Goal: Information Seeking & Learning: Check status

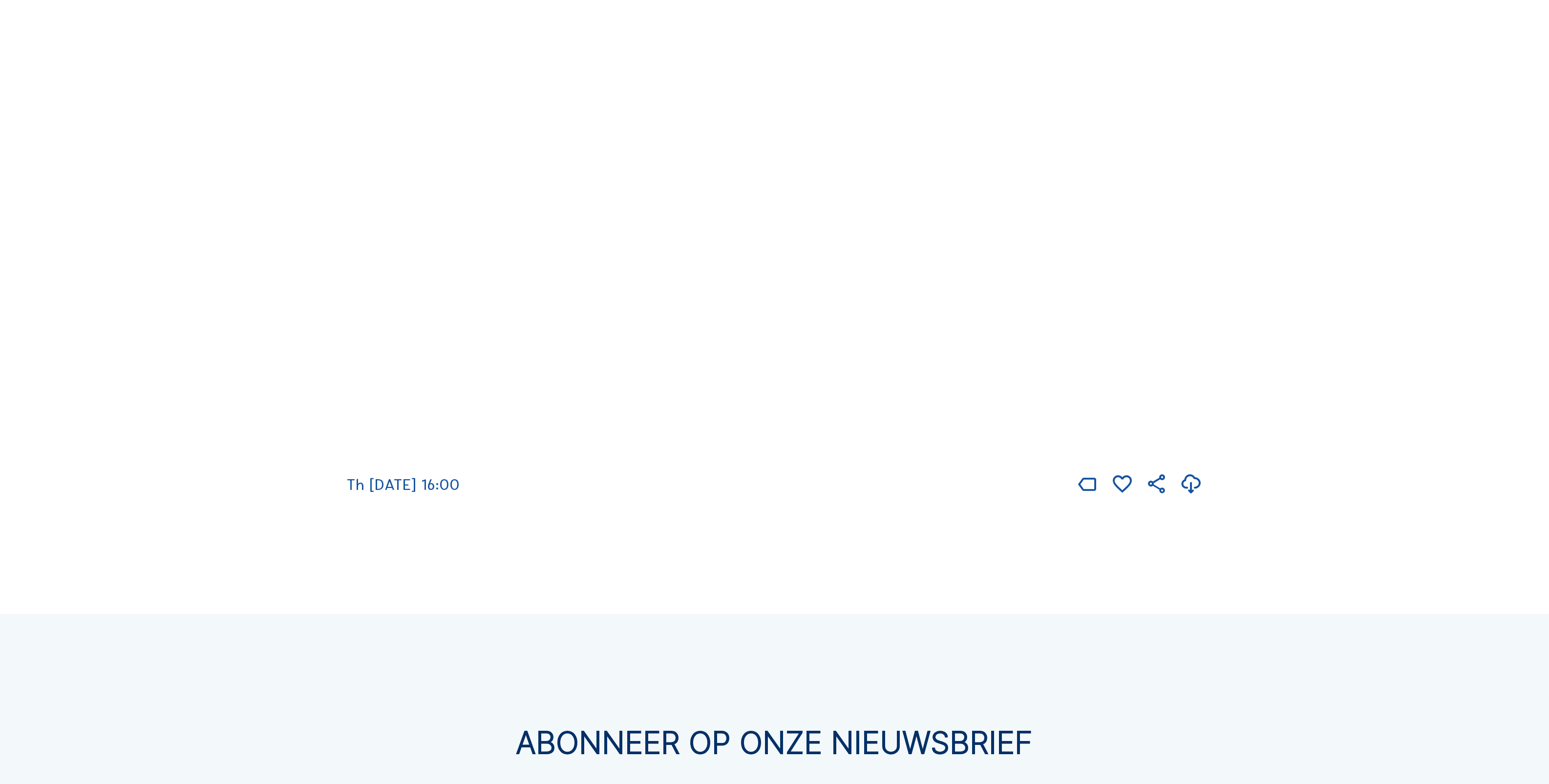
scroll to position [794, 0]
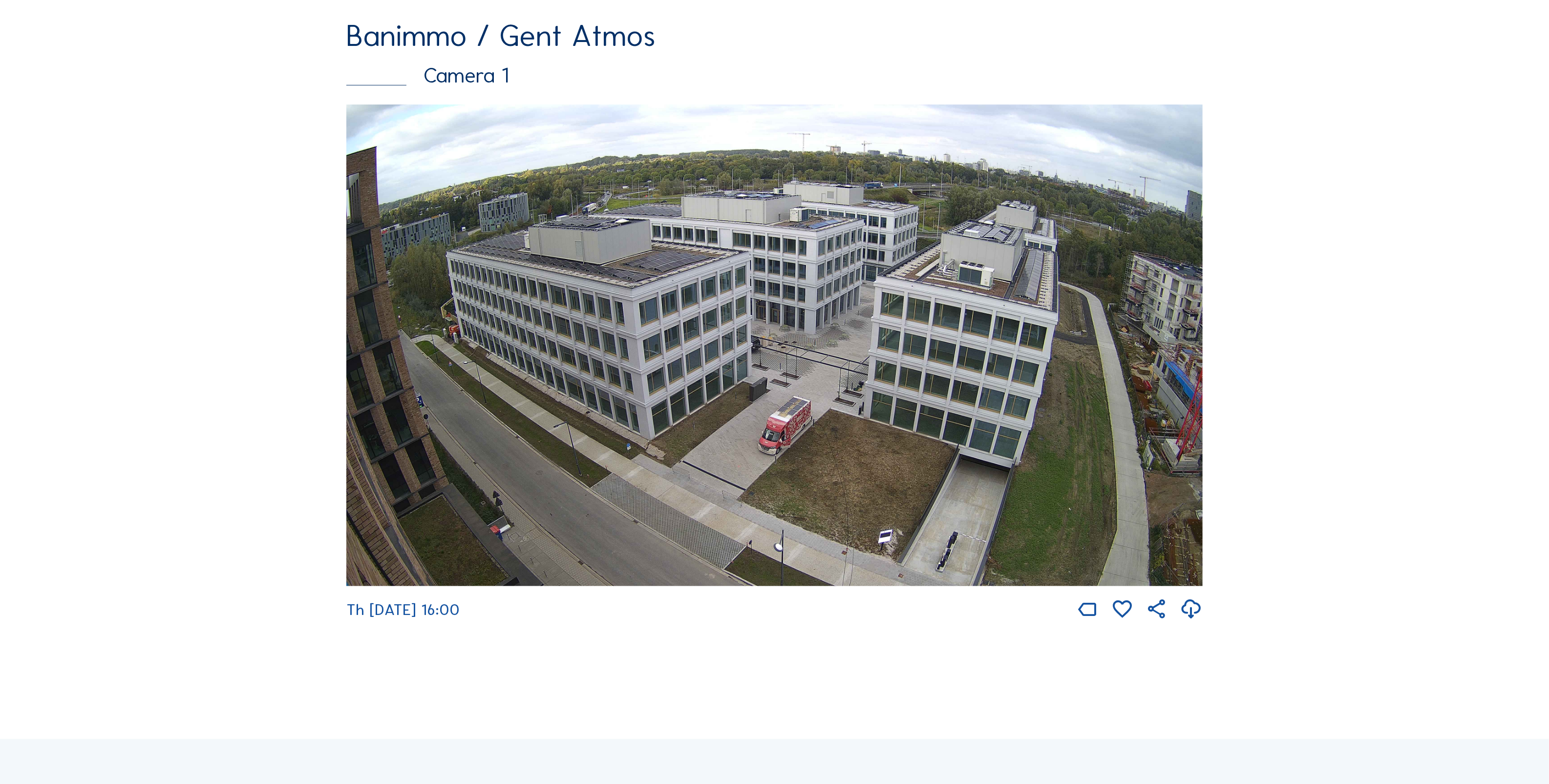
click at [468, 49] on div "Banimmo / Gent Atmos" at bounding box center [774, 36] width 856 height 30
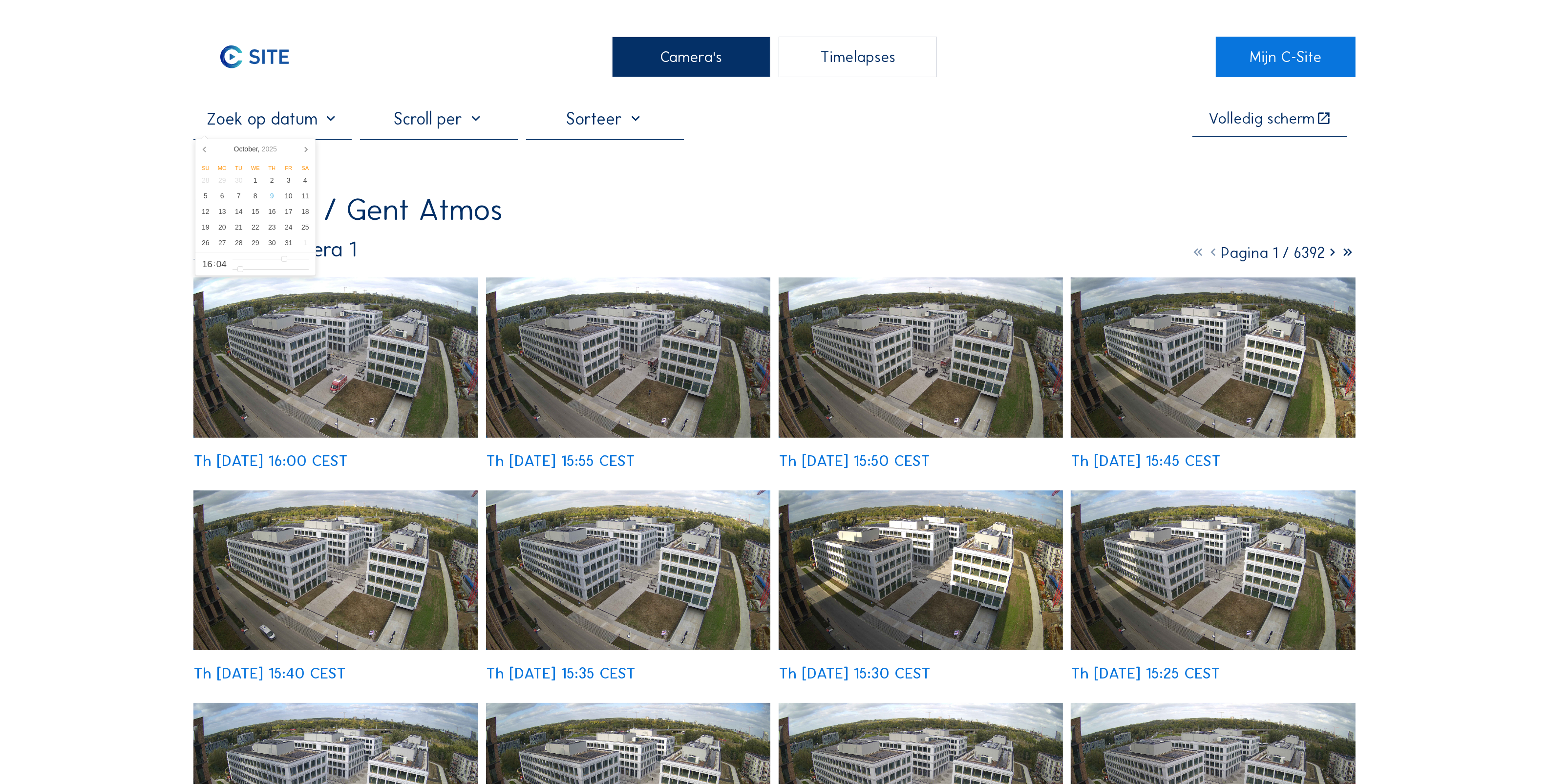
click at [335, 123] on input "text" at bounding box center [272, 119] width 158 height 20
click at [201, 149] on icon at bounding box center [205, 149] width 16 height 16
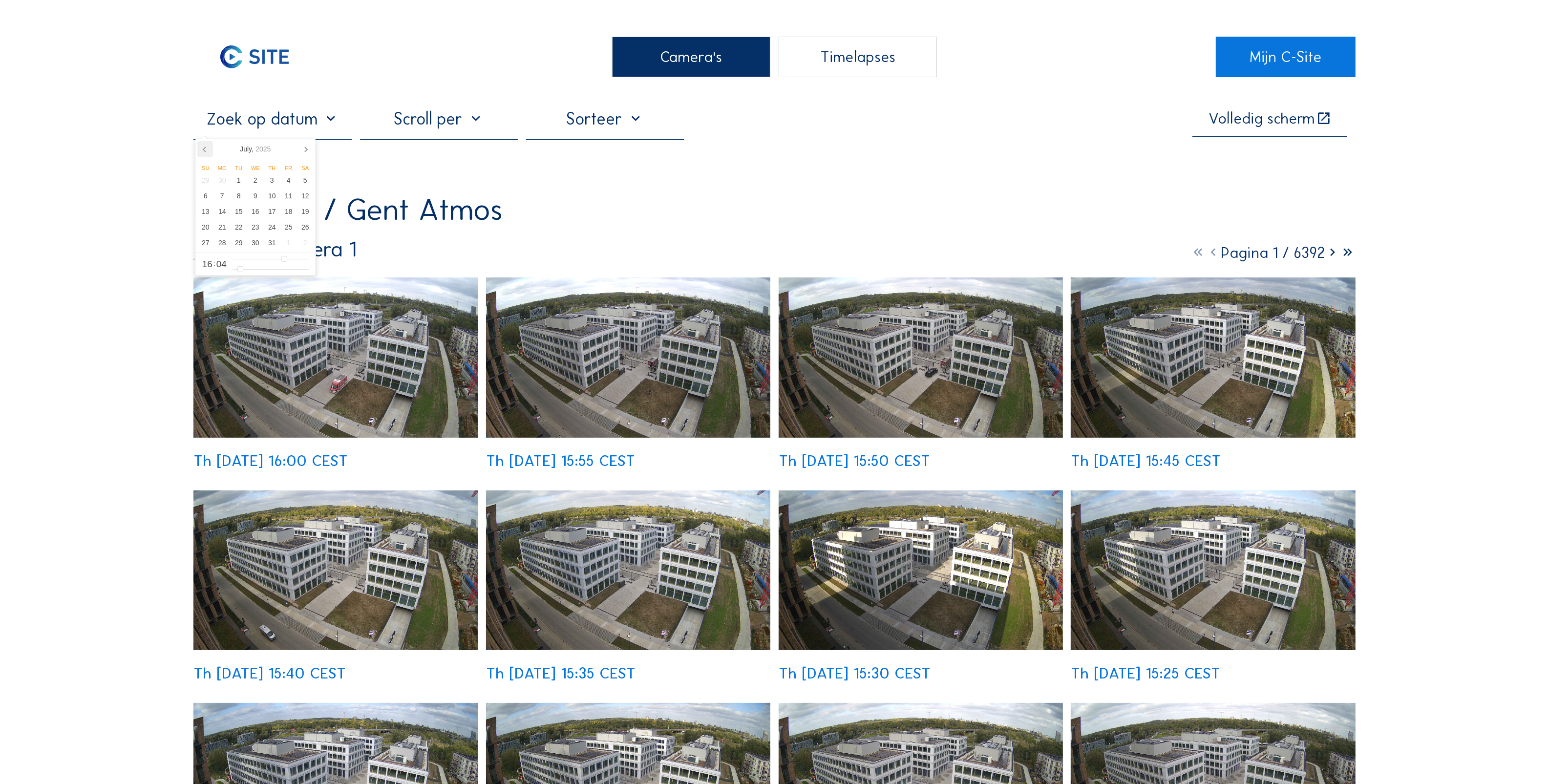
click at [201, 149] on icon at bounding box center [205, 149] width 16 height 16
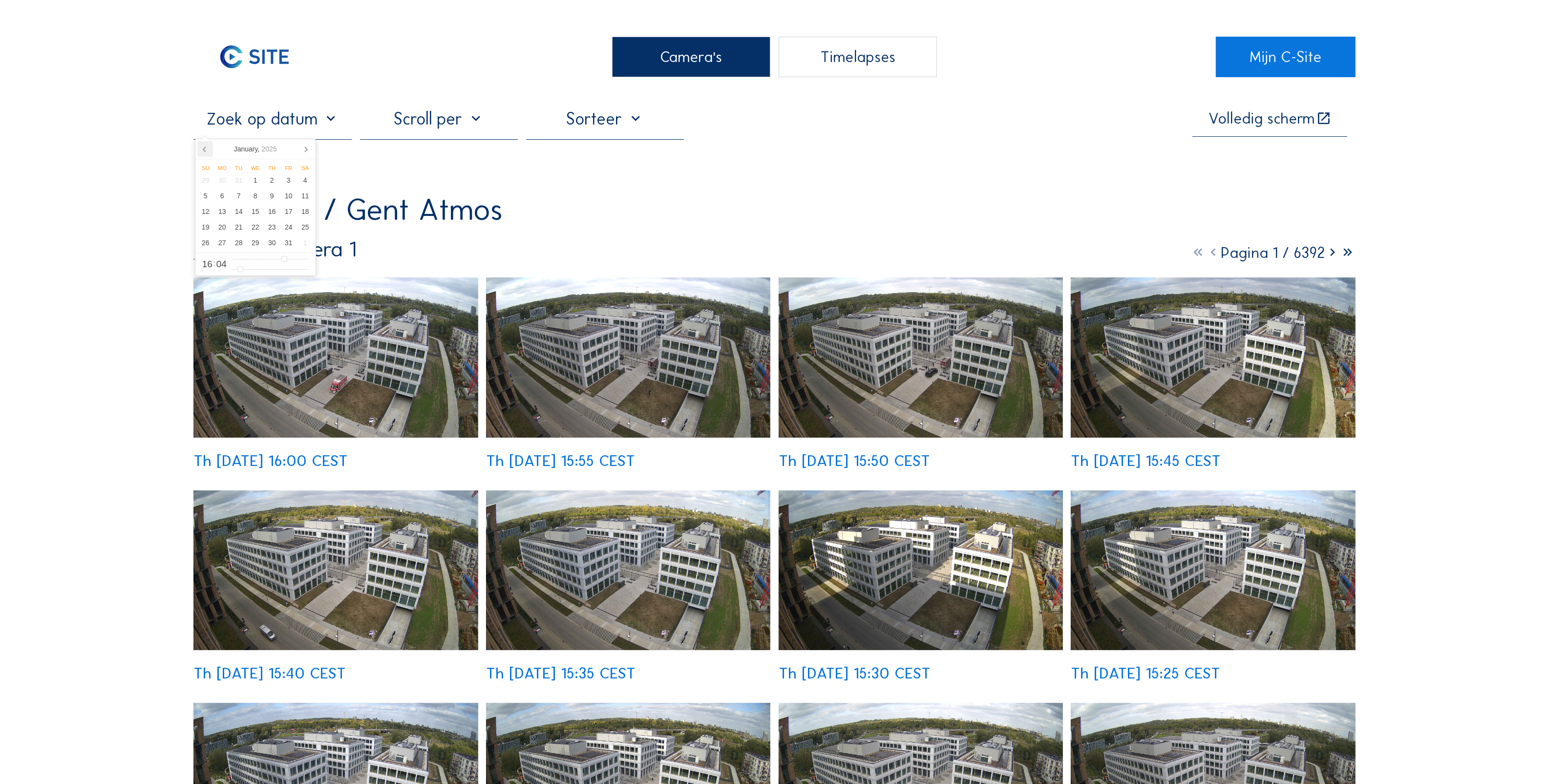
click at [201, 149] on icon at bounding box center [205, 149] width 16 height 16
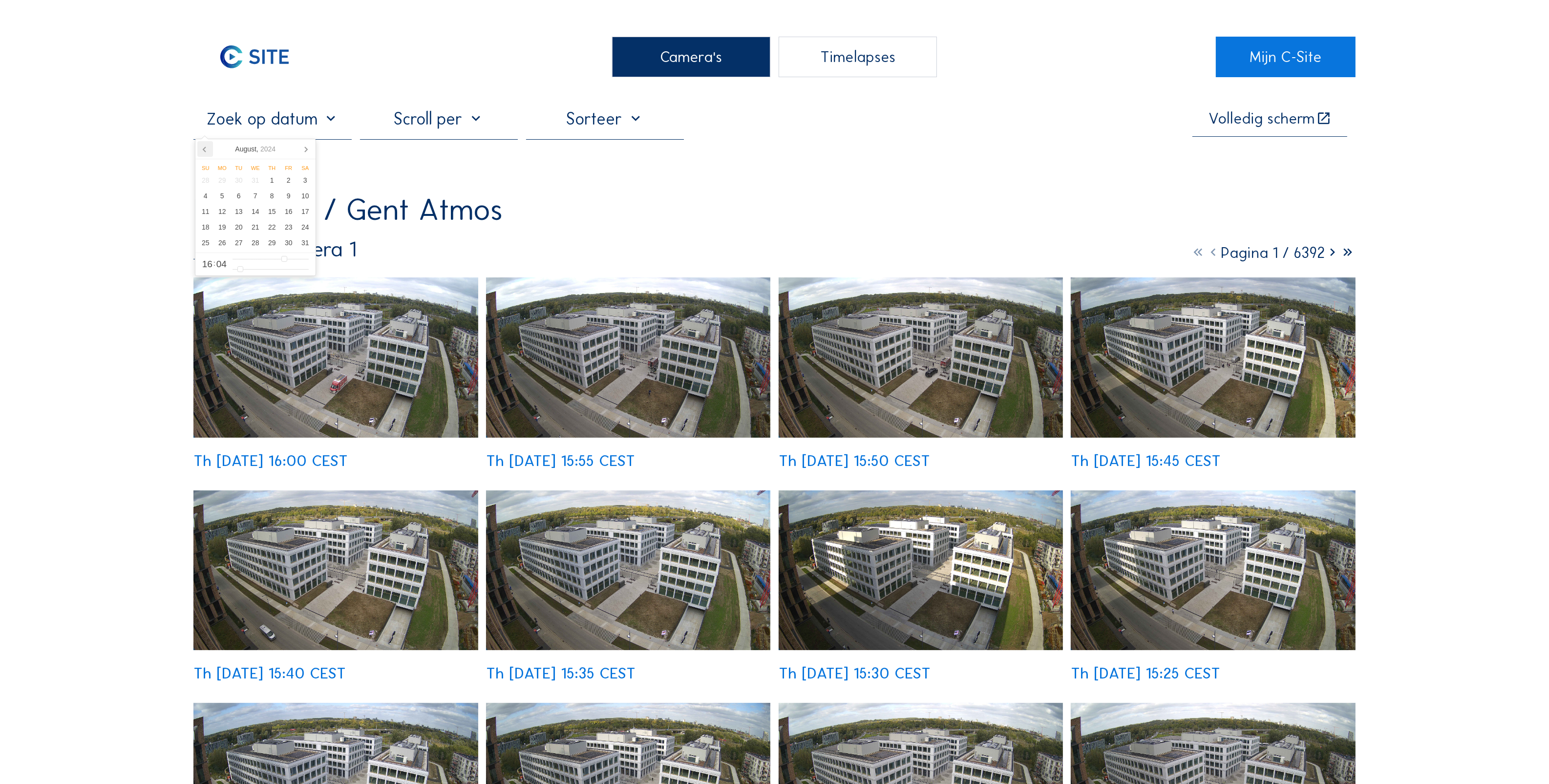
click at [201, 149] on icon at bounding box center [205, 149] width 16 height 16
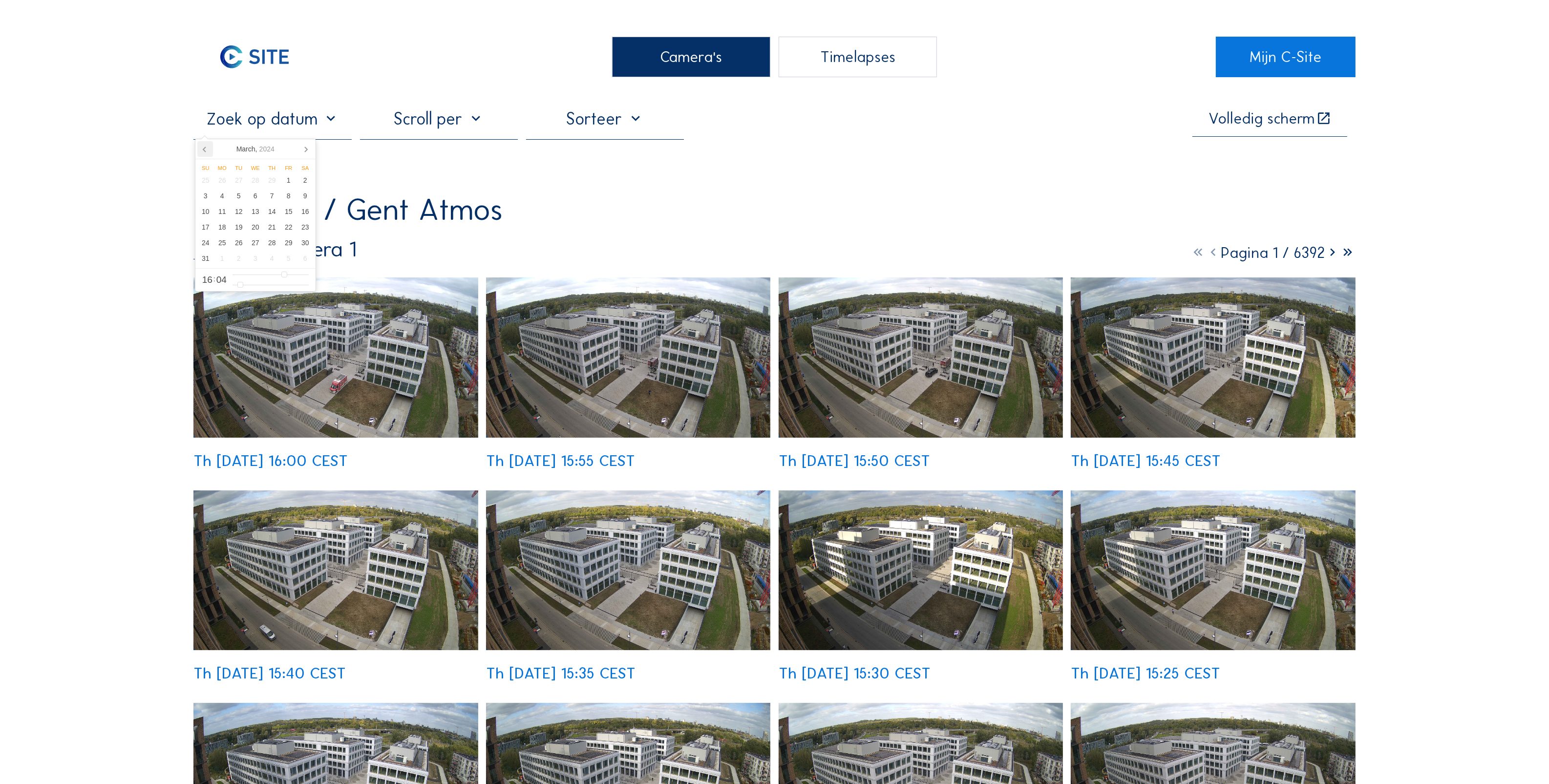
click at [201, 149] on icon at bounding box center [205, 149] width 16 height 16
click at [206, 194] on div "4" at bounding box center [206, 196] width 17 height 16
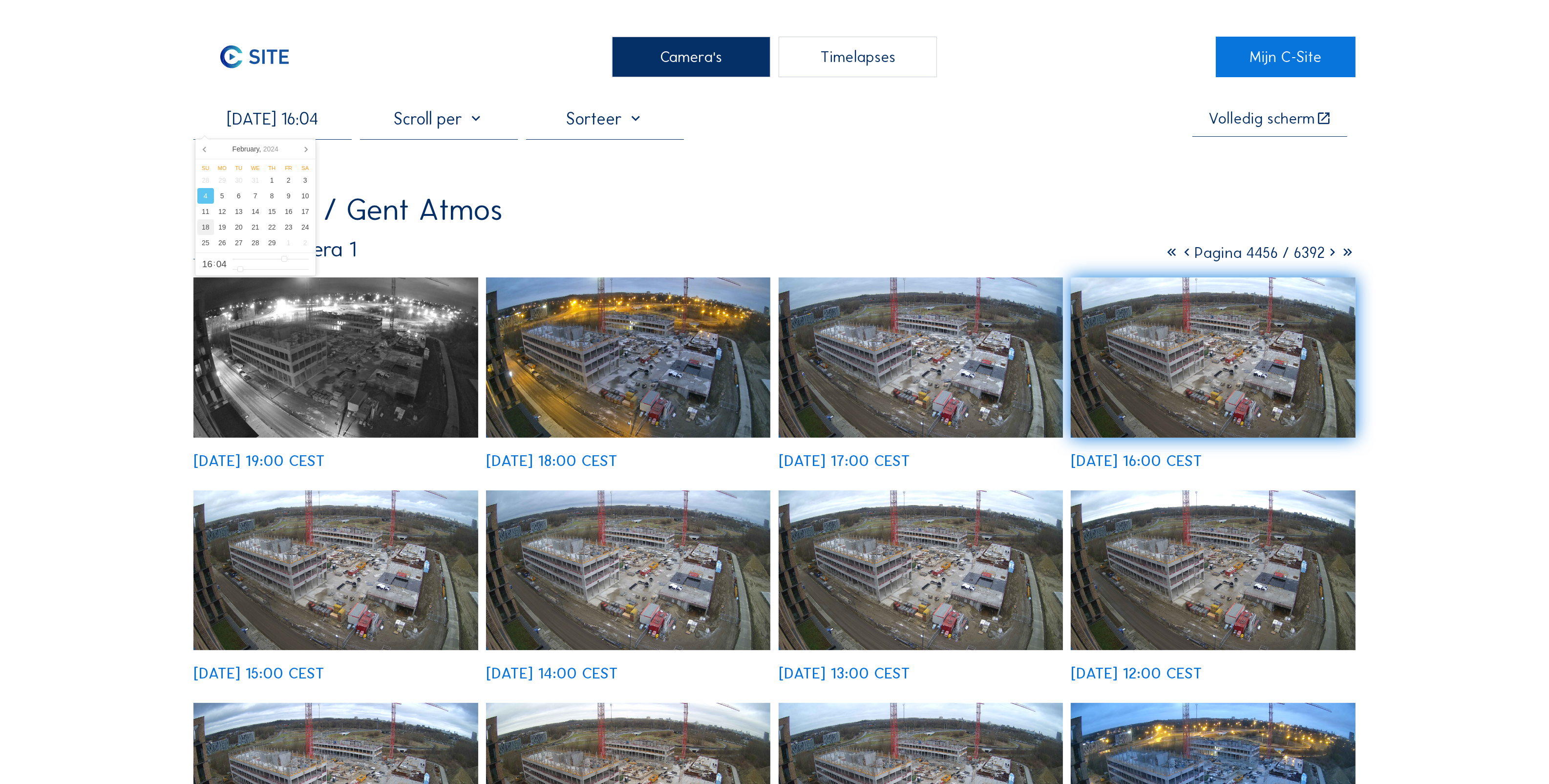
click at [206, 226] on div "18" at bounding box center [206, 227] width 17 height 16
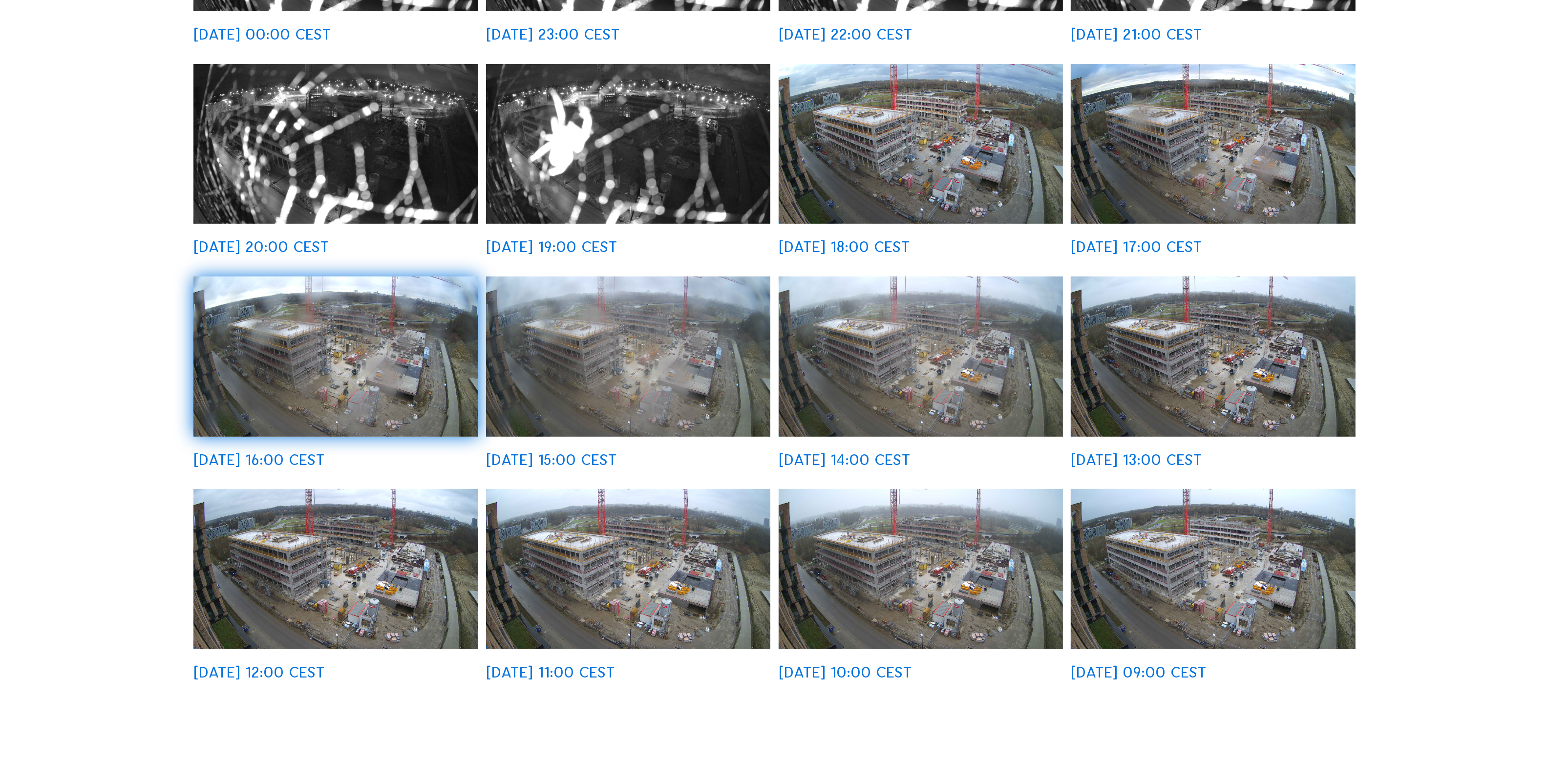
scroll to position [428, 0]
click at [1211, 563] on img at bounding box center [1212, 567] width 284 height 159
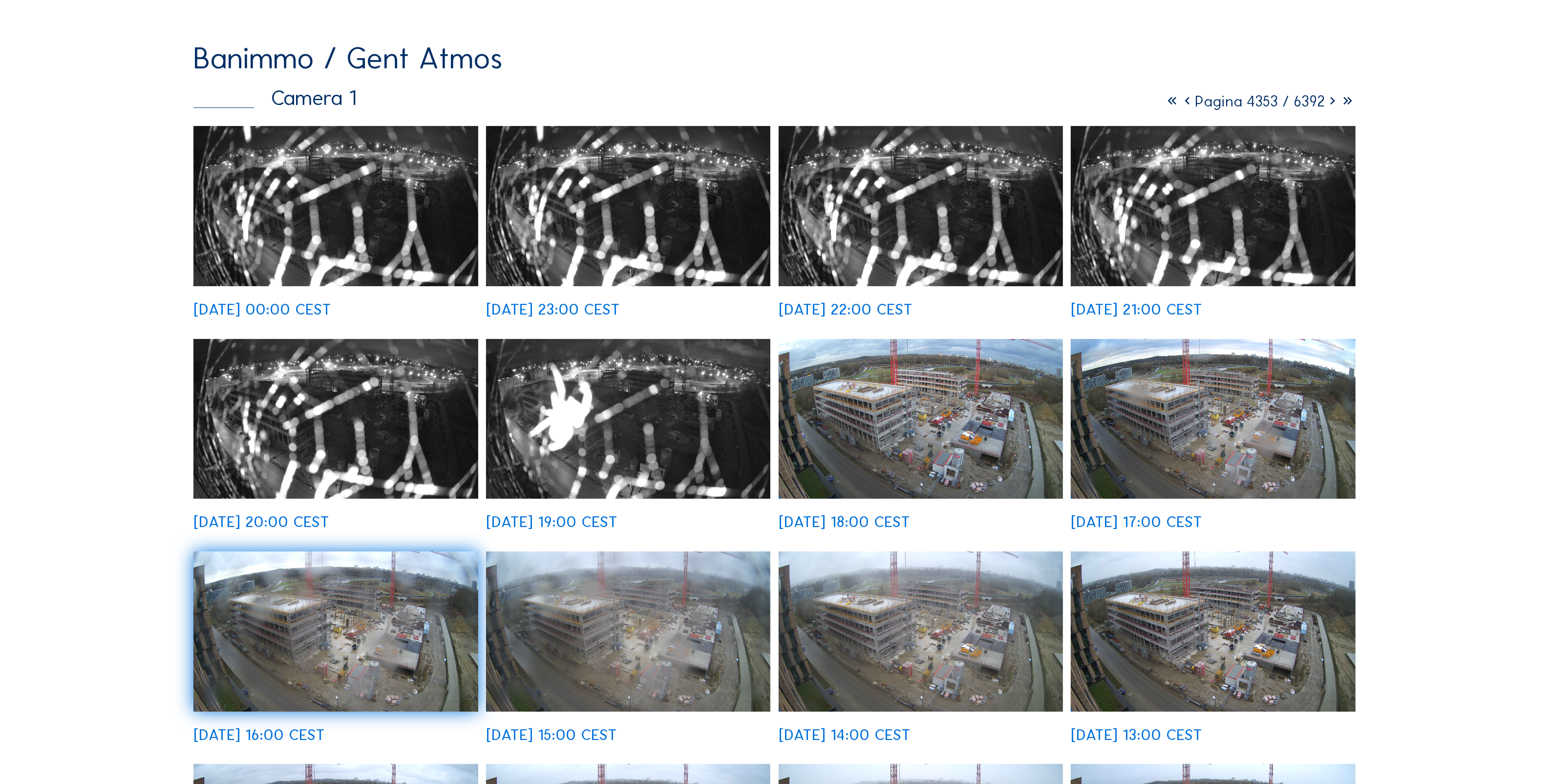
scroll to position [0, 0]
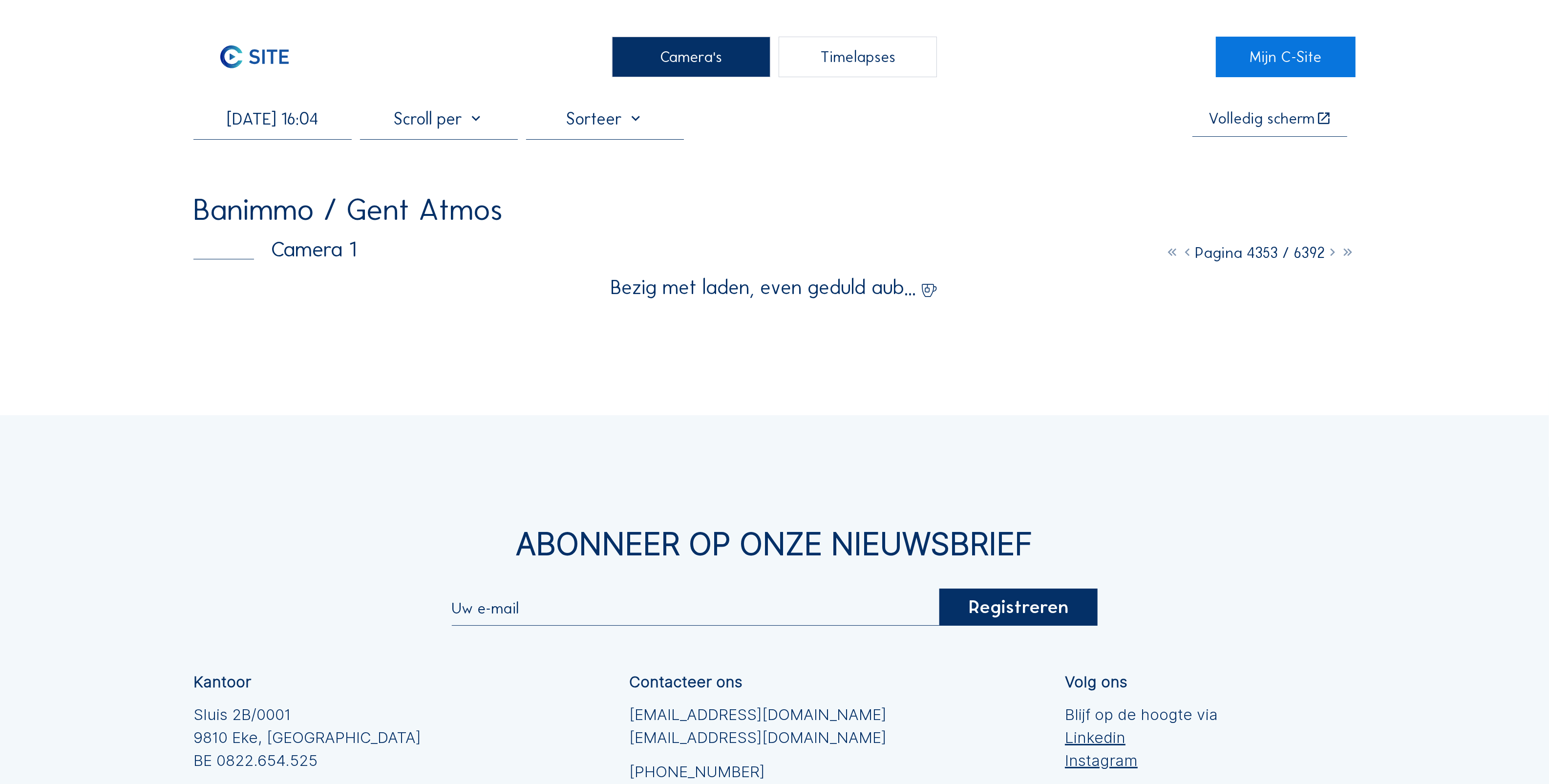
click at [342, 125] on input "[DATE] 16:04" at bounding box center [272, 119] width 158 height 20
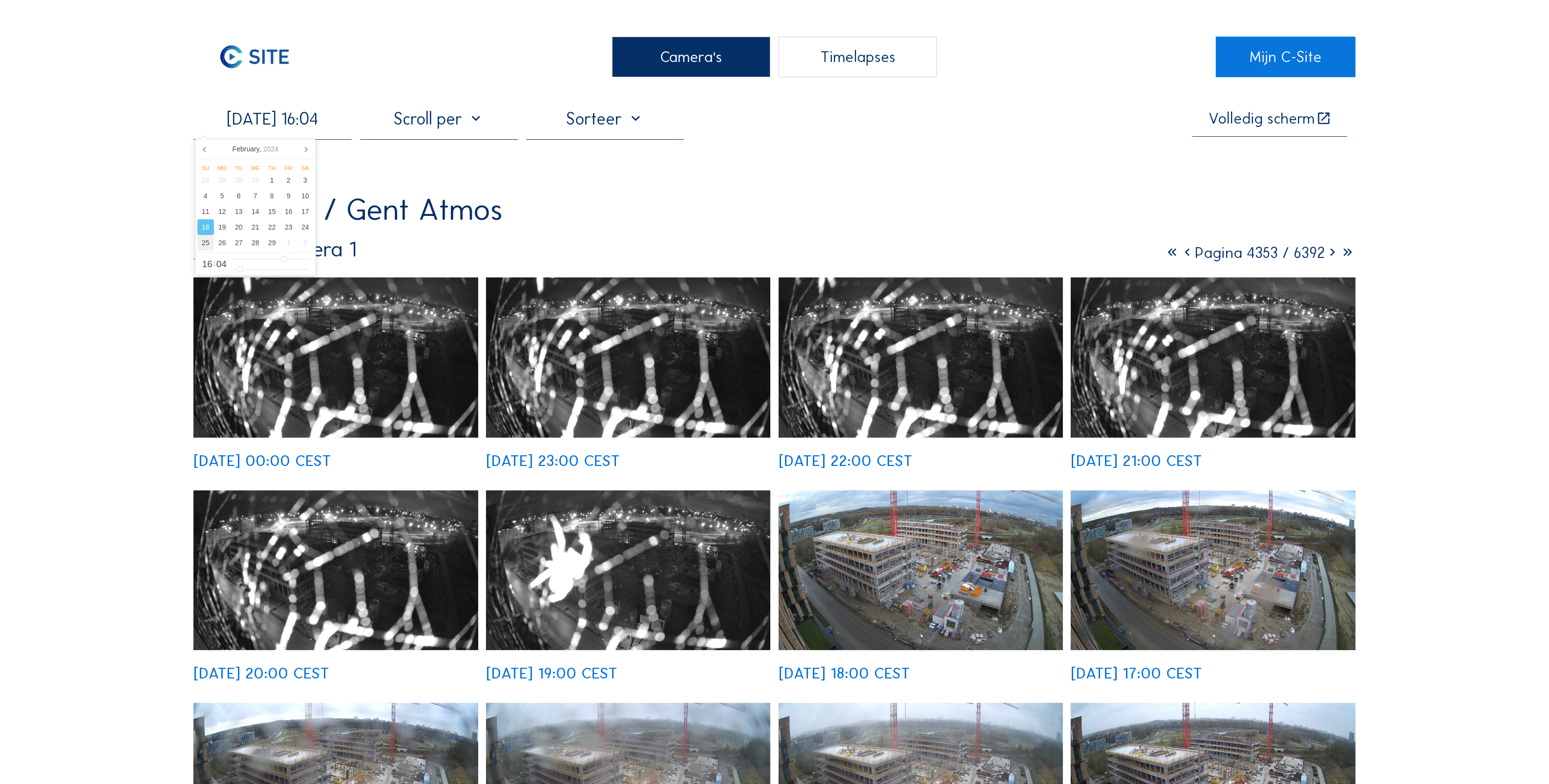
click at [204, 244] on div "25" at bounding box center [206, 243] width 17 height 16
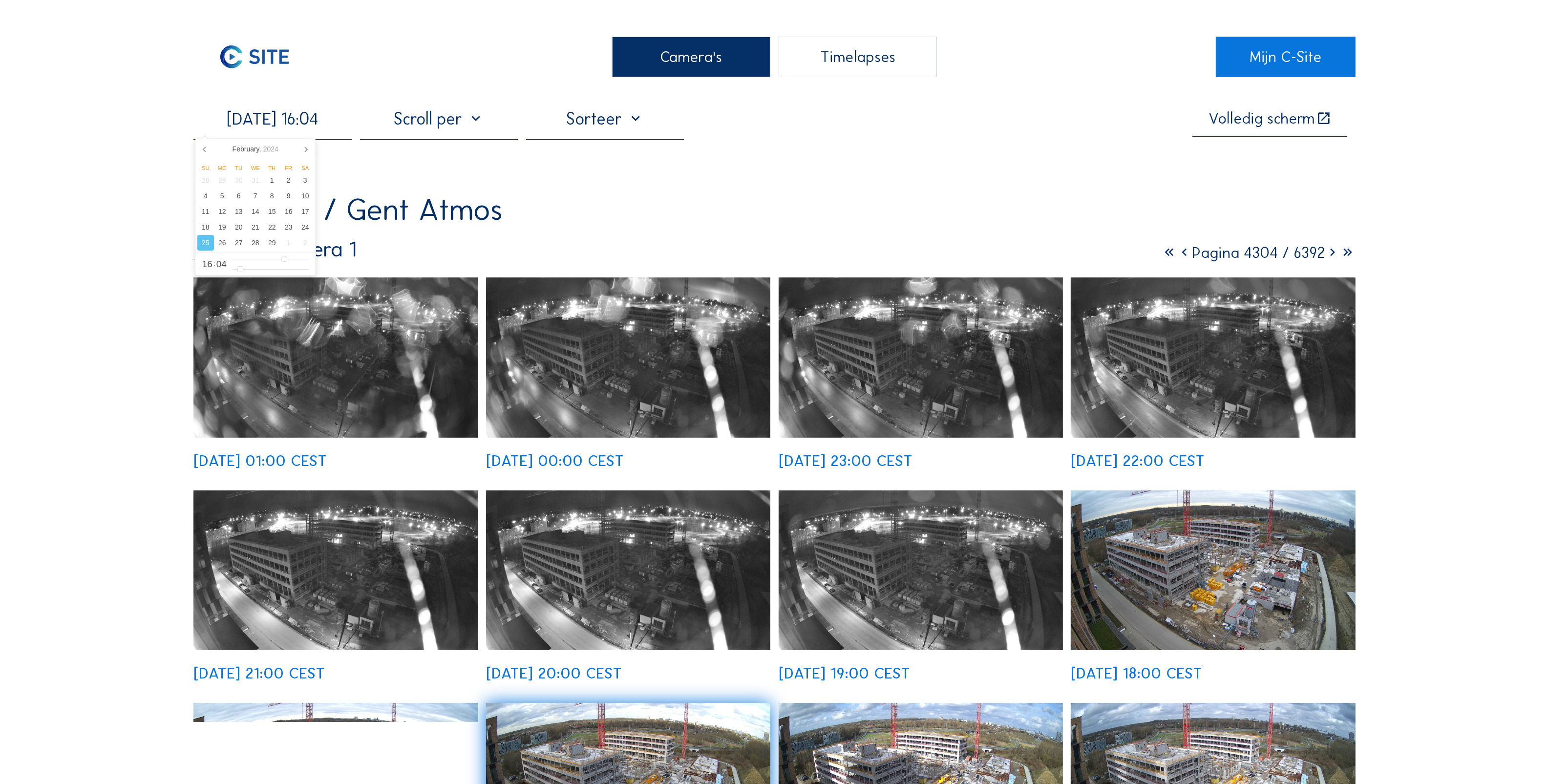
scroll to position [367, 0]
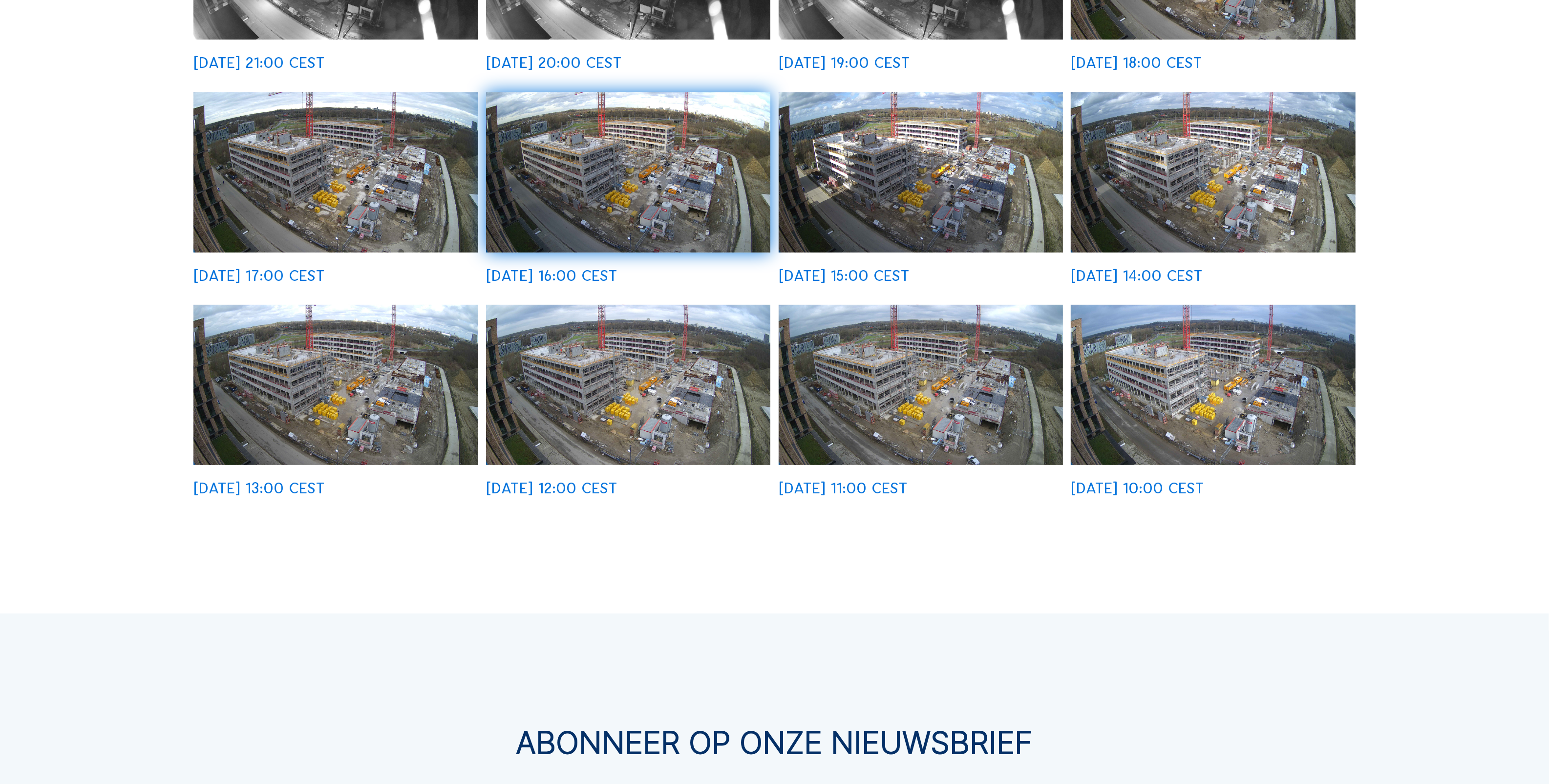
click at [1127, 367] on img at bounding box center [1212, 384] width 284 height 159
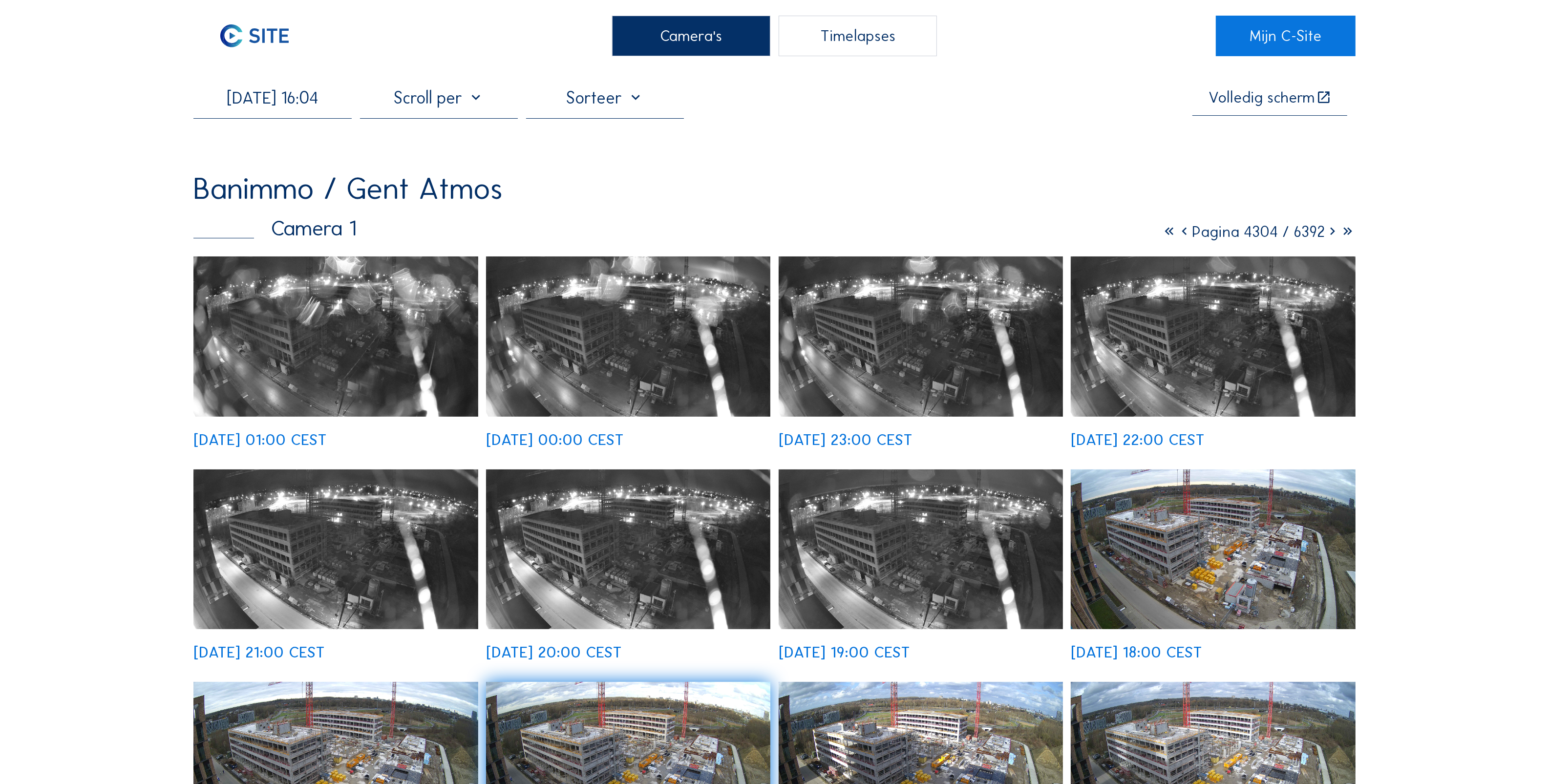
scroll to position [0, 0]
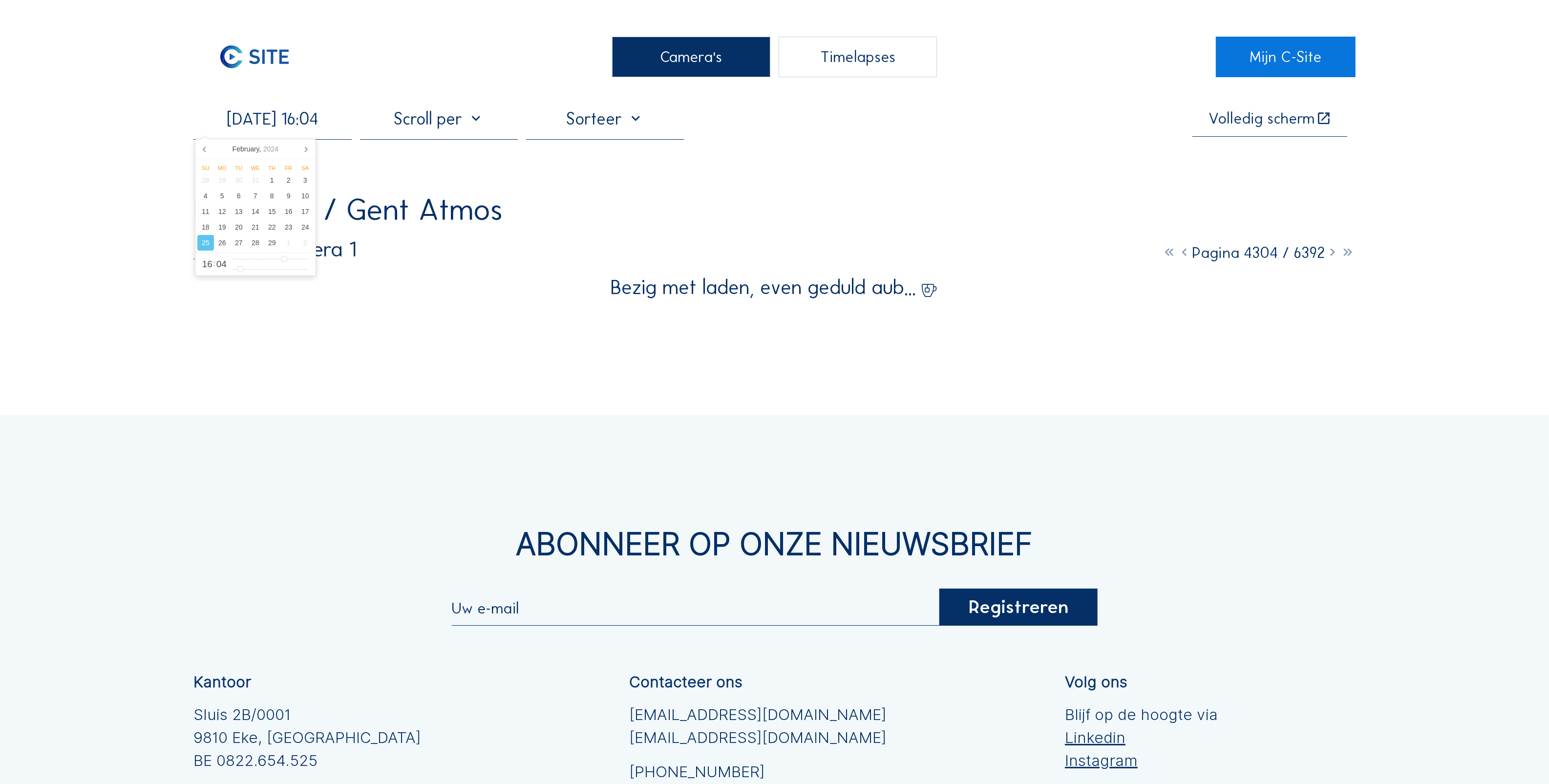
click at [331, 123] on input "[DATE] 16:04" at bounding box center [272, 119] width 158 height 20
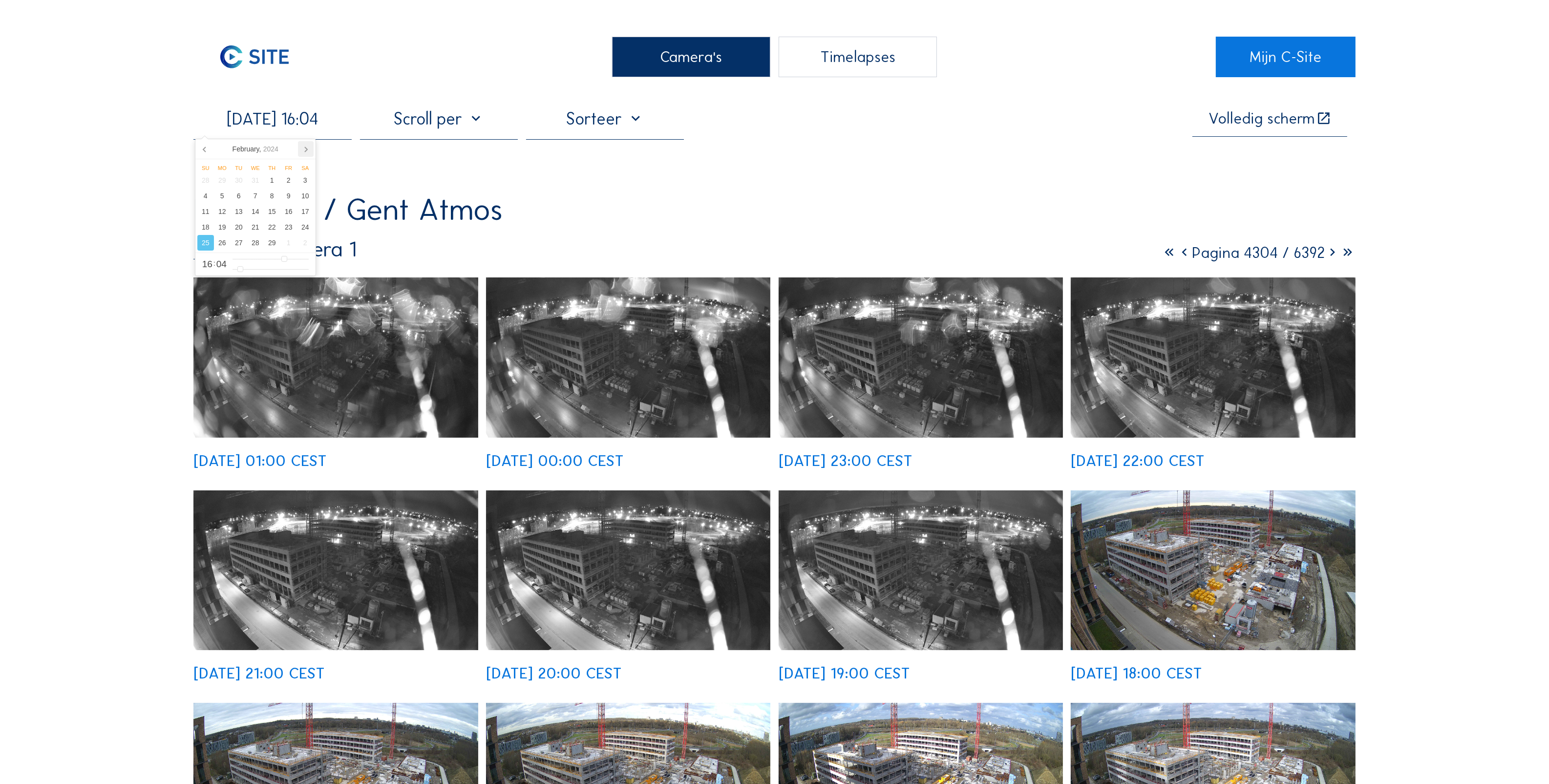
click at [308, 150] on icon at bounding box center [306, 149] width 16 height 16
click at [206, 199] on div "3" at bounding box center [206, 196] width 17 height 16
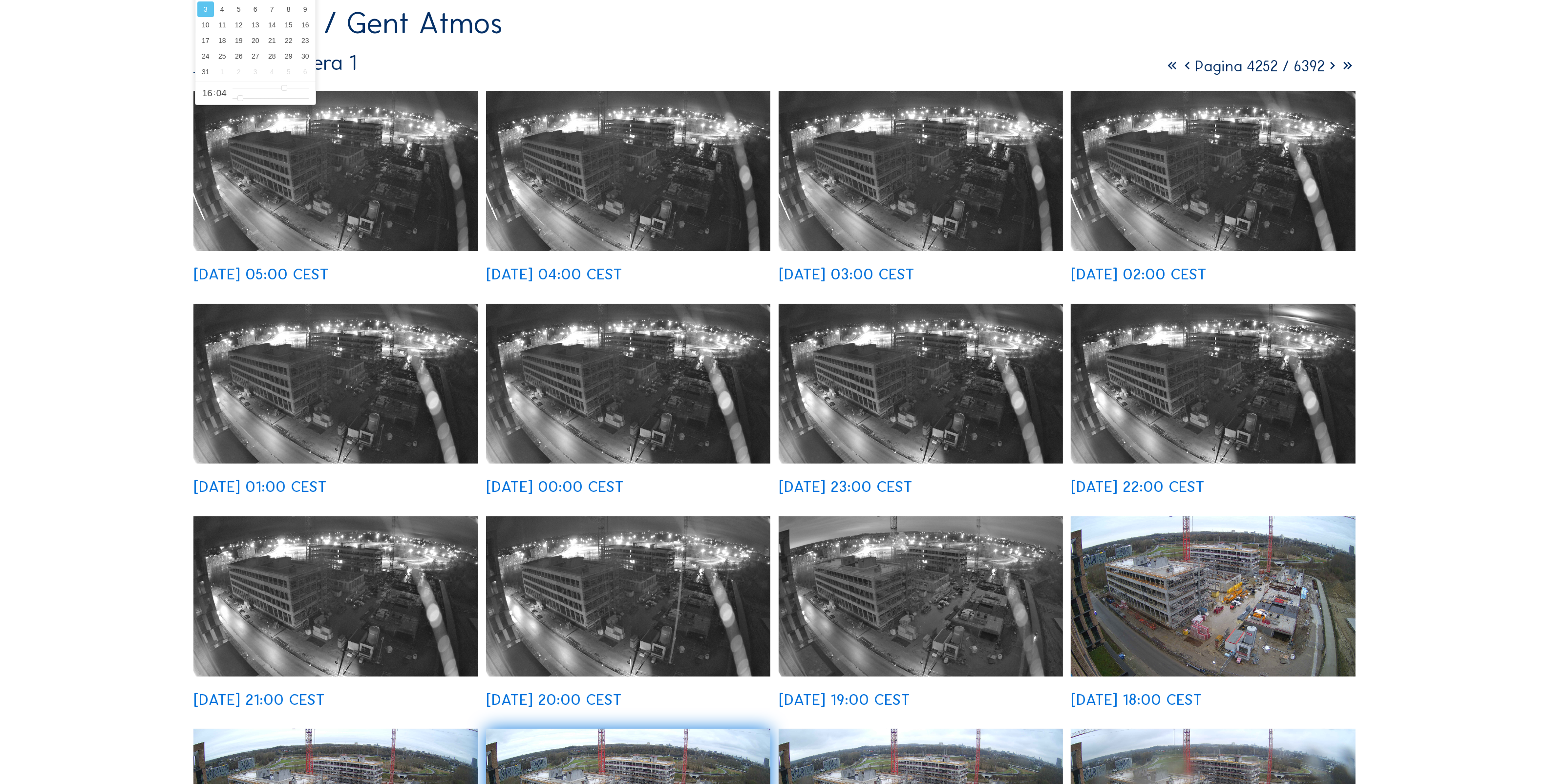
scroll to position [183, 0]
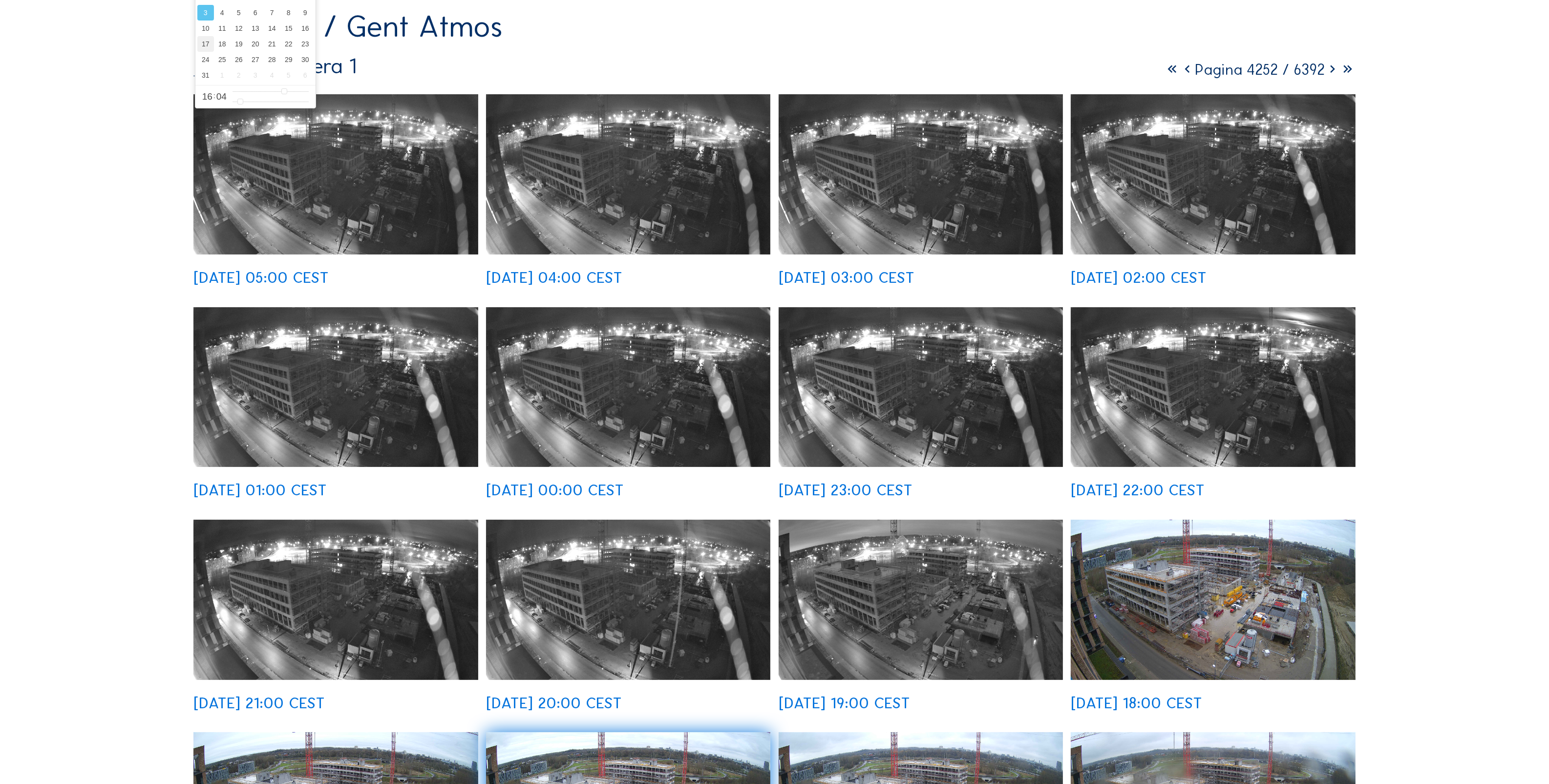
click at [200, 50] on div "17" at bounding box center [206, 44] width 17 height 16
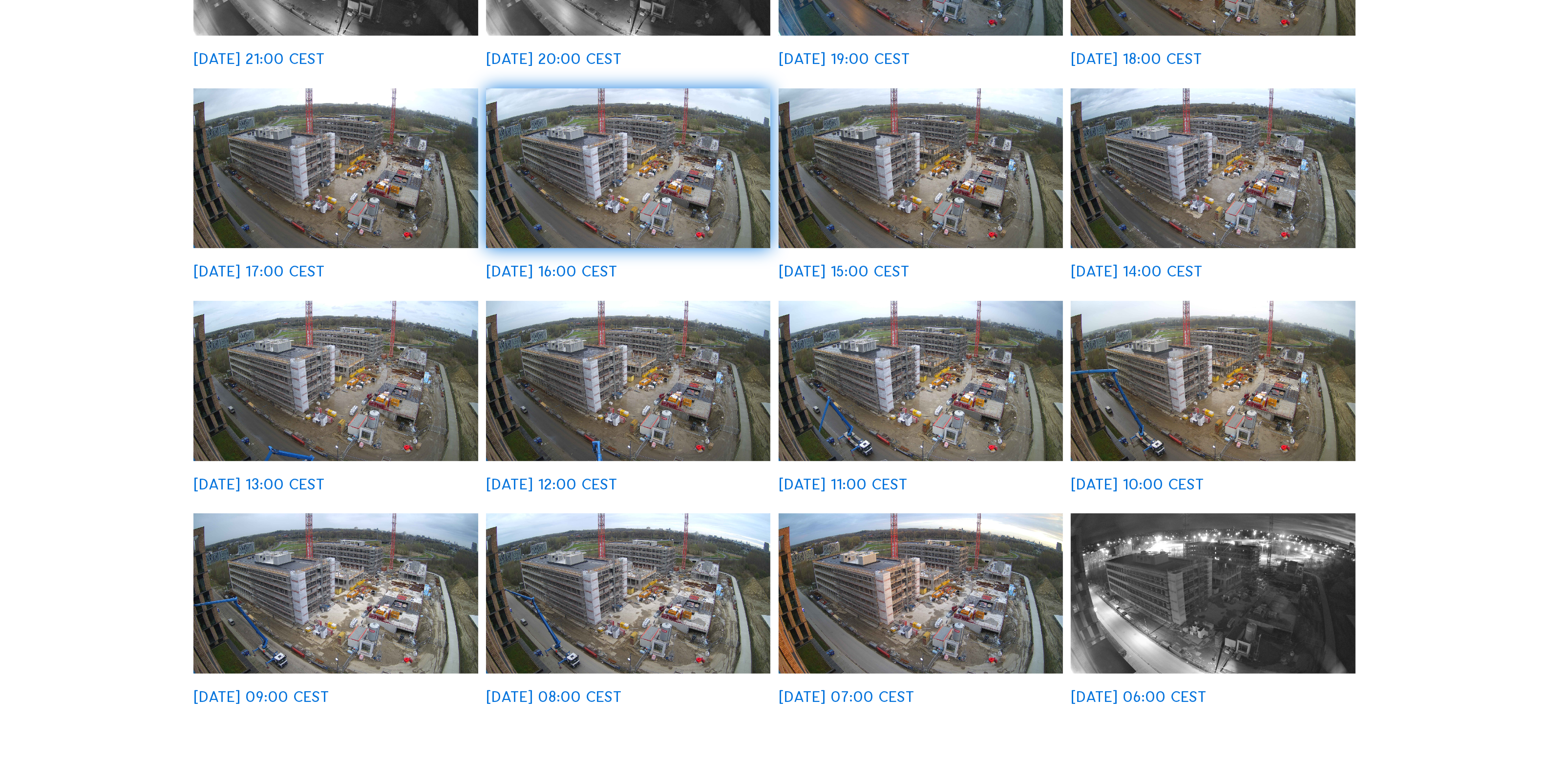
scroll to position [428, 0]
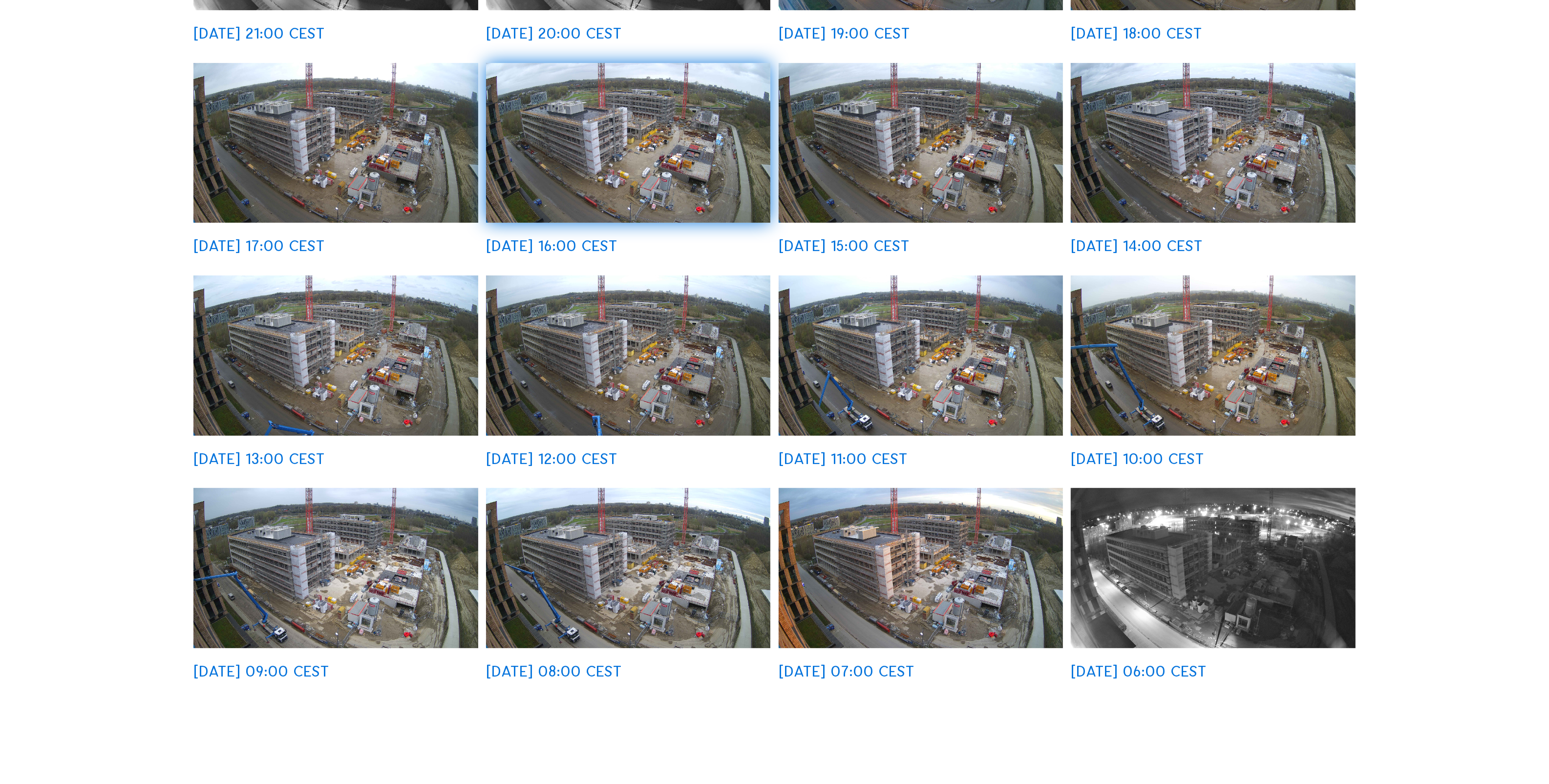
click at [604, 370] on img at bounding box center [628, 355] width 284 height 159
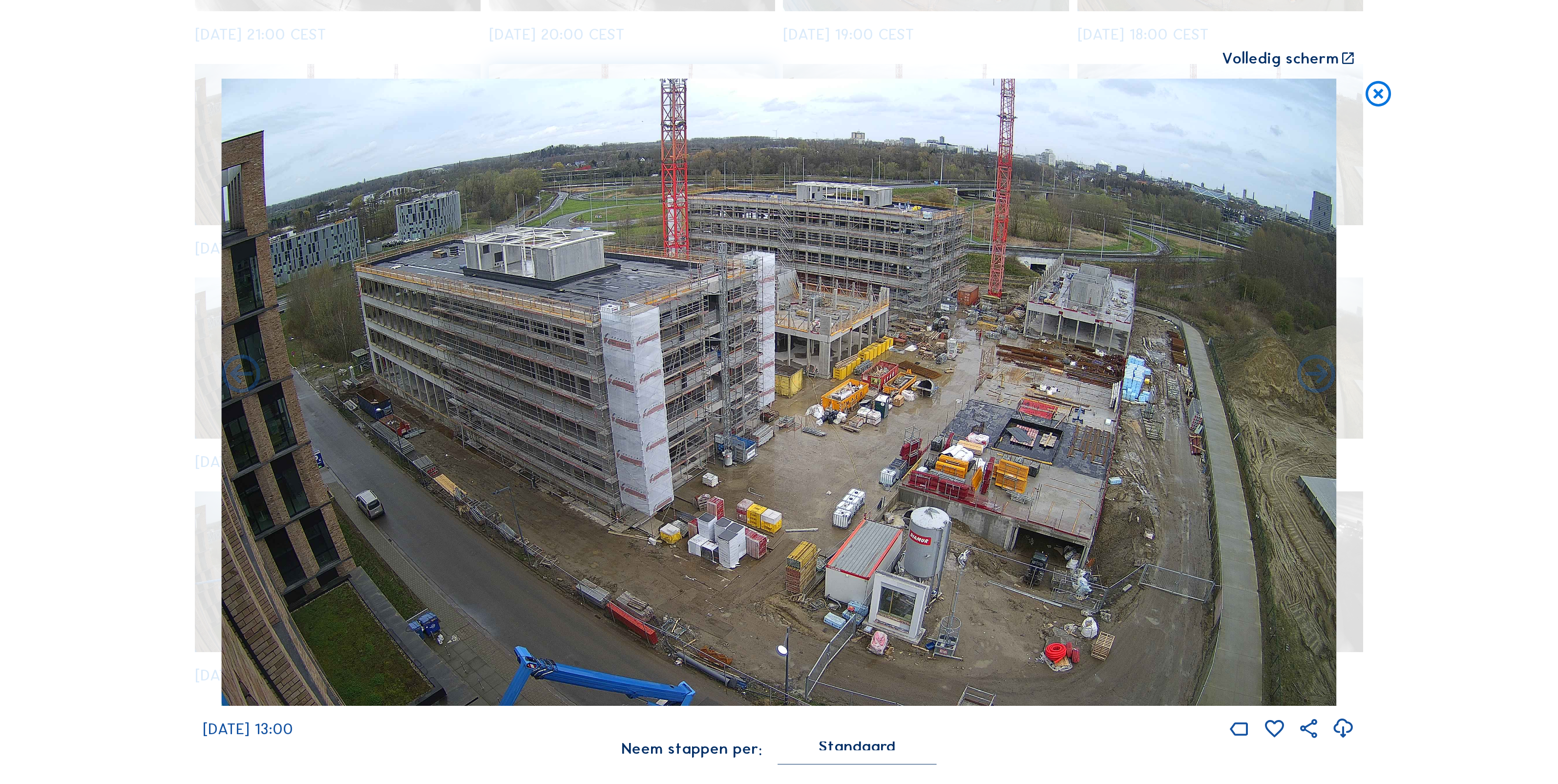
click at [1376, 97] on icon at bounding box center [1379, 95] width 30 height 32
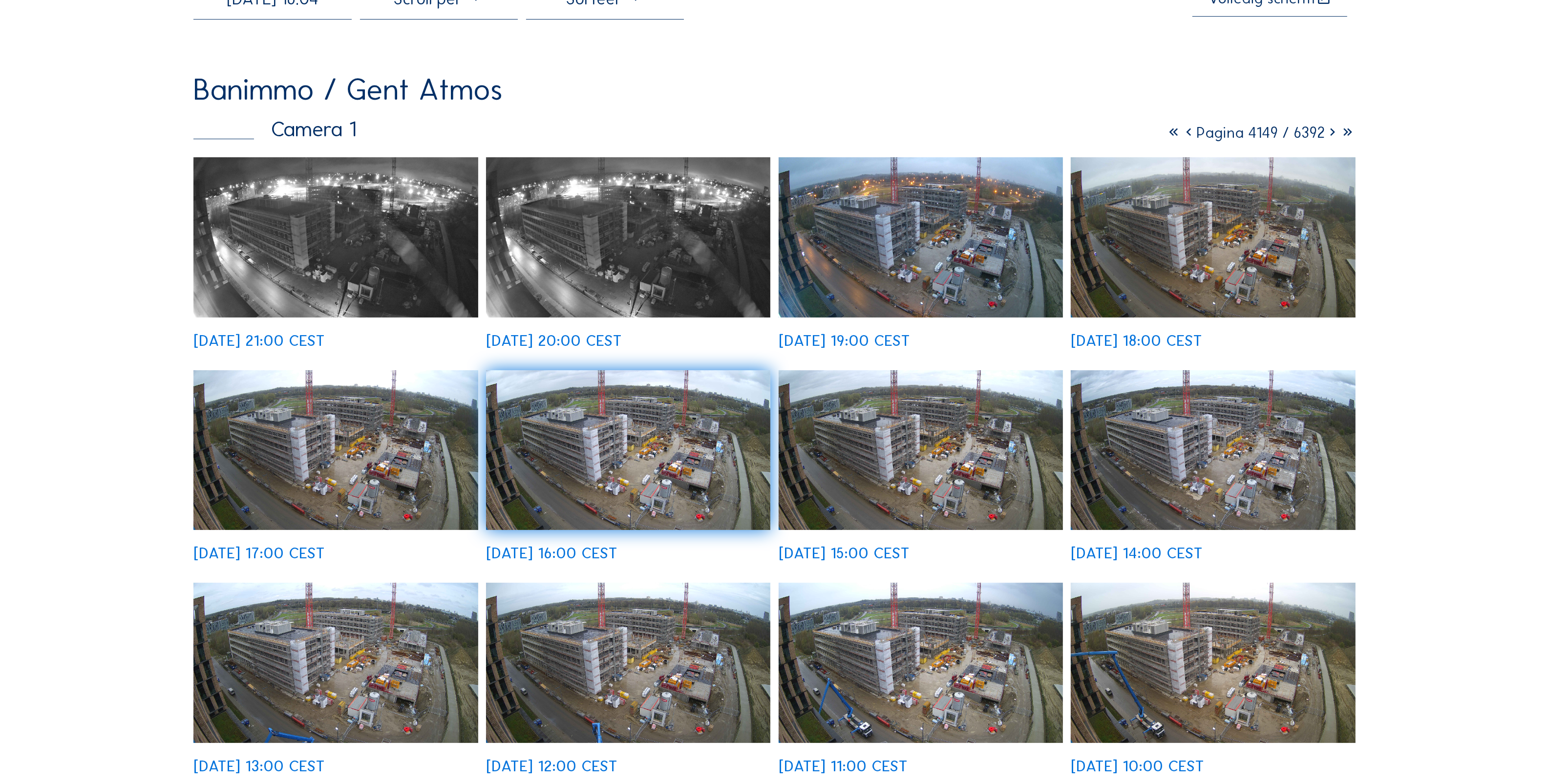
scroll to position [0, 0]
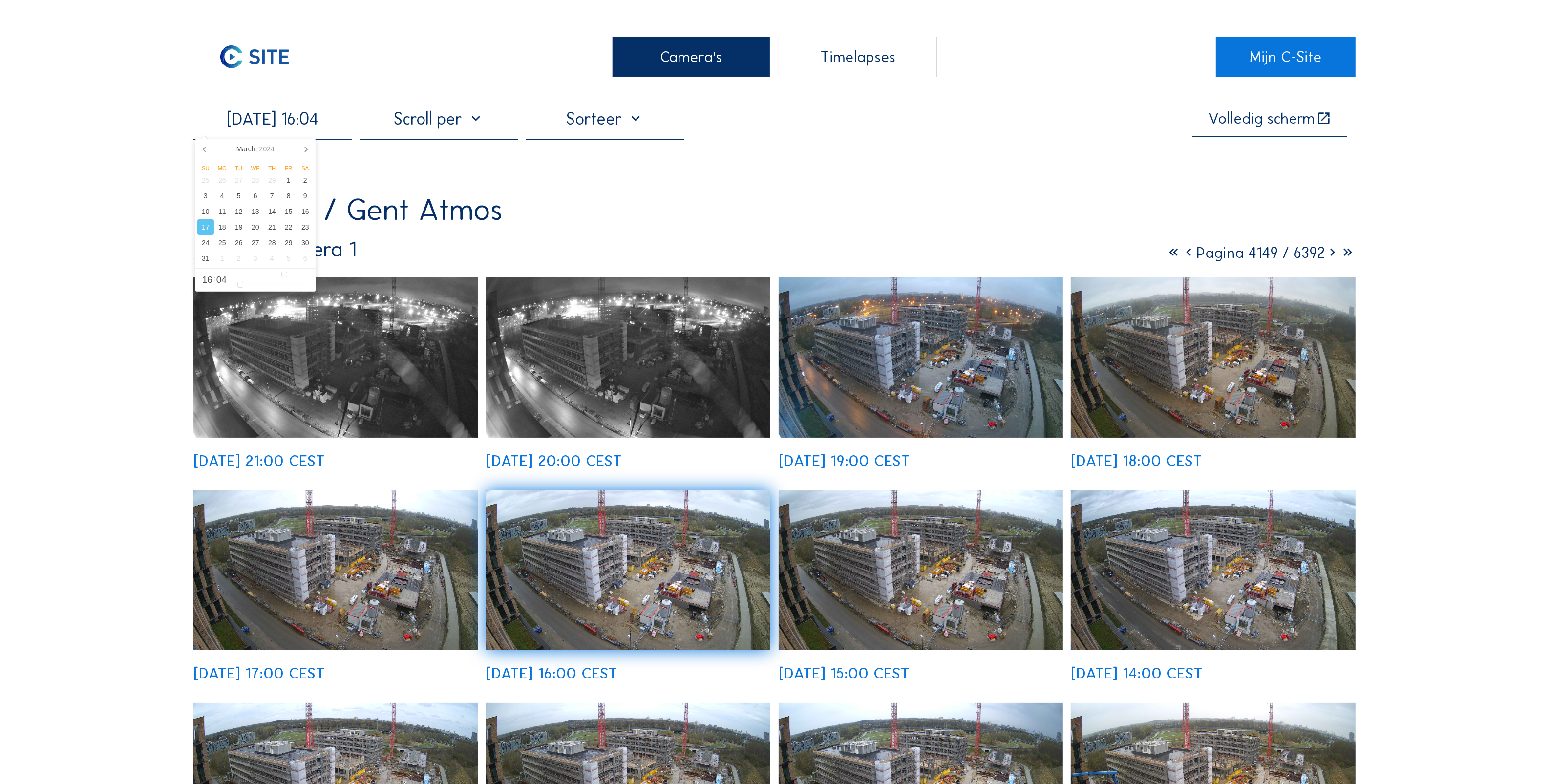
click at [334, 128] on input "[DATE] 16:04" at bounding box center [272, 119] width 158 height 20
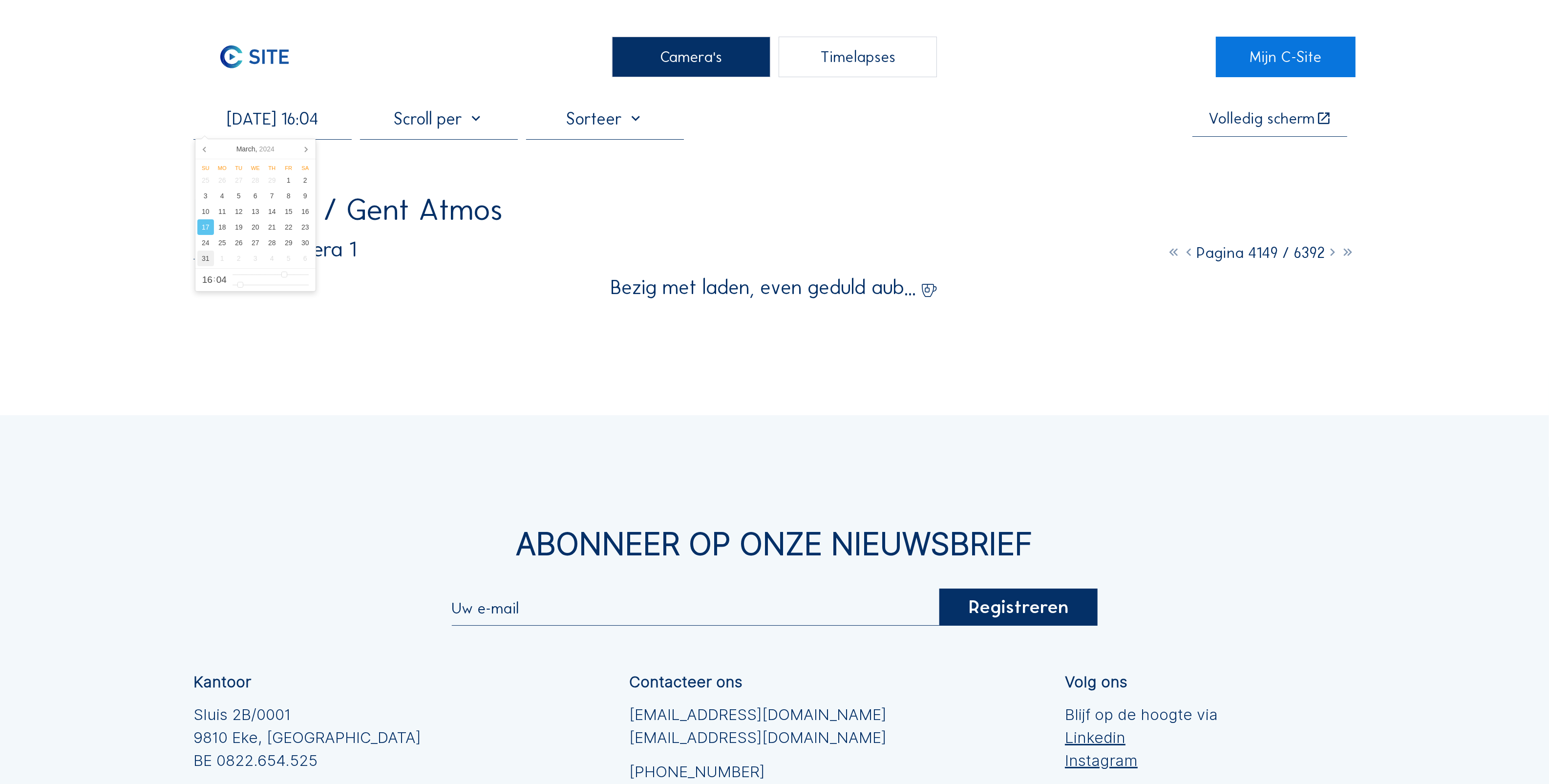
click at [203, 260] on div "31" at bounding box center [206, 258] width 17 height 16
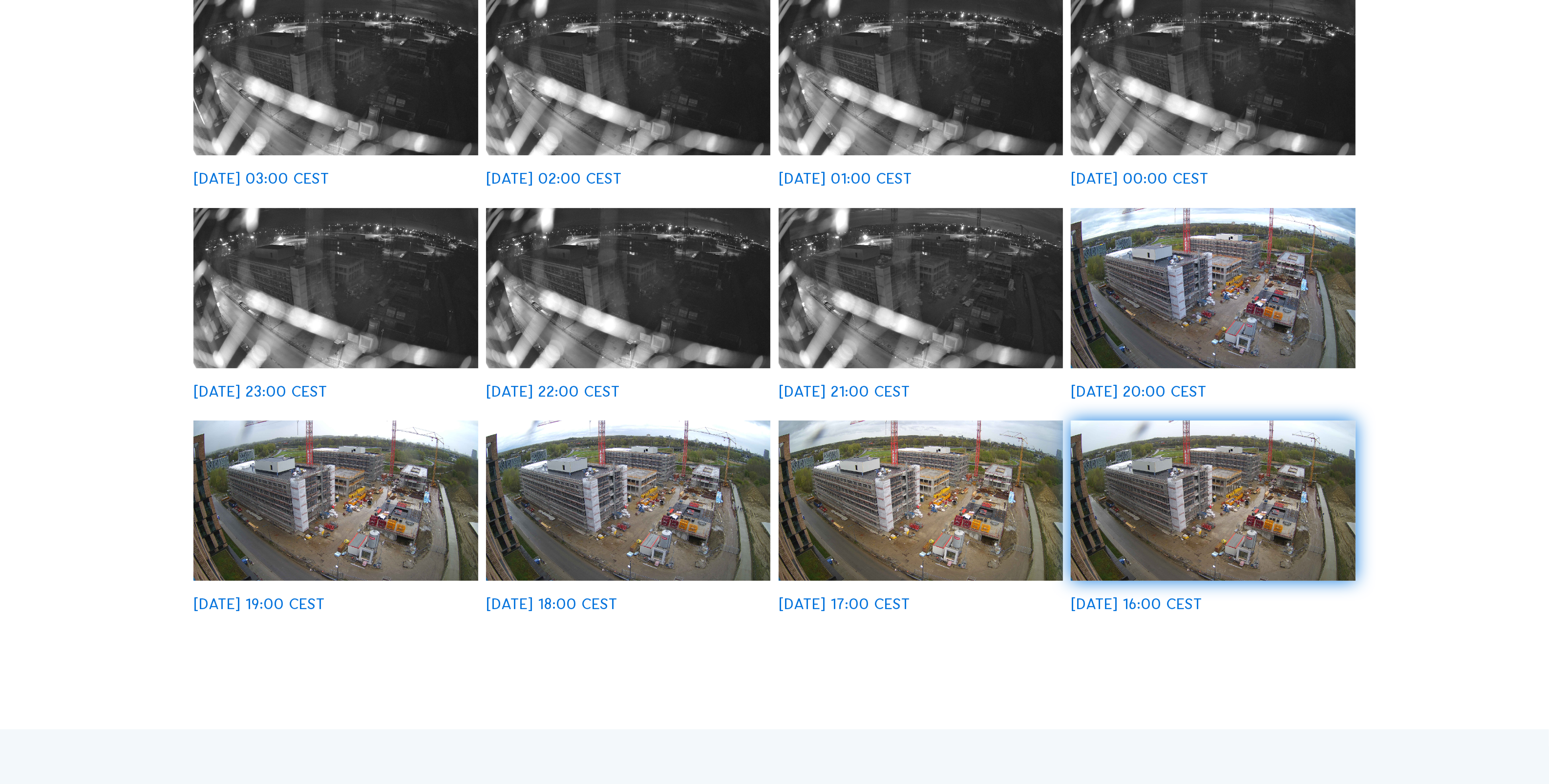
scroll to position [672, 0]
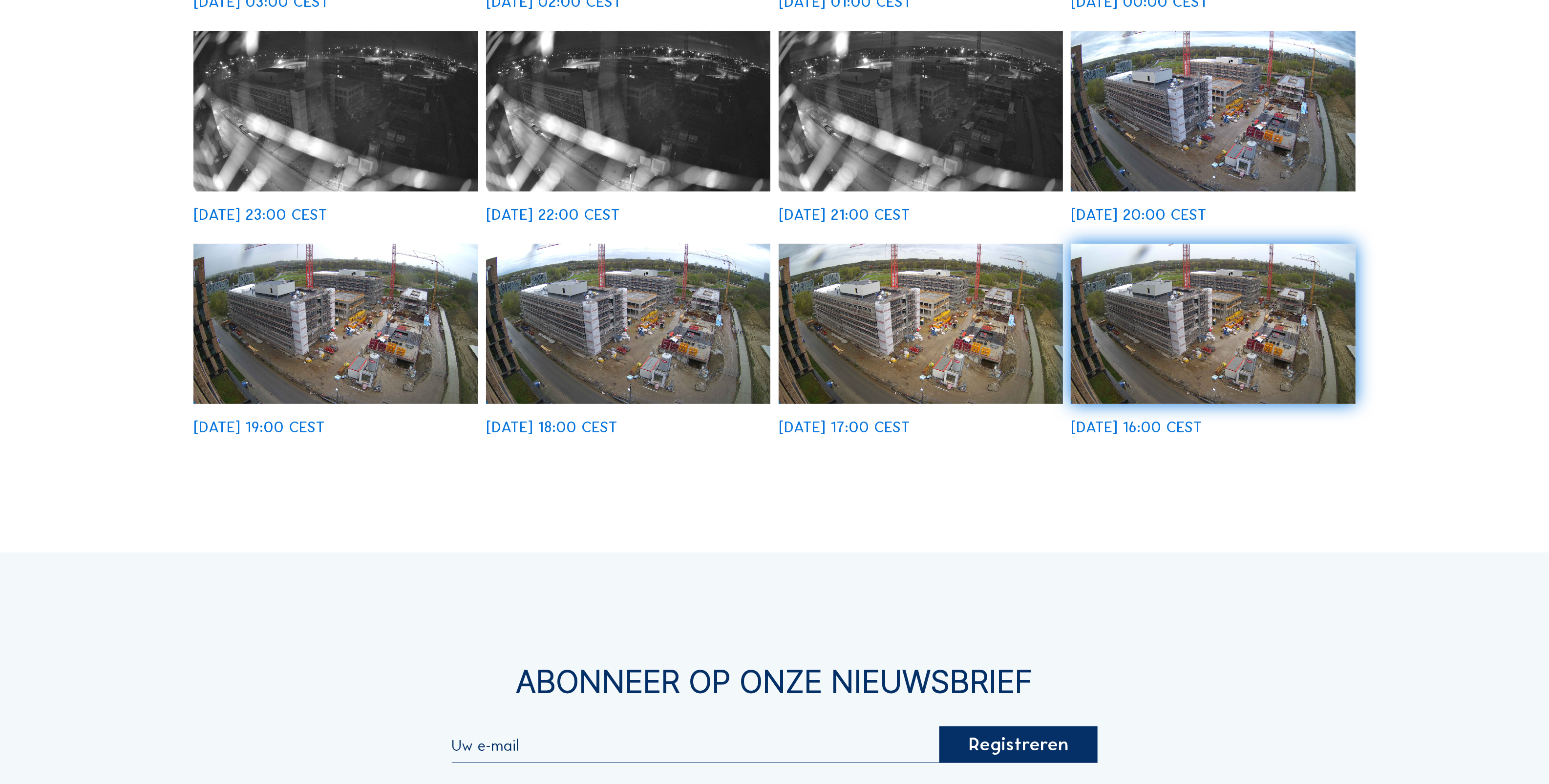
click at [669, 364] on img at bounding box center [628, 323] width 284 height 159
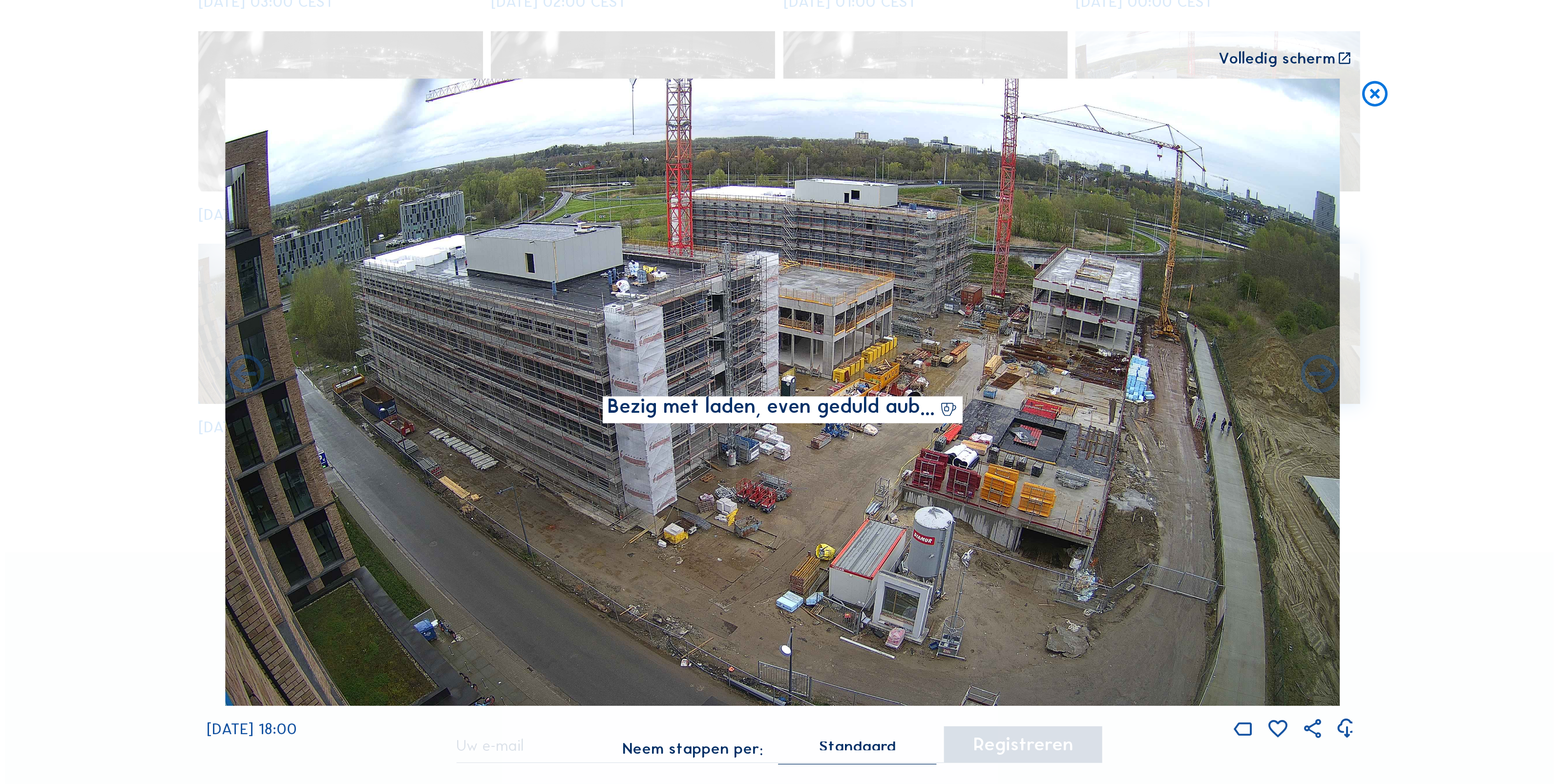
scroll to position [674, 0]
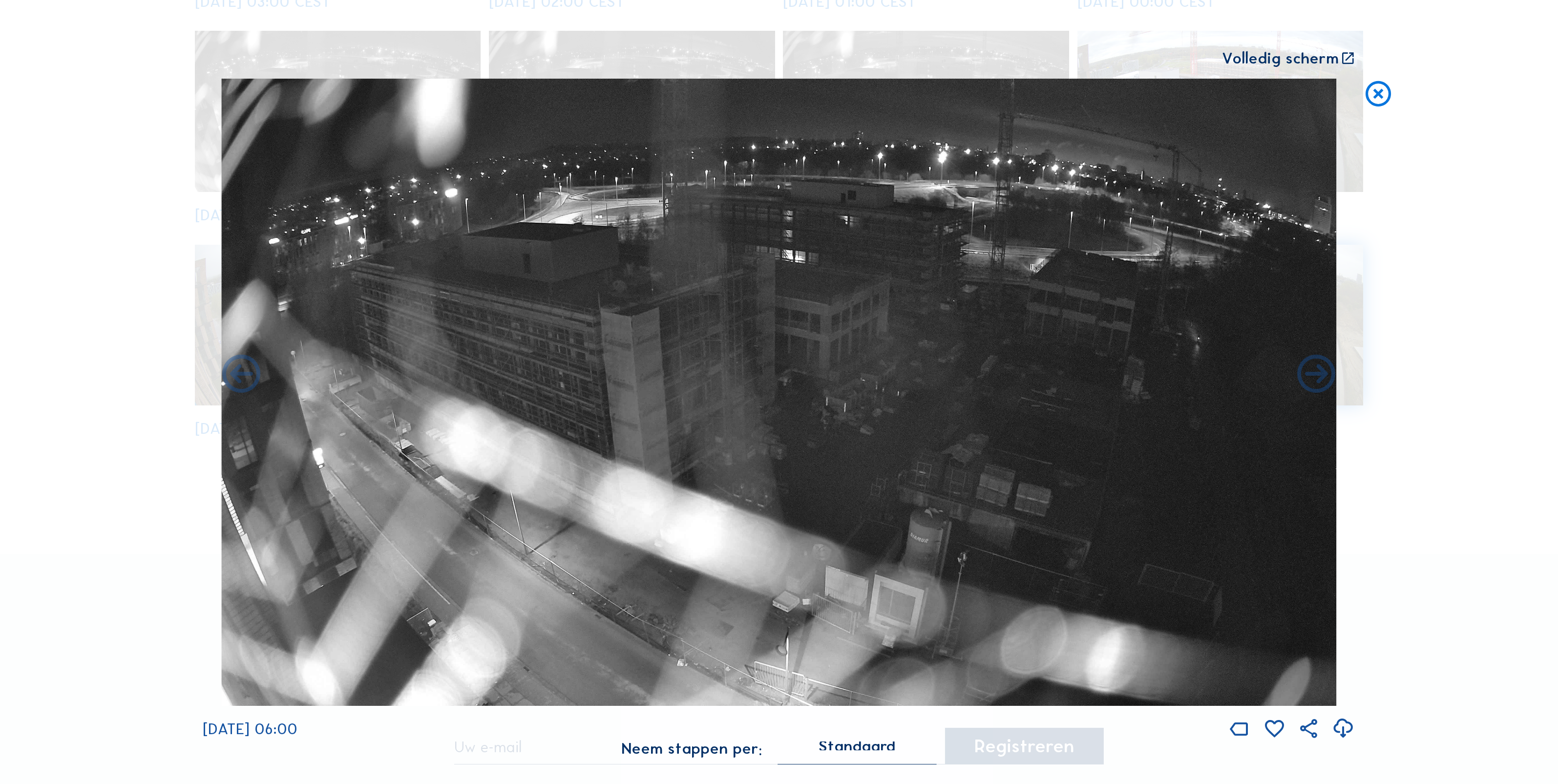
click at [115, 411] on div "Scroll om door de tijd te reizen | Druk op de 'Alt'-[PERSON_NAME] + scroll om t…" at bounding box center [779, 392] width 1558 height 784
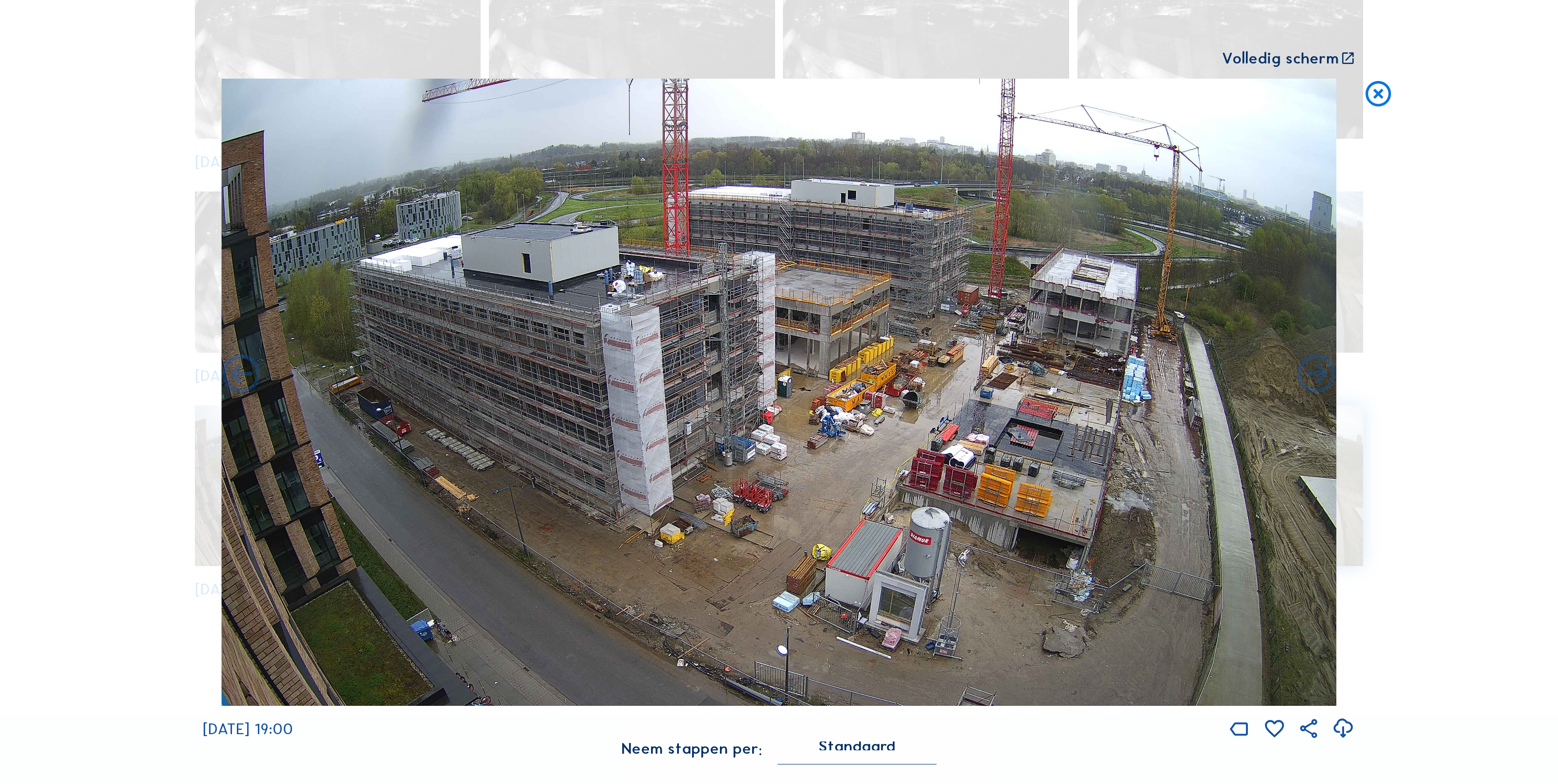
scroll to position [1529, 0]
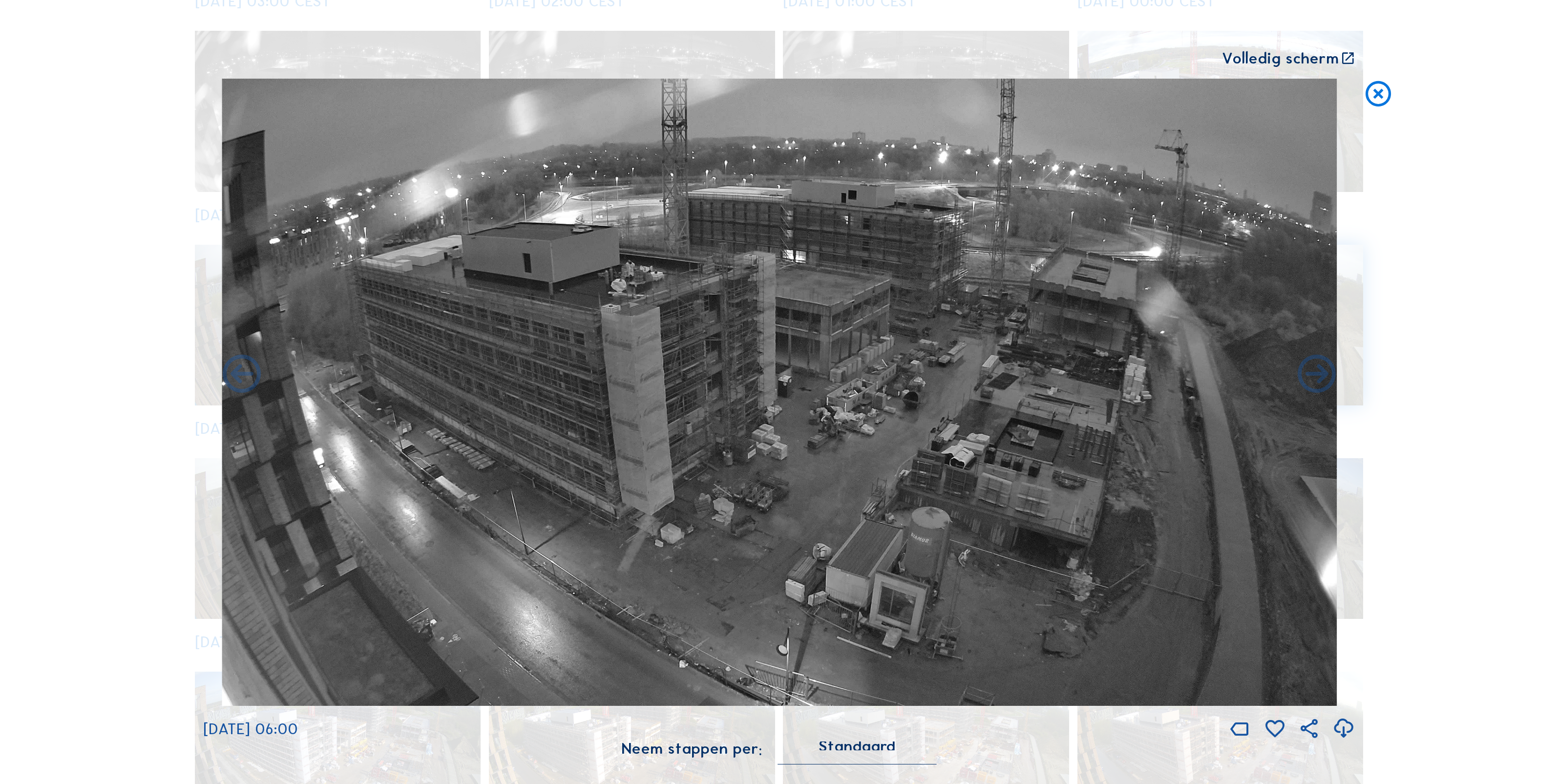
click at [1378, 96] on icon at bounding box center [1379, 95] width 30 height 32
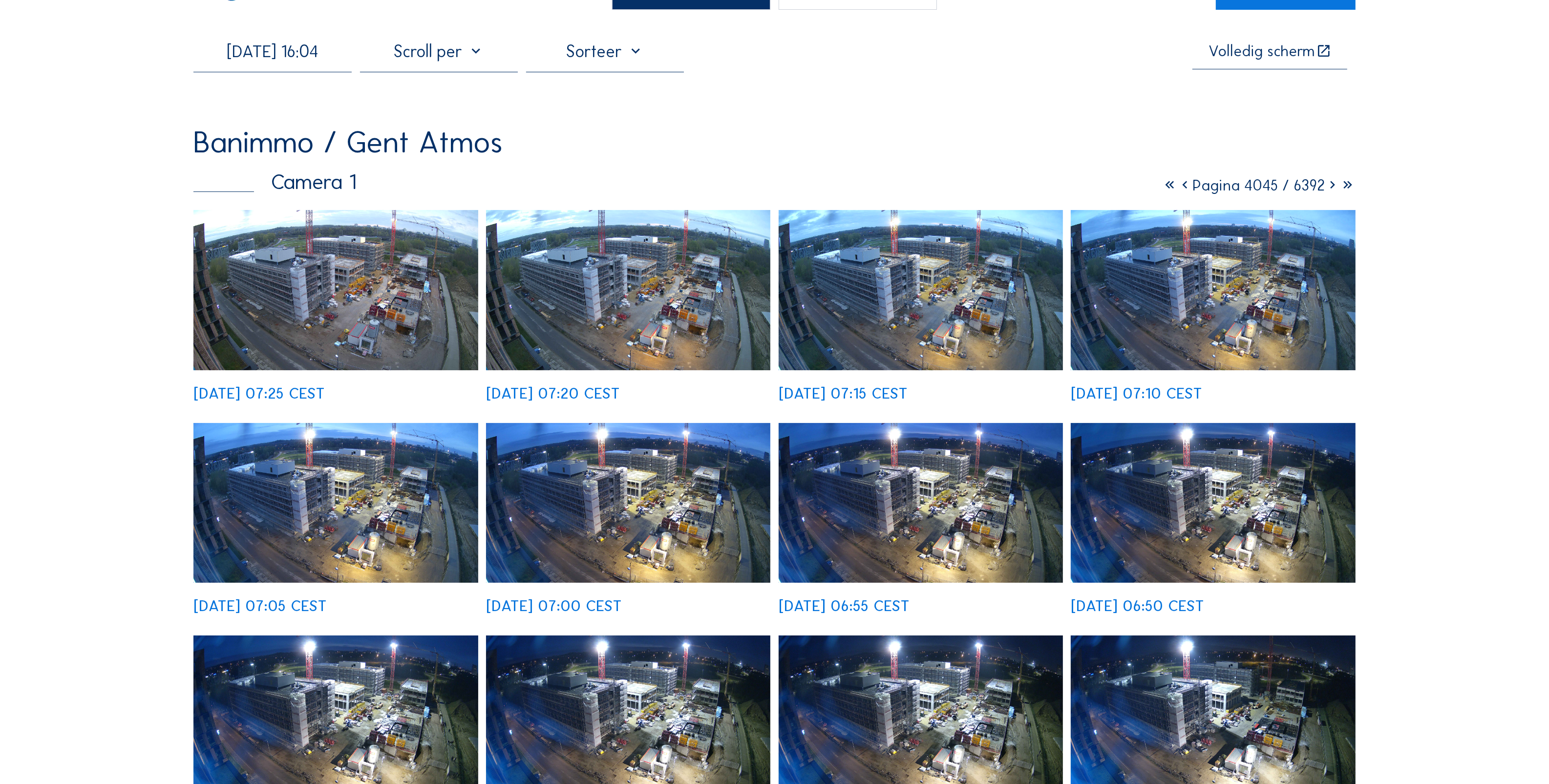
scroll to position [0, 0]
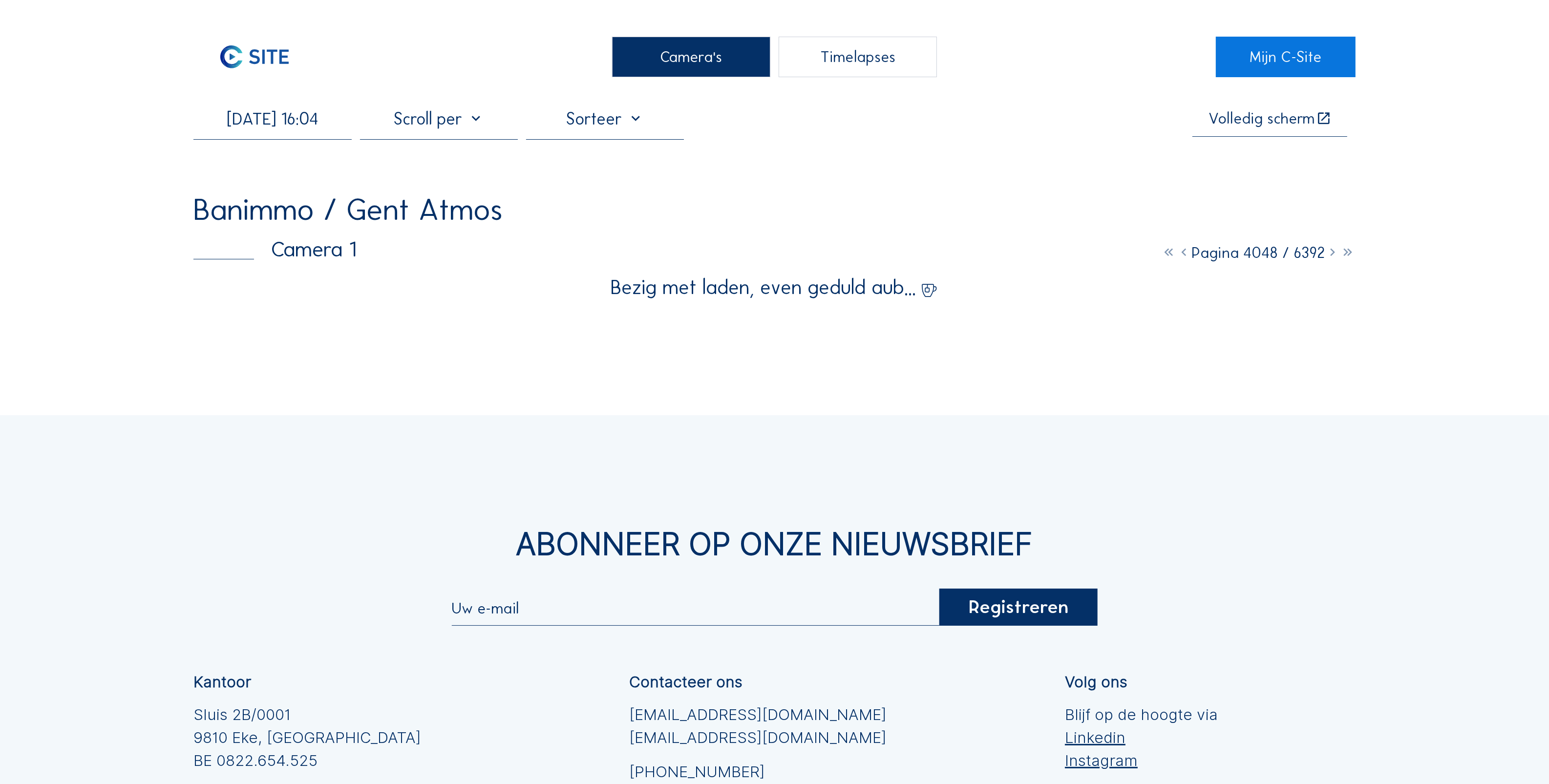
click at [332, 127] on input "[DATE] 16:04" at bounding box center [272, 119] width 158 height 20
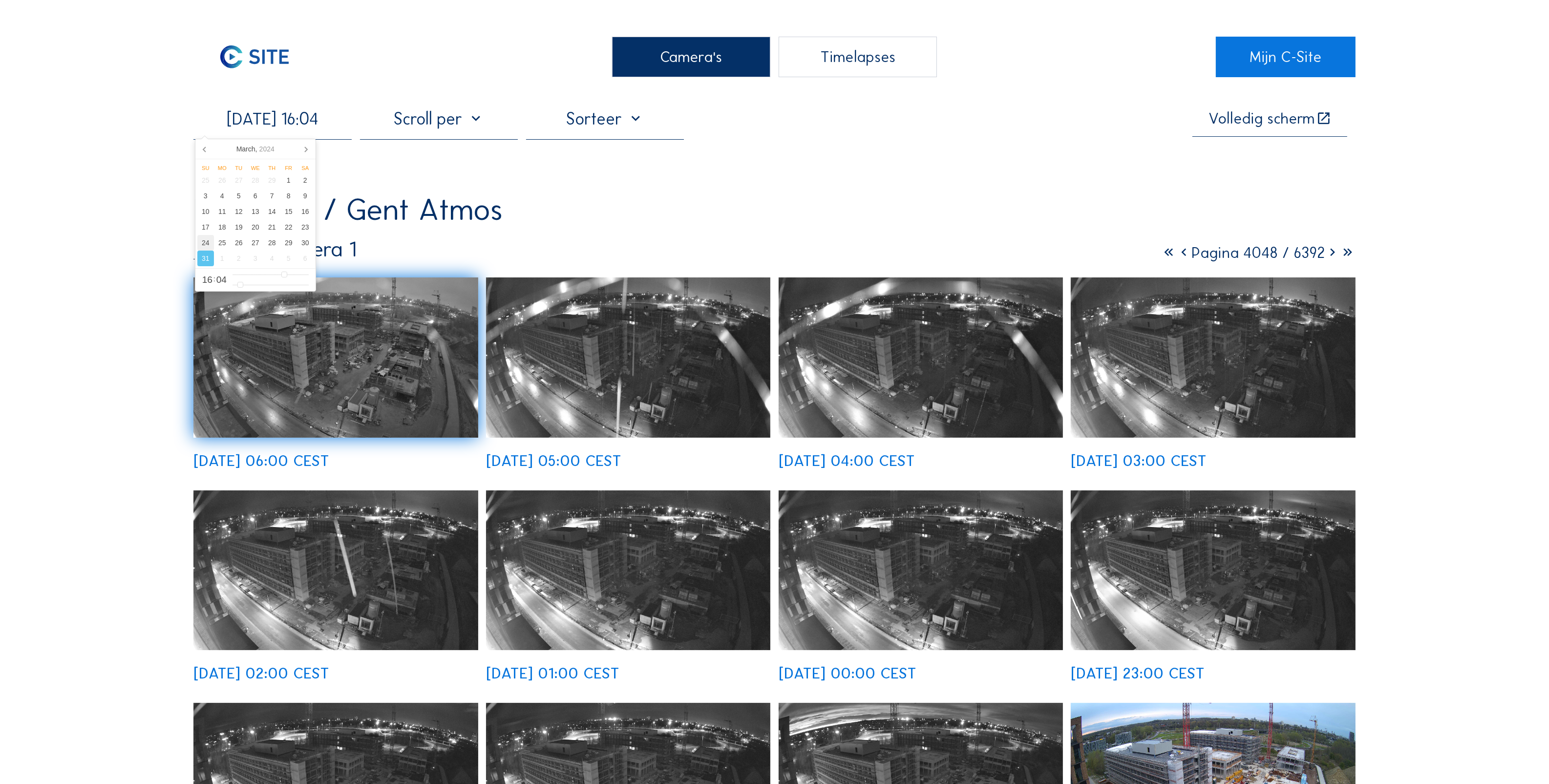
click at [208, 243] on div "24" at bounding box center [206, 243] width 17 height 16
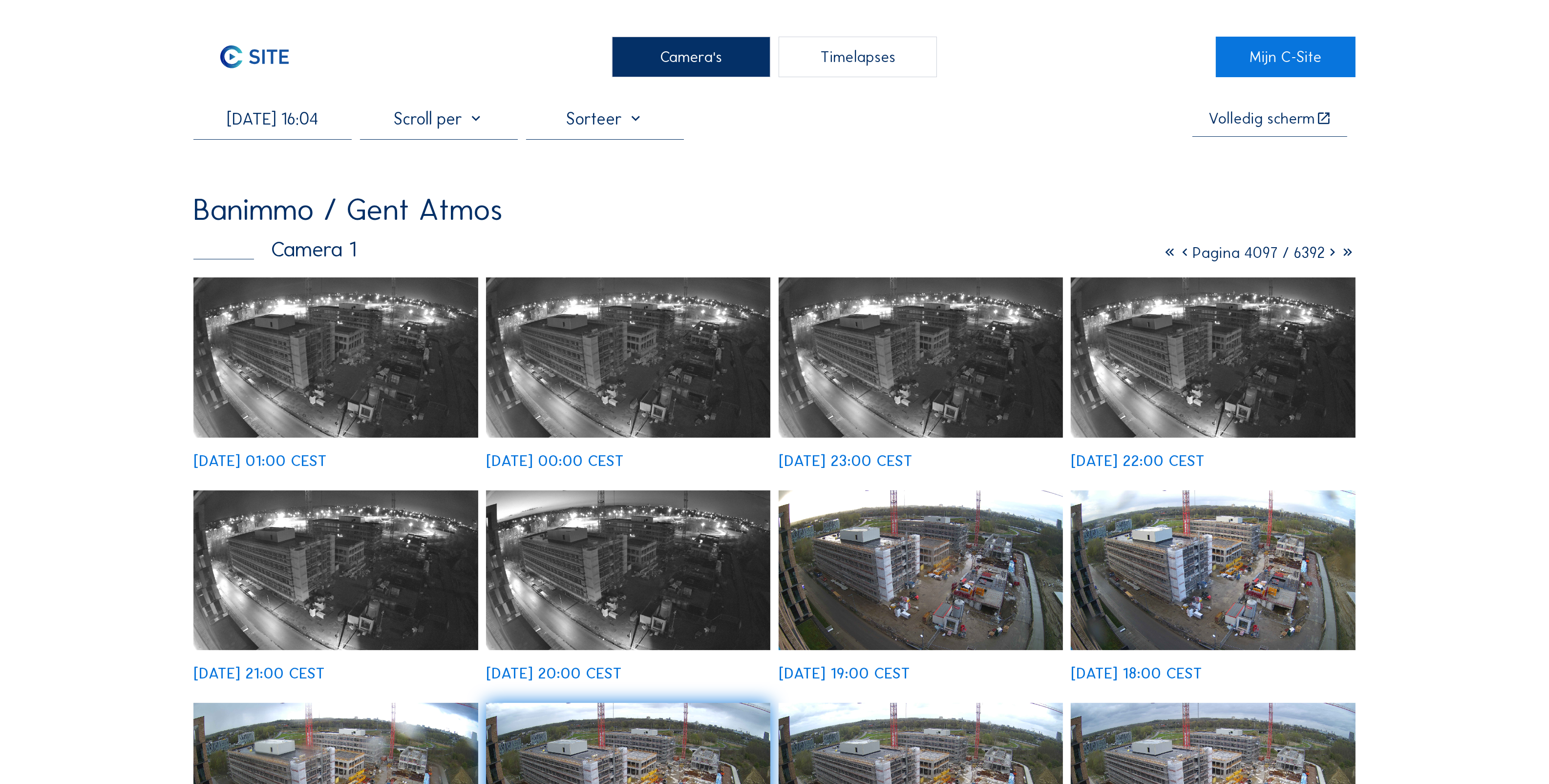
click at [316, 128] on input "[DATE] 16:04" at bounding box center [272, 119] width 158 height 20
click at [206, 226] on div "17" at bounding box center [206, 227] width 17 height 16
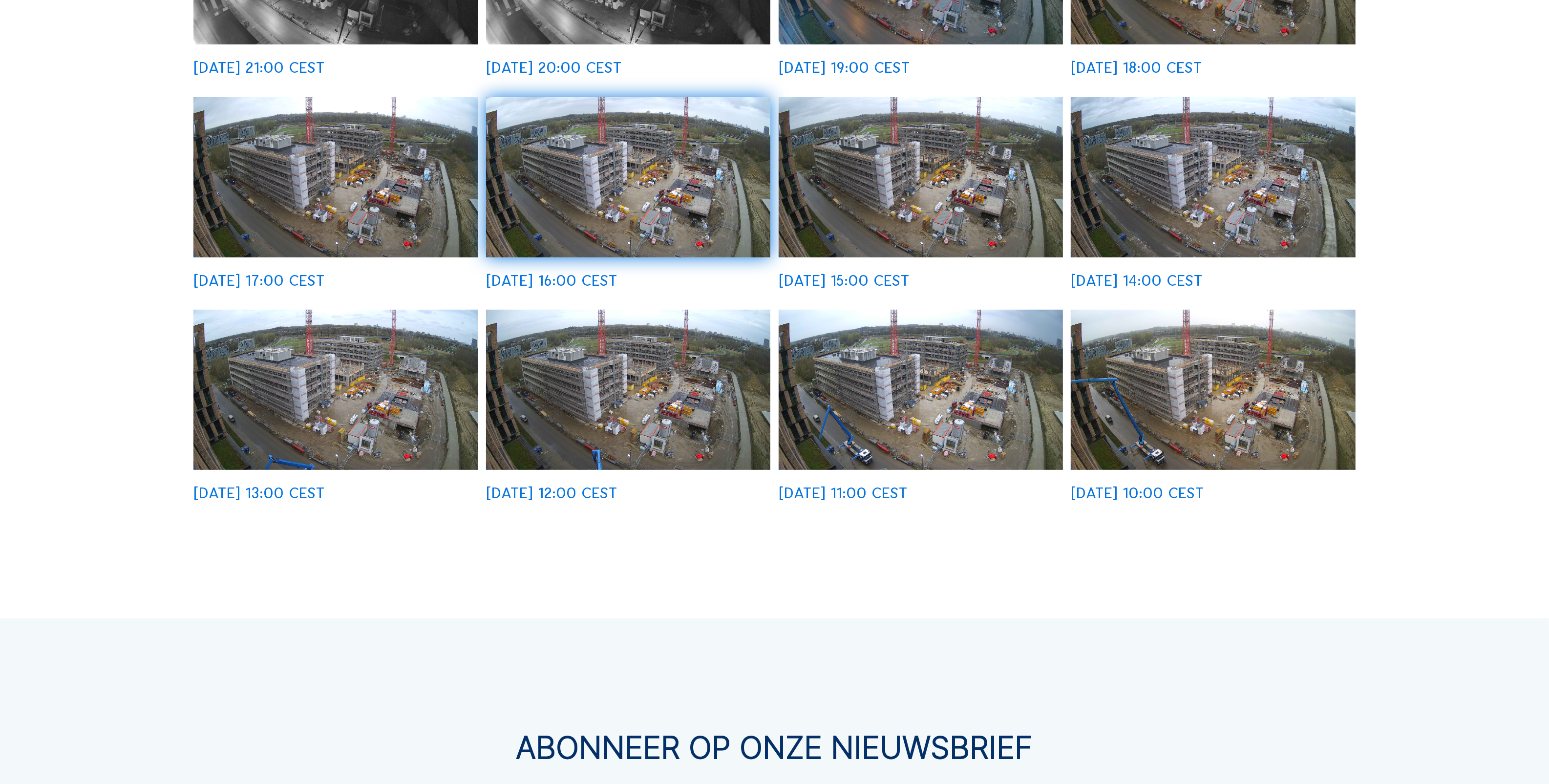
scroll to position [611, 0]
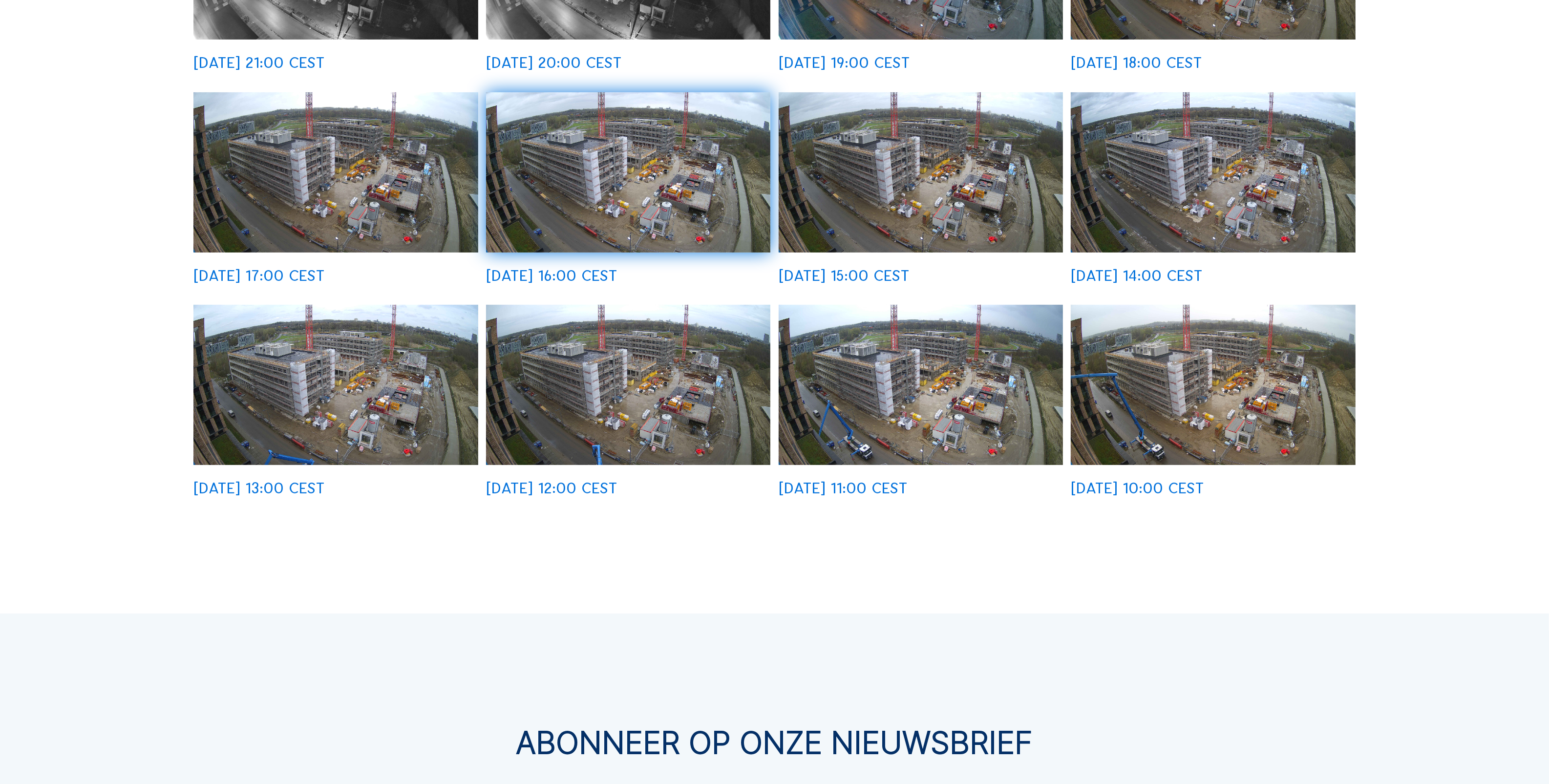
click at [915, 195] on img at bounding box center [920, 172] width 284 height 159
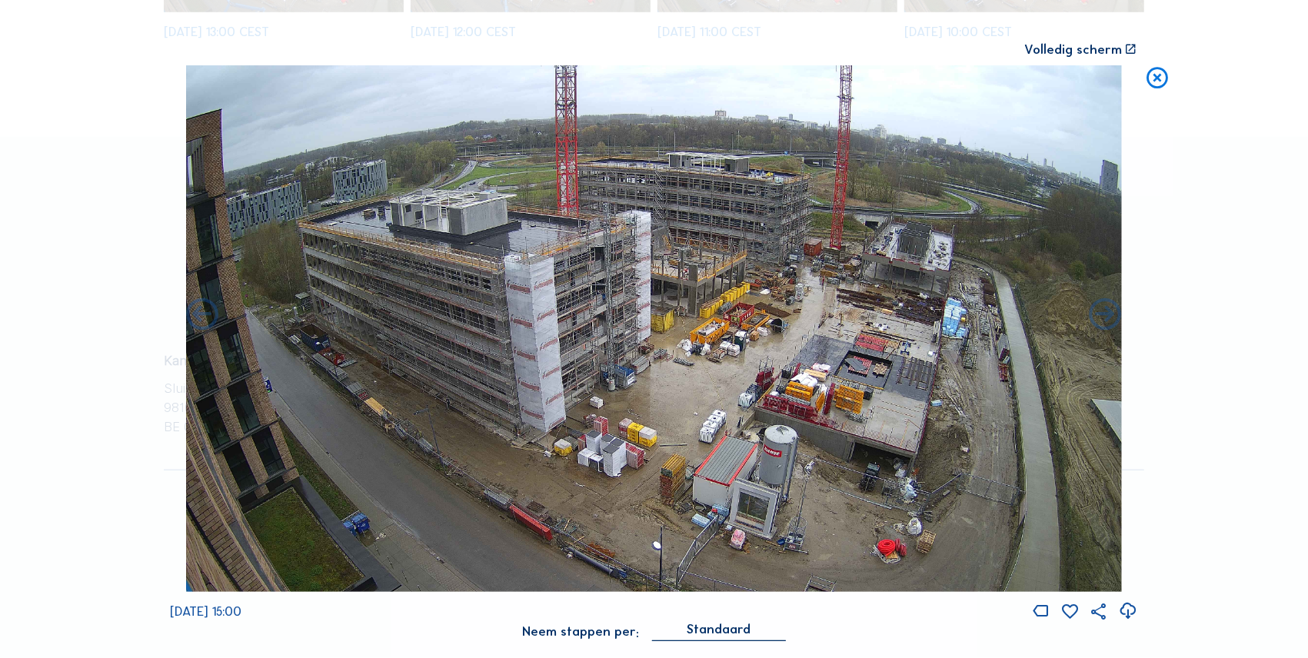
scroll to position [896, 0]
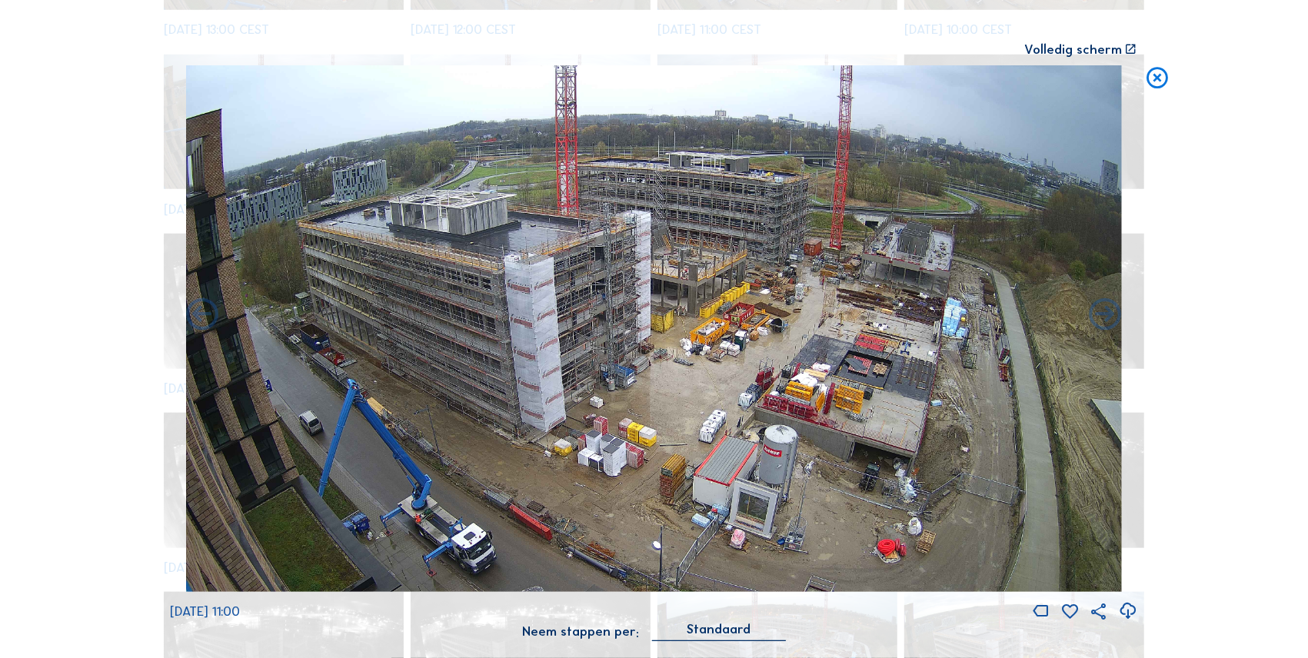
click at [1156, 80] on icon at bounding box center [1156, 78] width 25 height 26
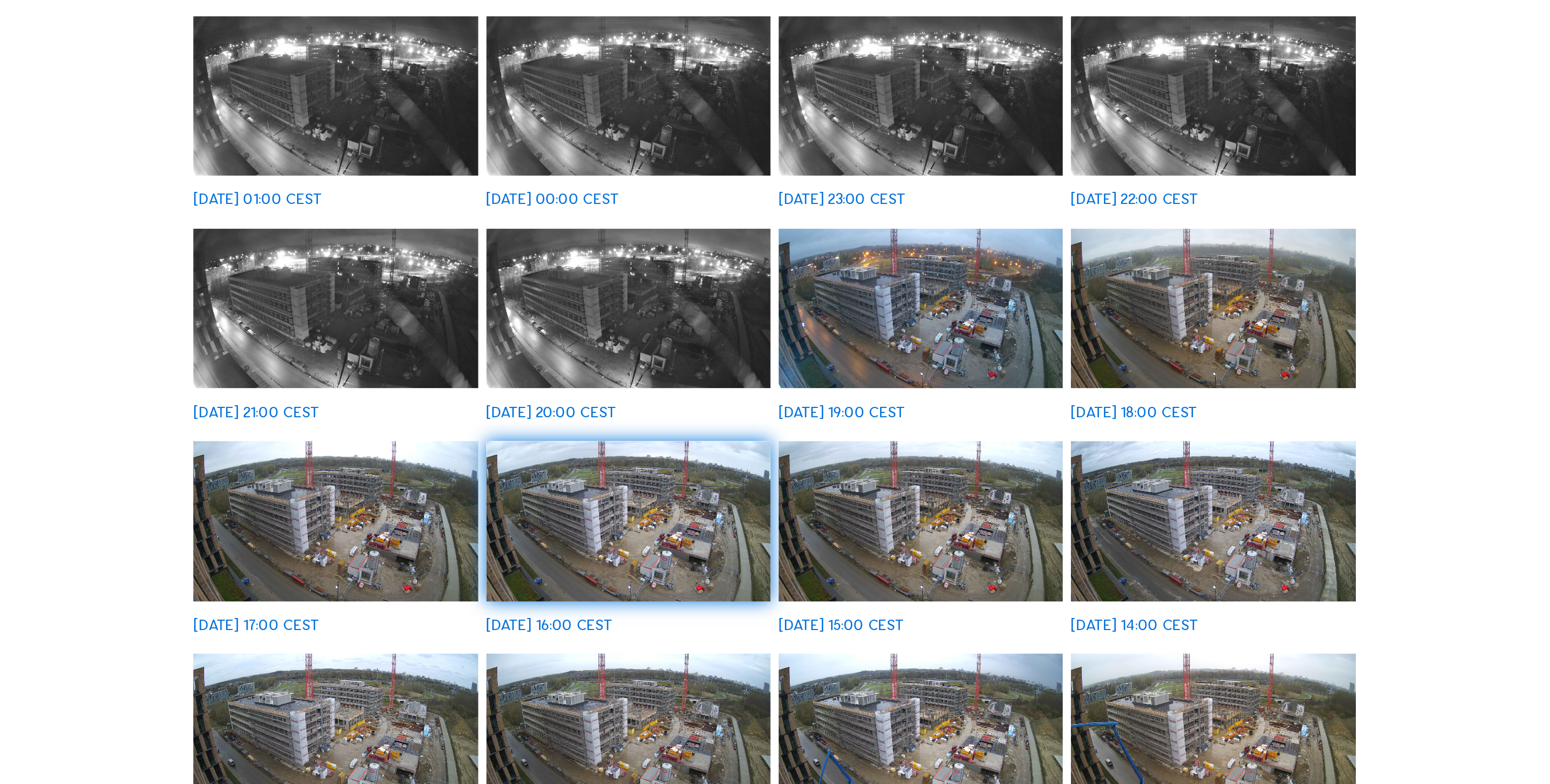
scroll to position [0, 0]
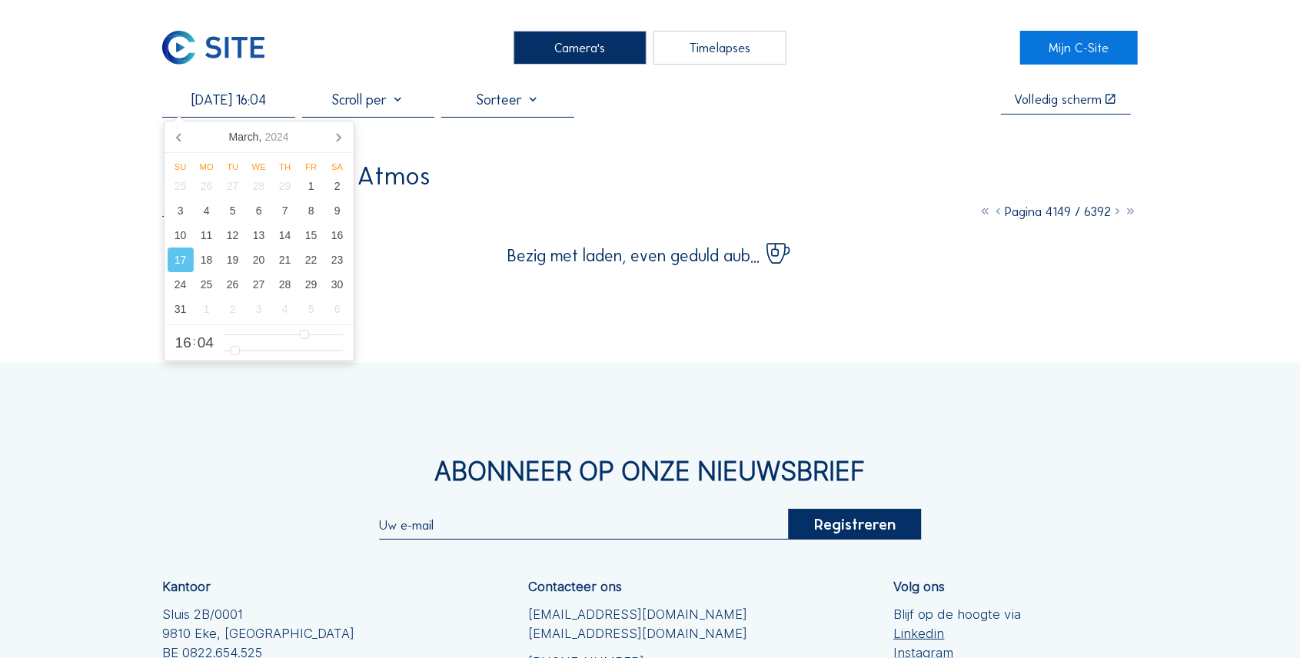
click at [215, 100] on input "[DATE] 16:04" at bounding box center [228, 99] width 132 height 17
click at [175, 232] on div "10" at bounding box center [181, 235] width 26 height 25
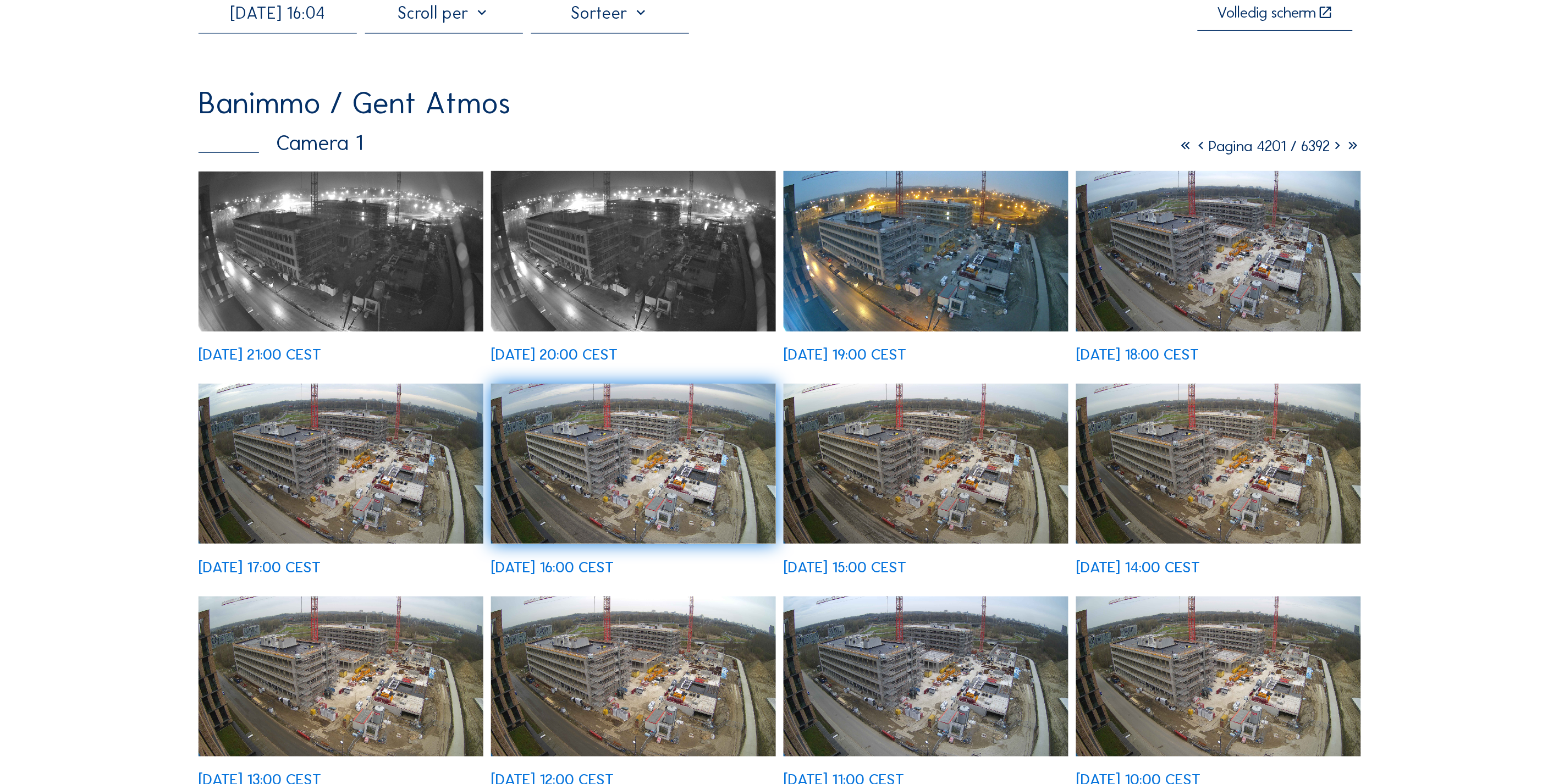
scroll to position [366, 0]
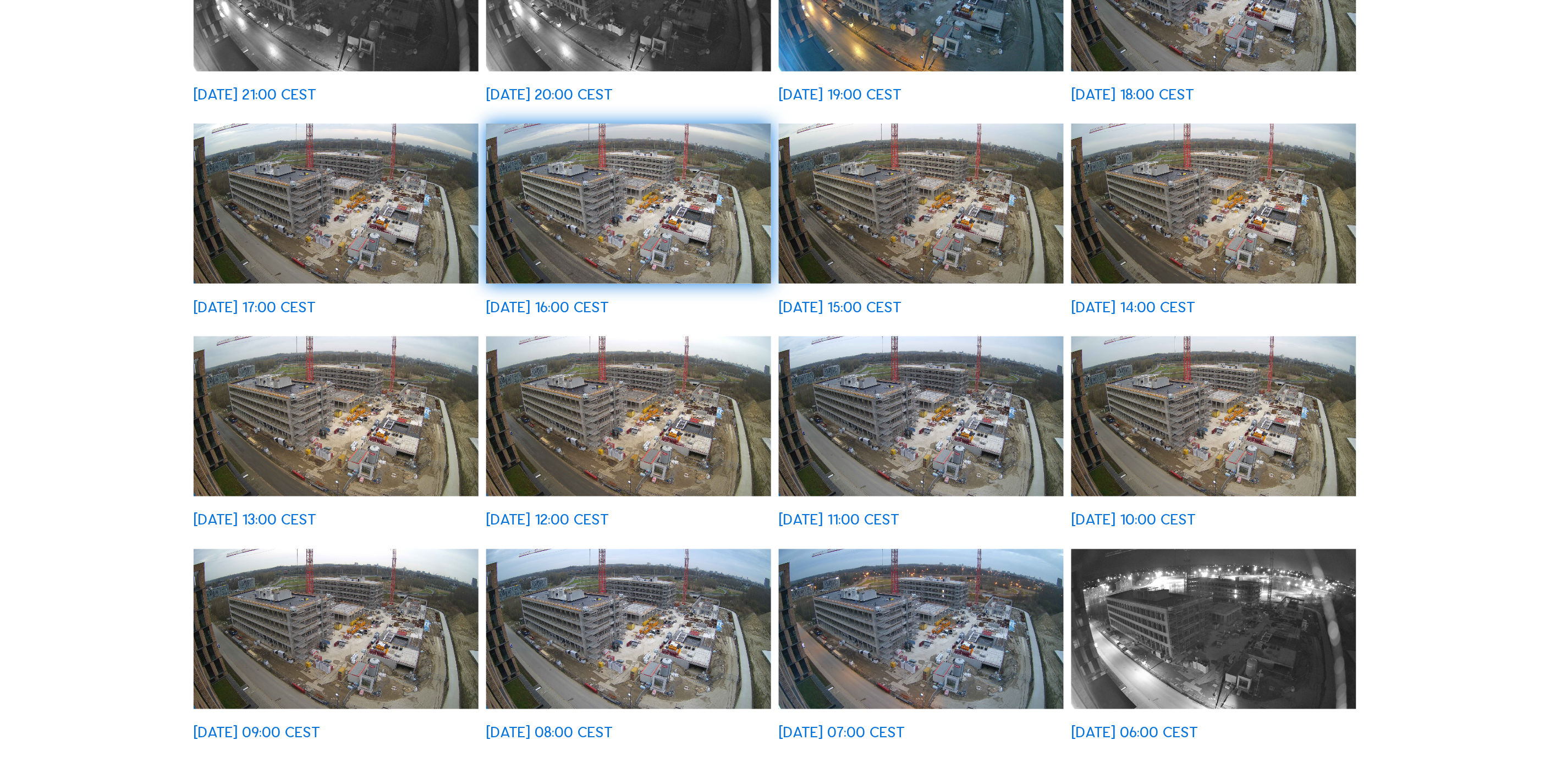
click at [579, 226] on img at bounding box center [628, 204] width 284 height 160
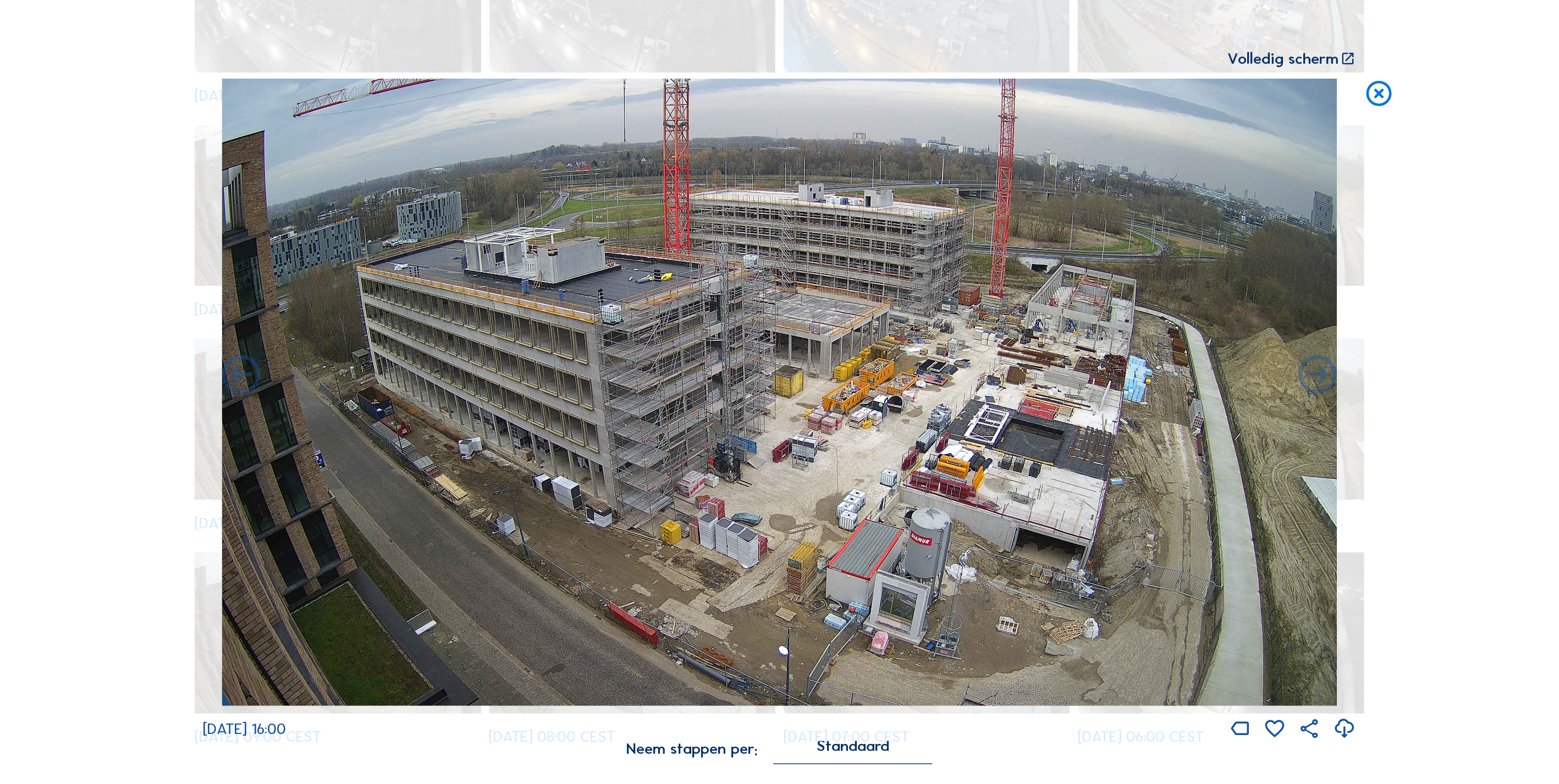
click at [155, 216] on div "Scroll om door de tijd te reizen | Druk op de 'Alt'-[PERSON_NAME] + scroll om t…" at bounding box center [779, 392] width 1559 height 784
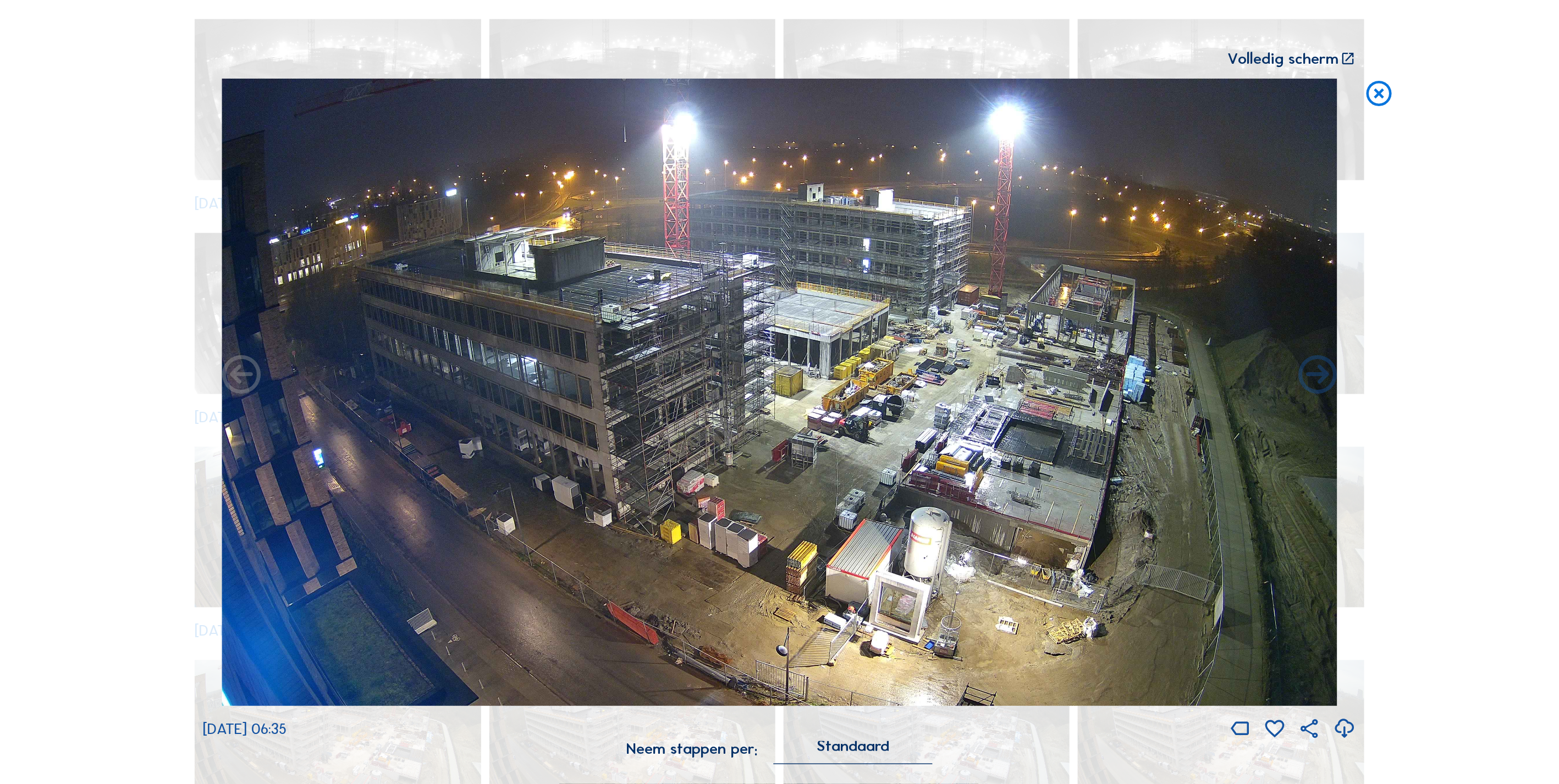
click at [1379, 98] on icon at bounding box center [1379, 94] width 31 height 32
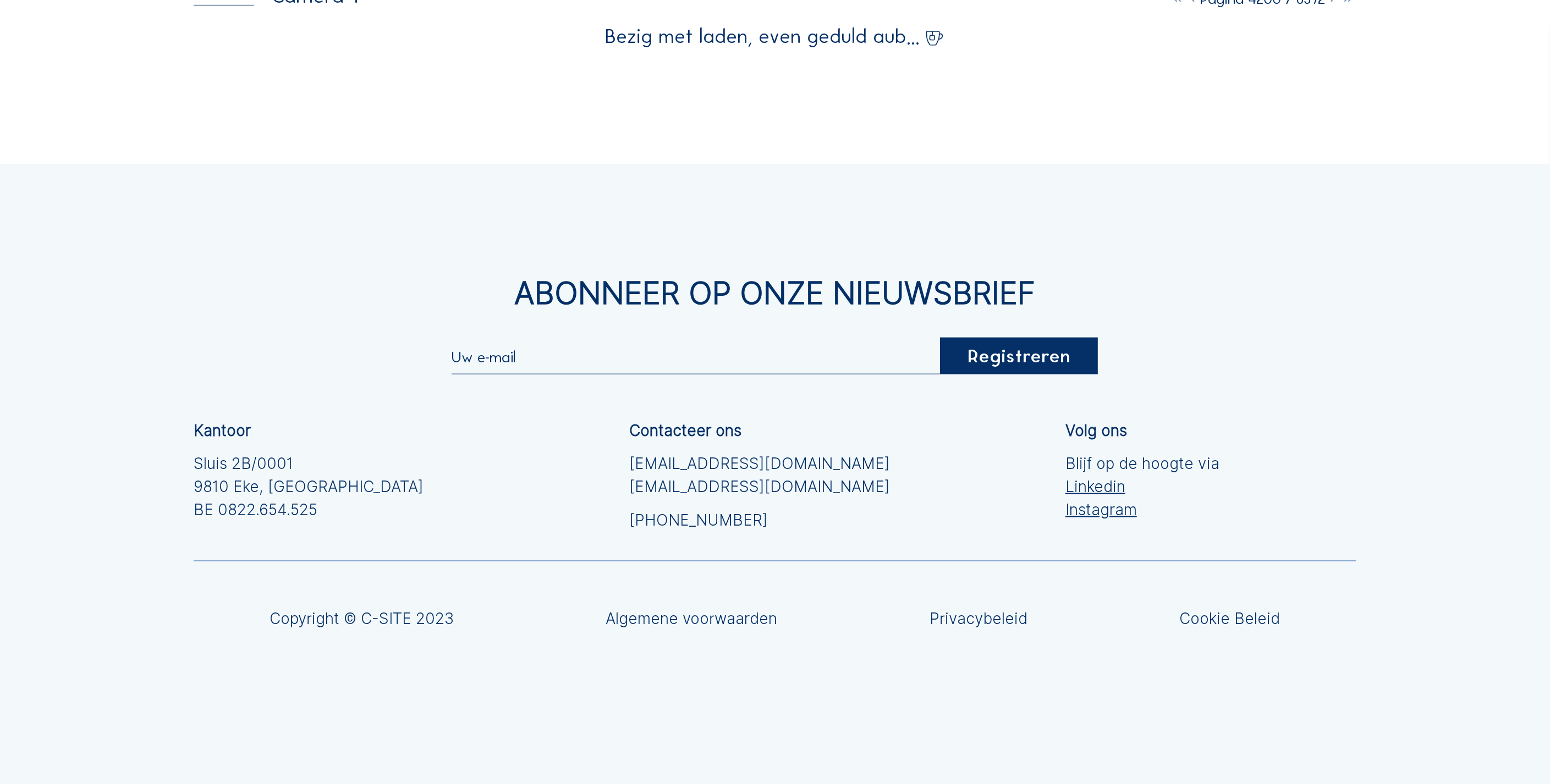
scroll to position [84, 0]
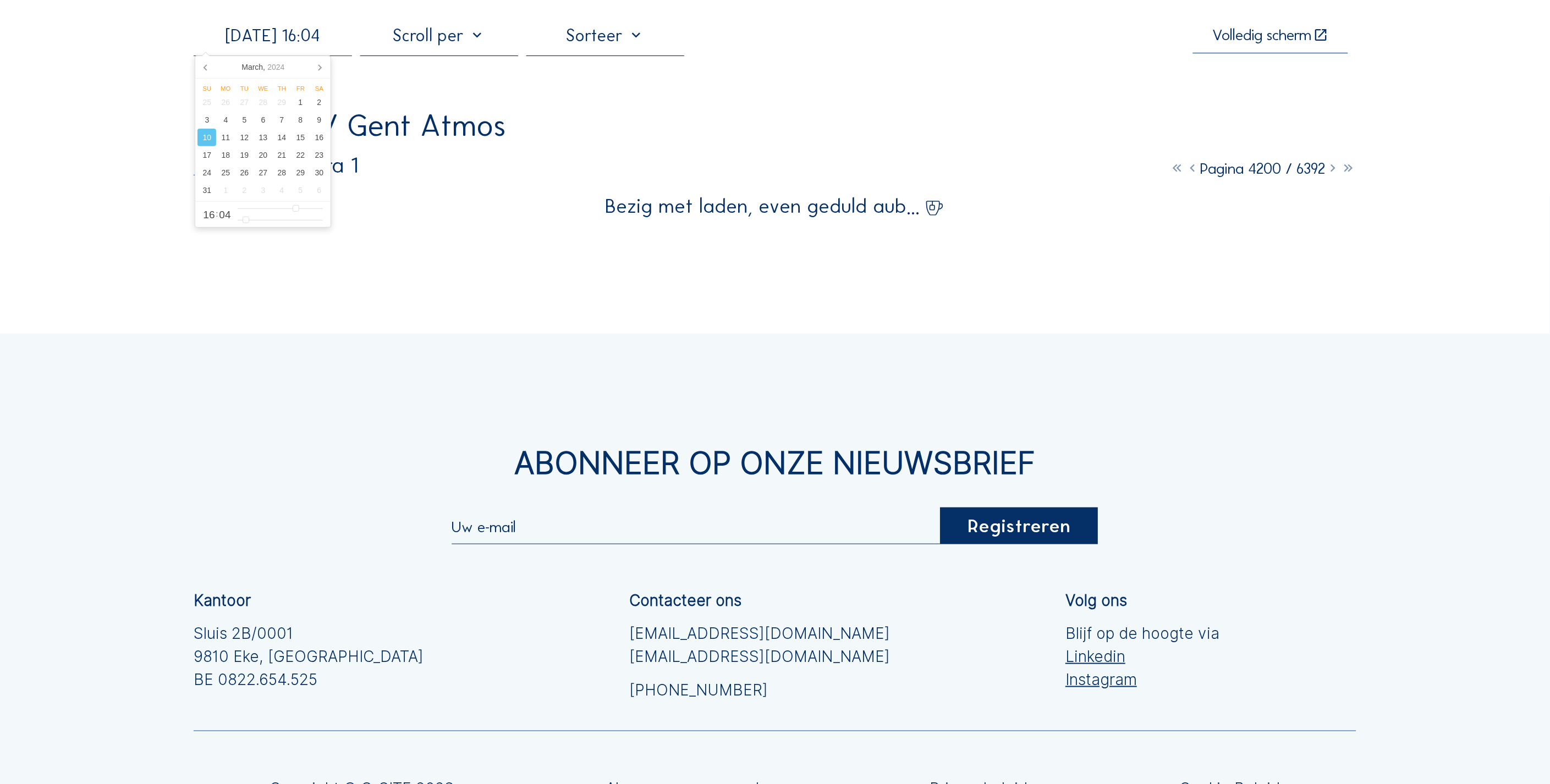
click at [312, 39] on input "[DATE] 16:04" at bounding box center [273, 35] width 158 height 20
click at [210, 119] on div "3" at bounding box center [207, 119] width 19 height 18
click at [57, 215] on div "Camera's Timelapses Mijn C-Site [DATE] 16:04 Volledig [PERSON_NAME] Banimmo / G…" at bounding box center [775, 435] width 1550 height 1038
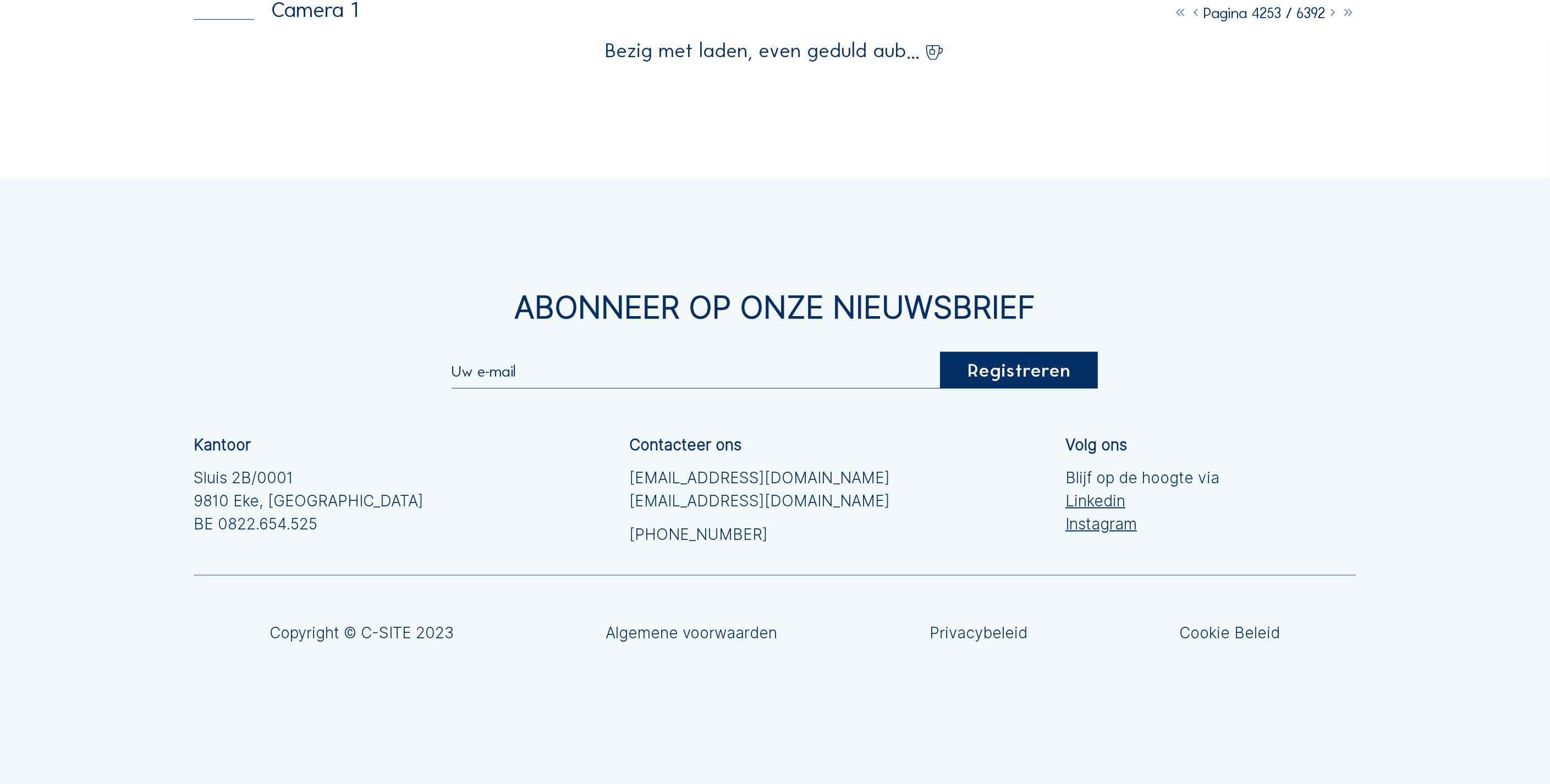
scroll to position [257, 0]
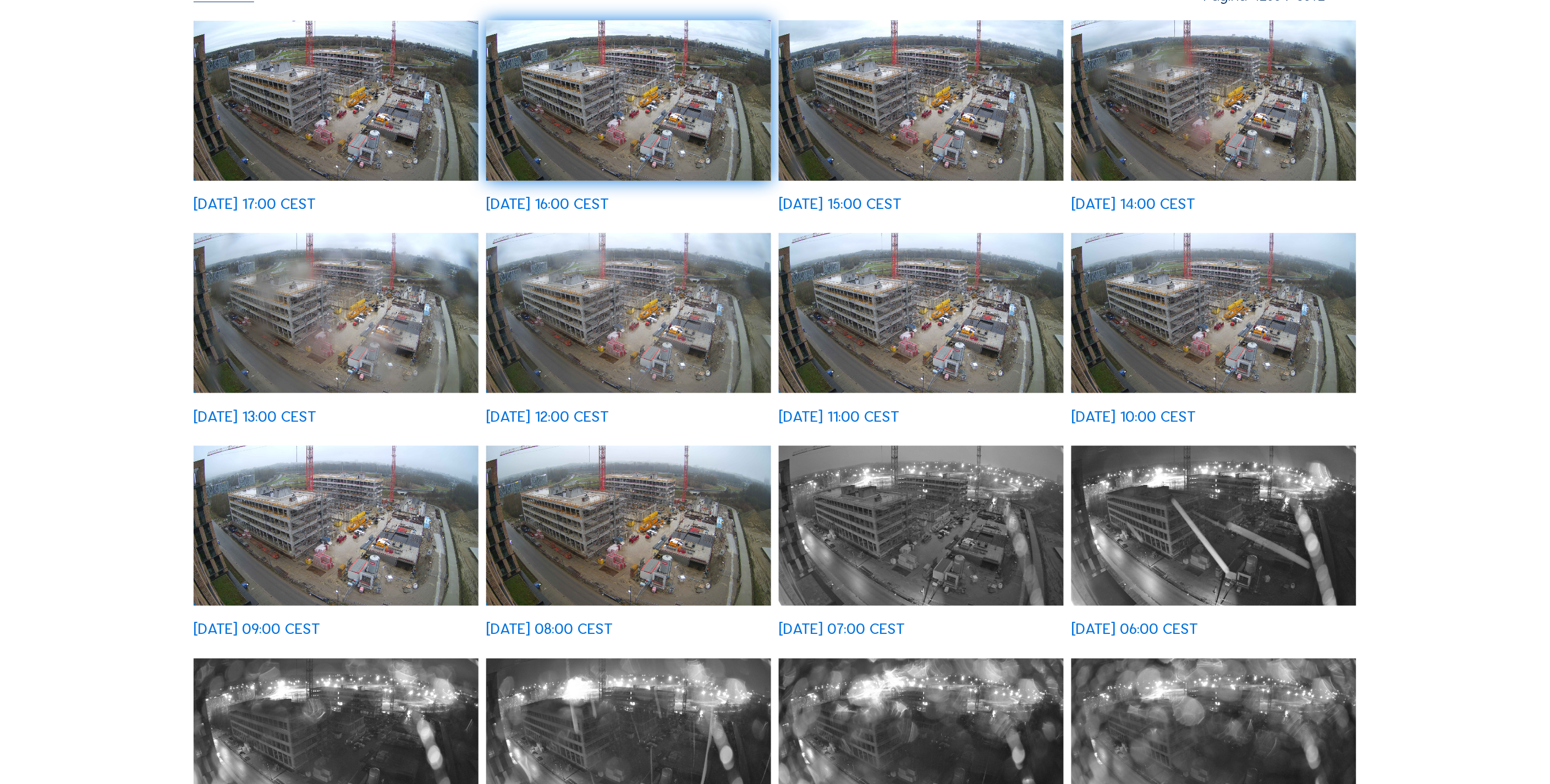
click at [629, 509] on img at bounding box center [628, 526] width 284 height 160
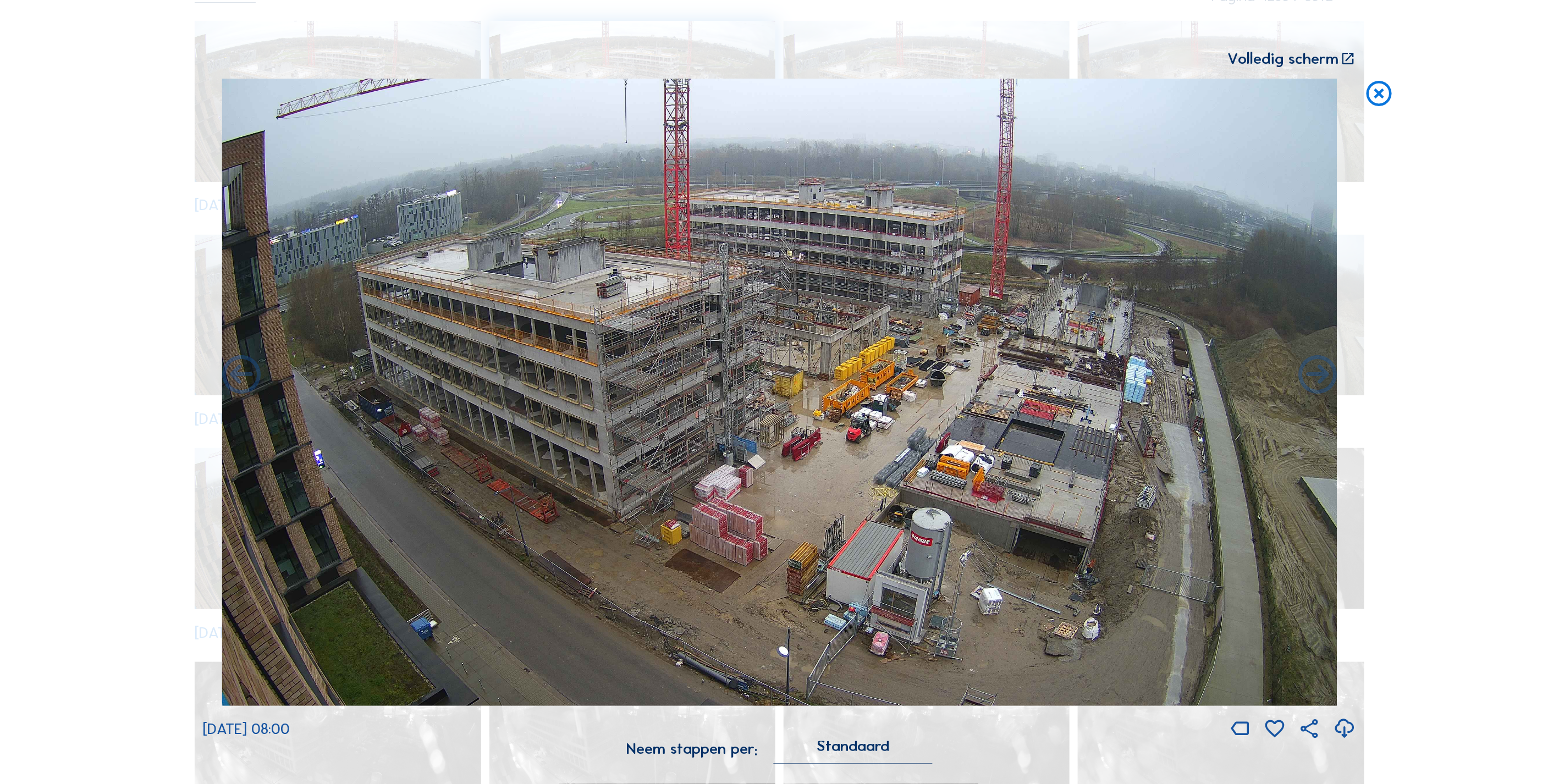
click at [1383, 99] on icon at bounding box center [1379, 94] width 31 height 32
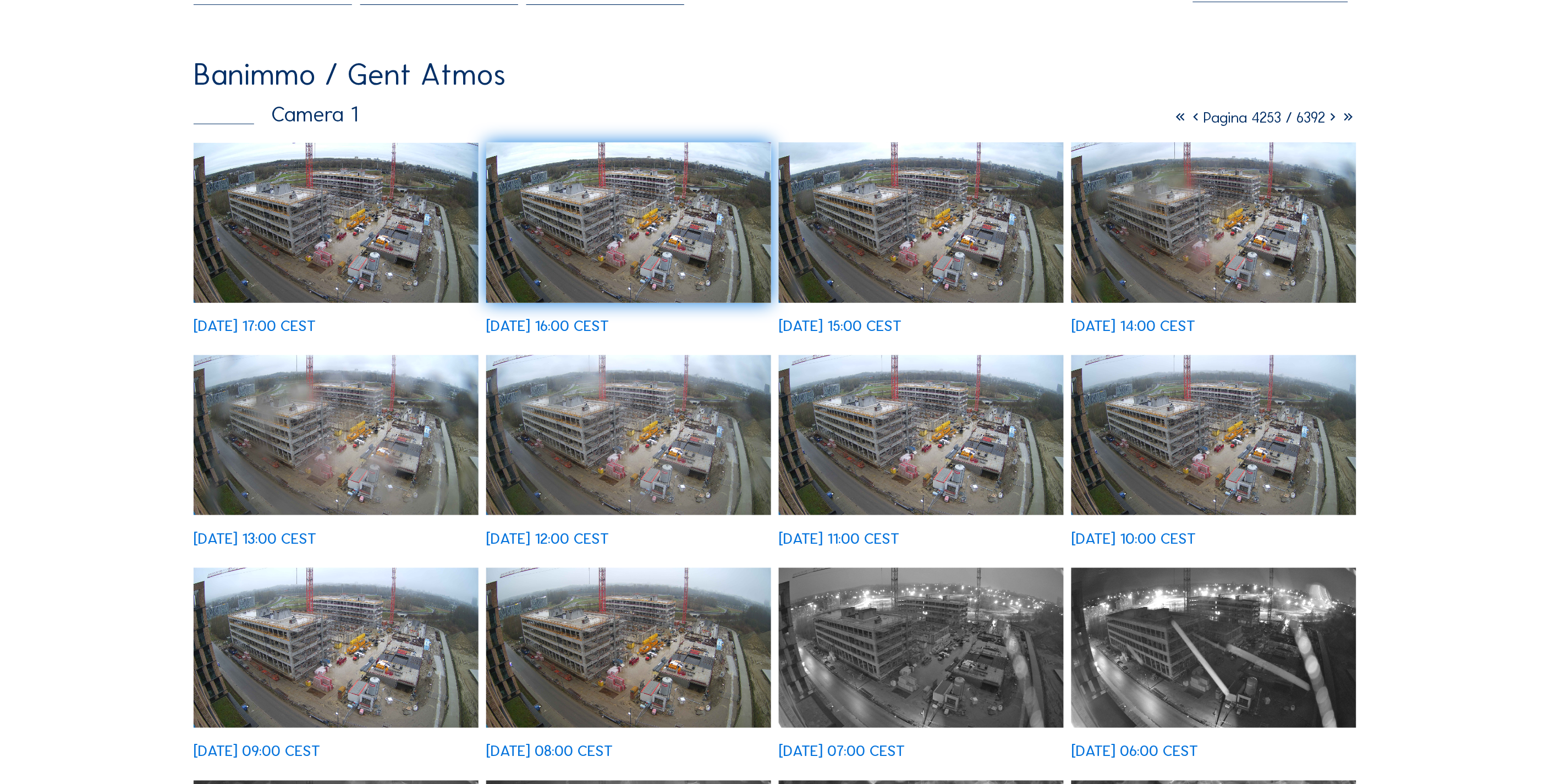
scroll to position [0, 0]
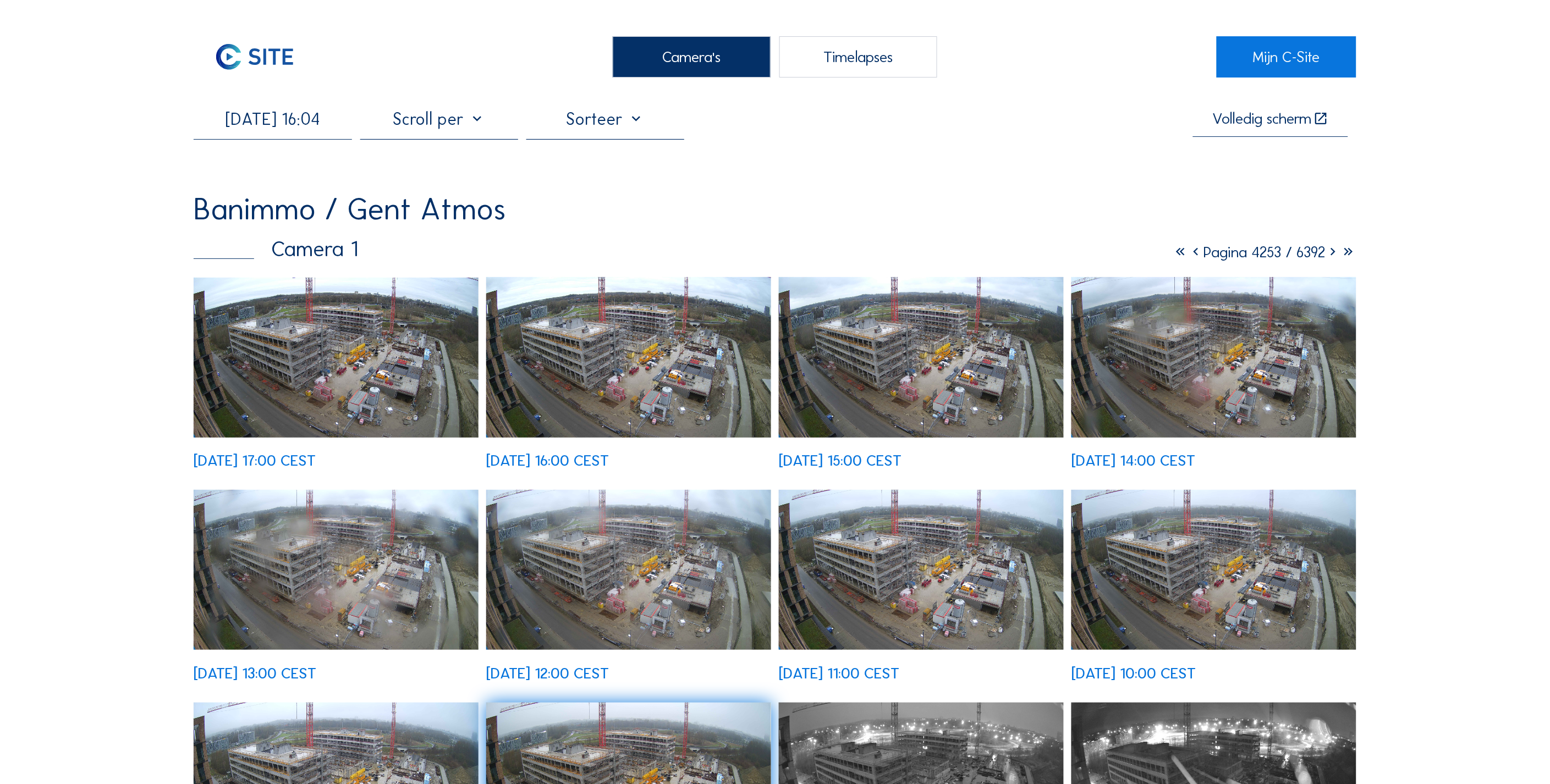
click at [322, 120] on input "[DATE] 16:04" at bounding box center [273, 119] width 158 height 20
click at [205, 187] on div "25" at bounding box center [207, 186] width 19 height 18
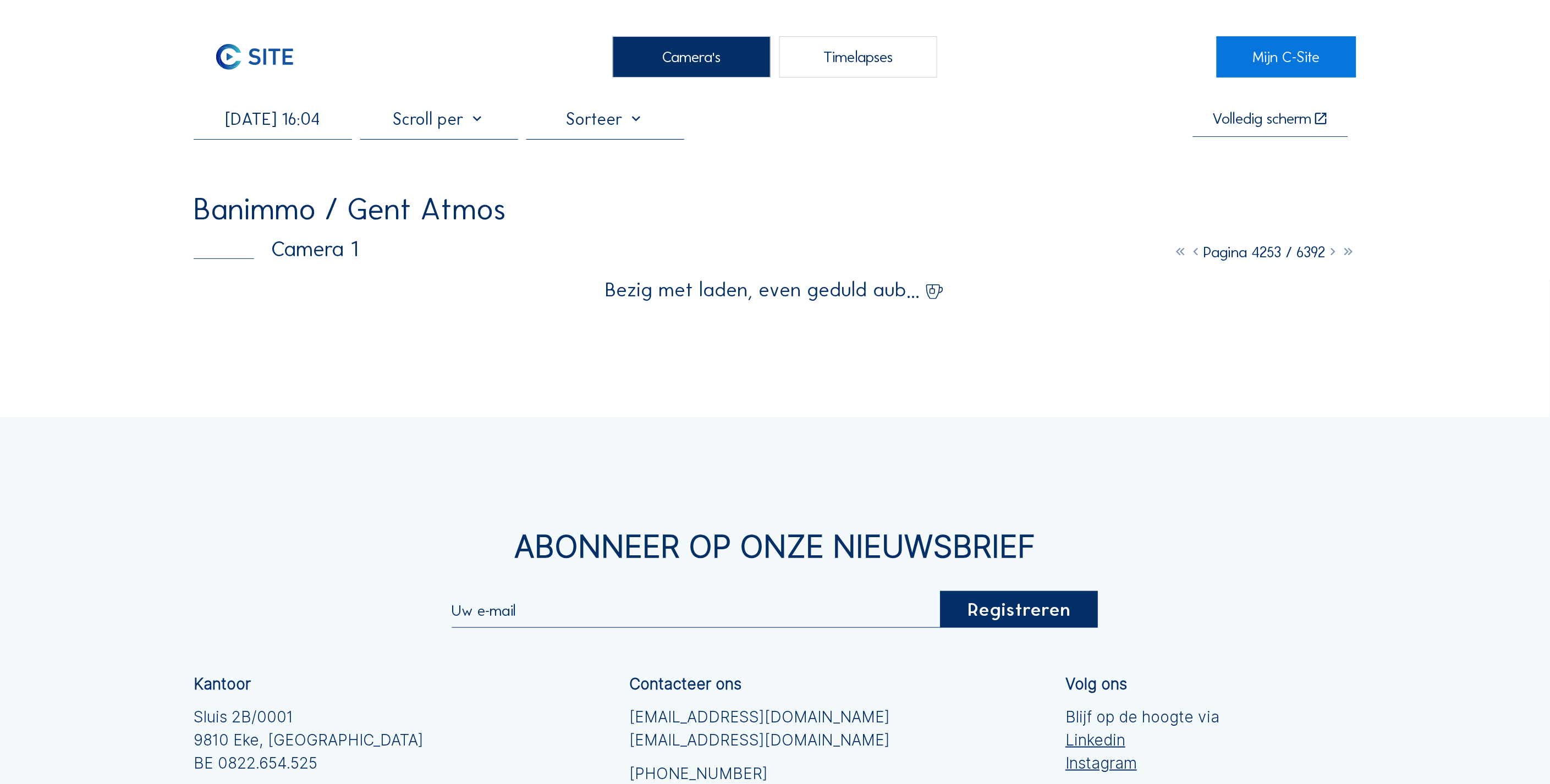
click at [51, 420] on div "Camera's Timelapses Mijn C-Site [DATE] 16:04 Volledig [PERSON_NAME] Banimmo / G…" at bounding box center [775, 519] width 1550 height 1038
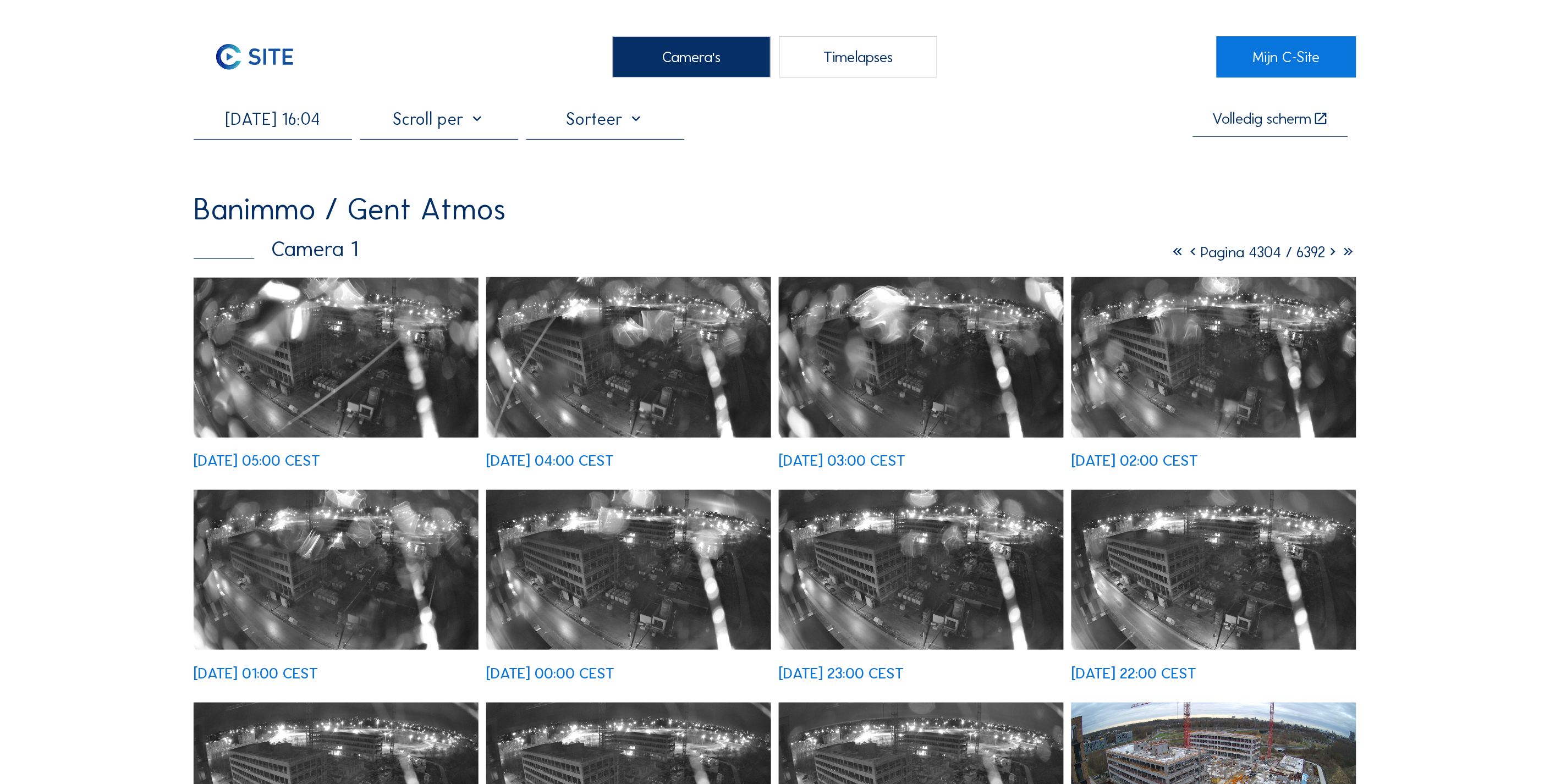
click at [258, 123] on input "[DATE] 16:04" at bounding box center [273, 119] width 158 height 20
click at [239, 258] on div "27" at bounding box center [244, 256] width 19 height 18
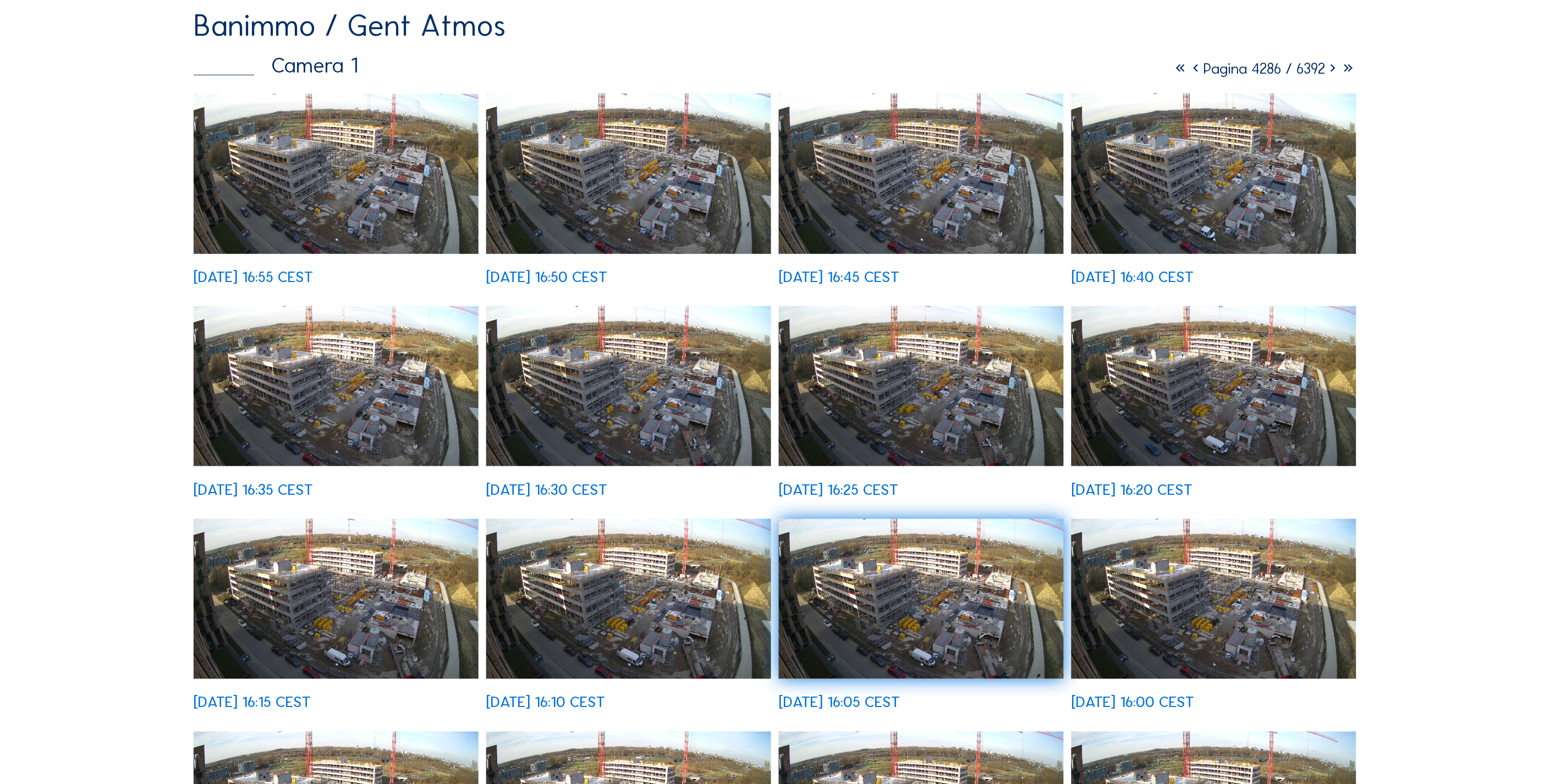
scroll to position [183, 0]
click at [301, 190] on img at bounding box center [336, 175] width 284 height 160
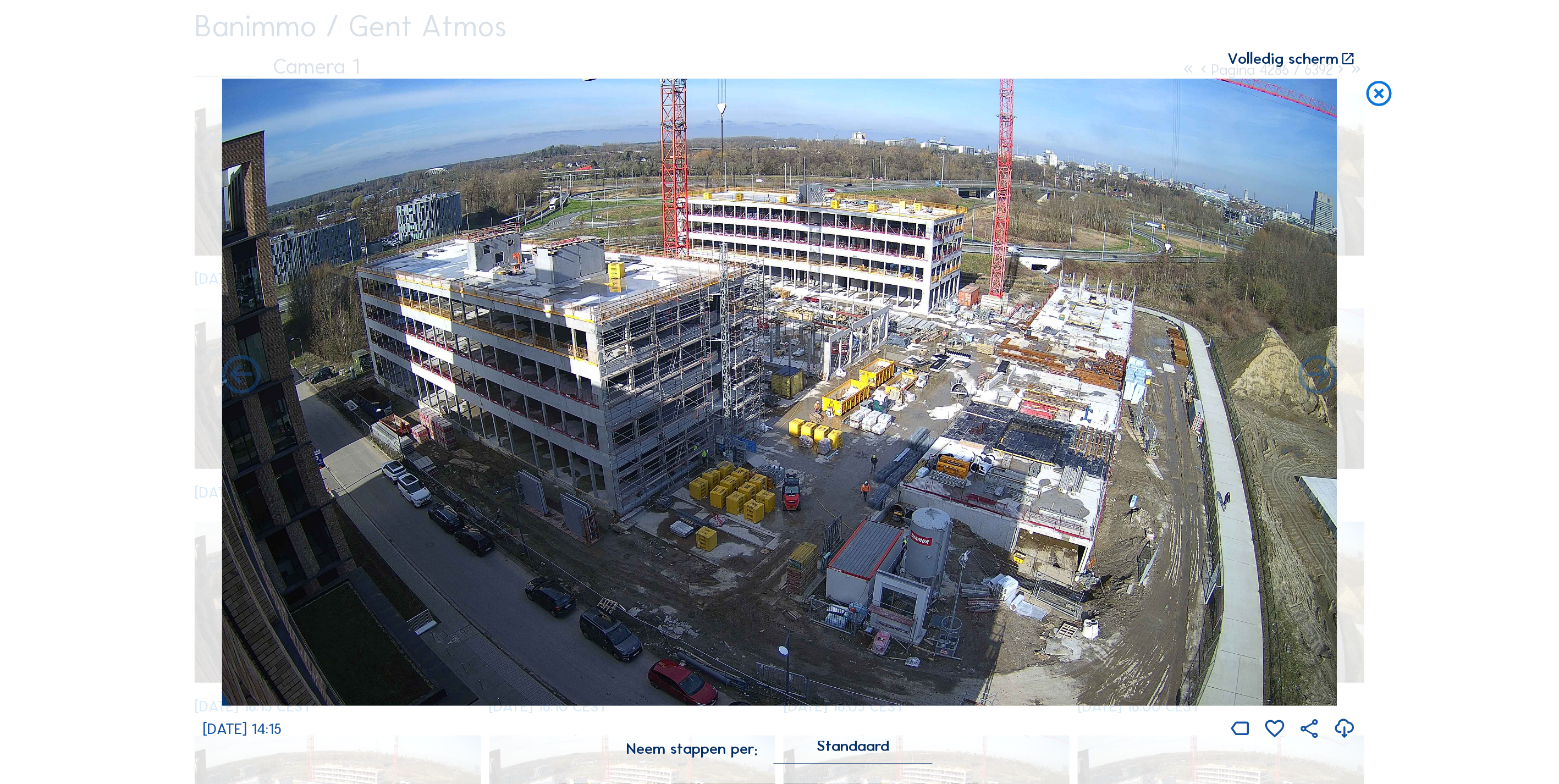
click at [1378, 101] on icon at bounding box center [1379, 94] width 31 height 32
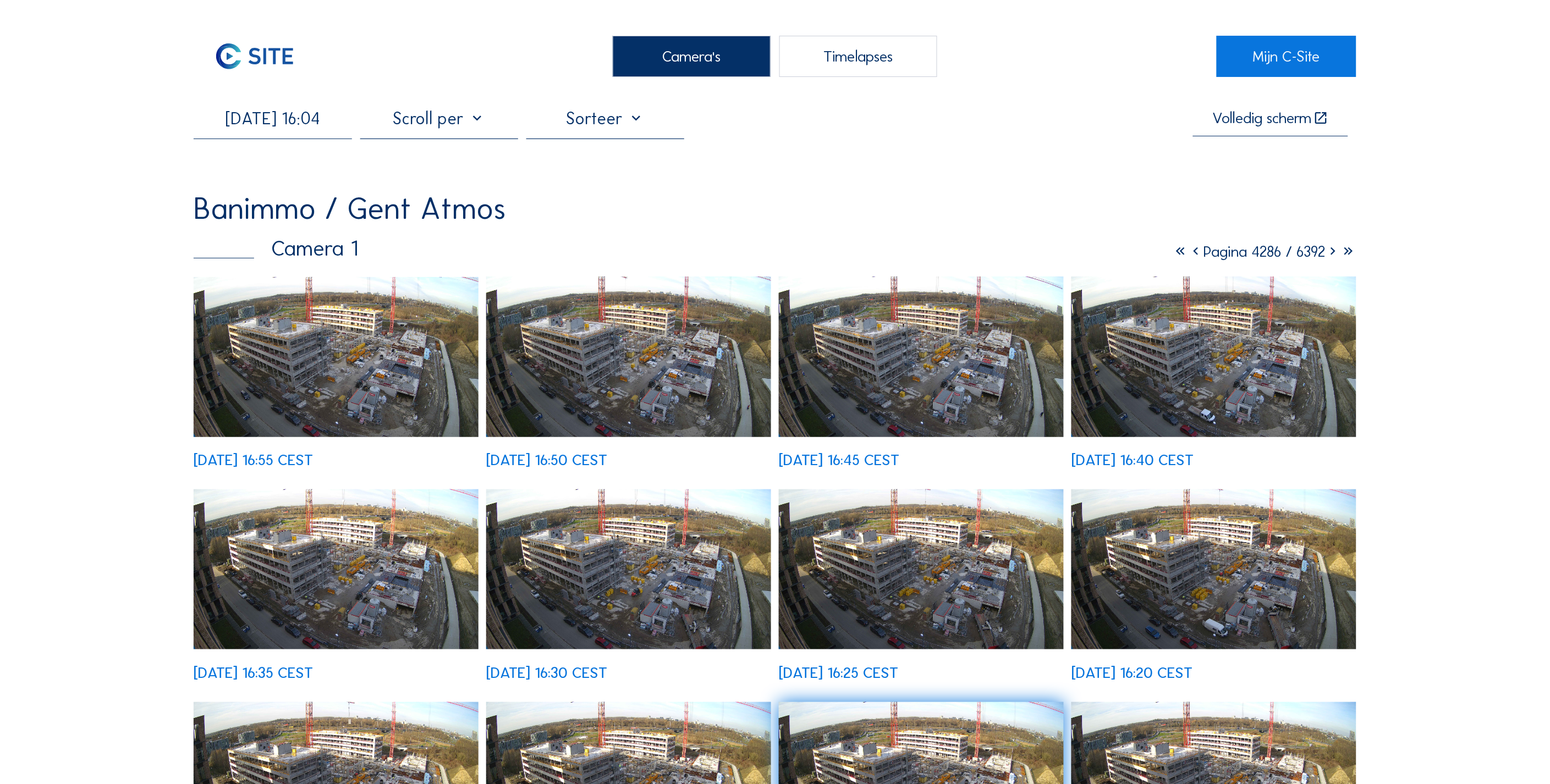
scroll to position [0, 0]
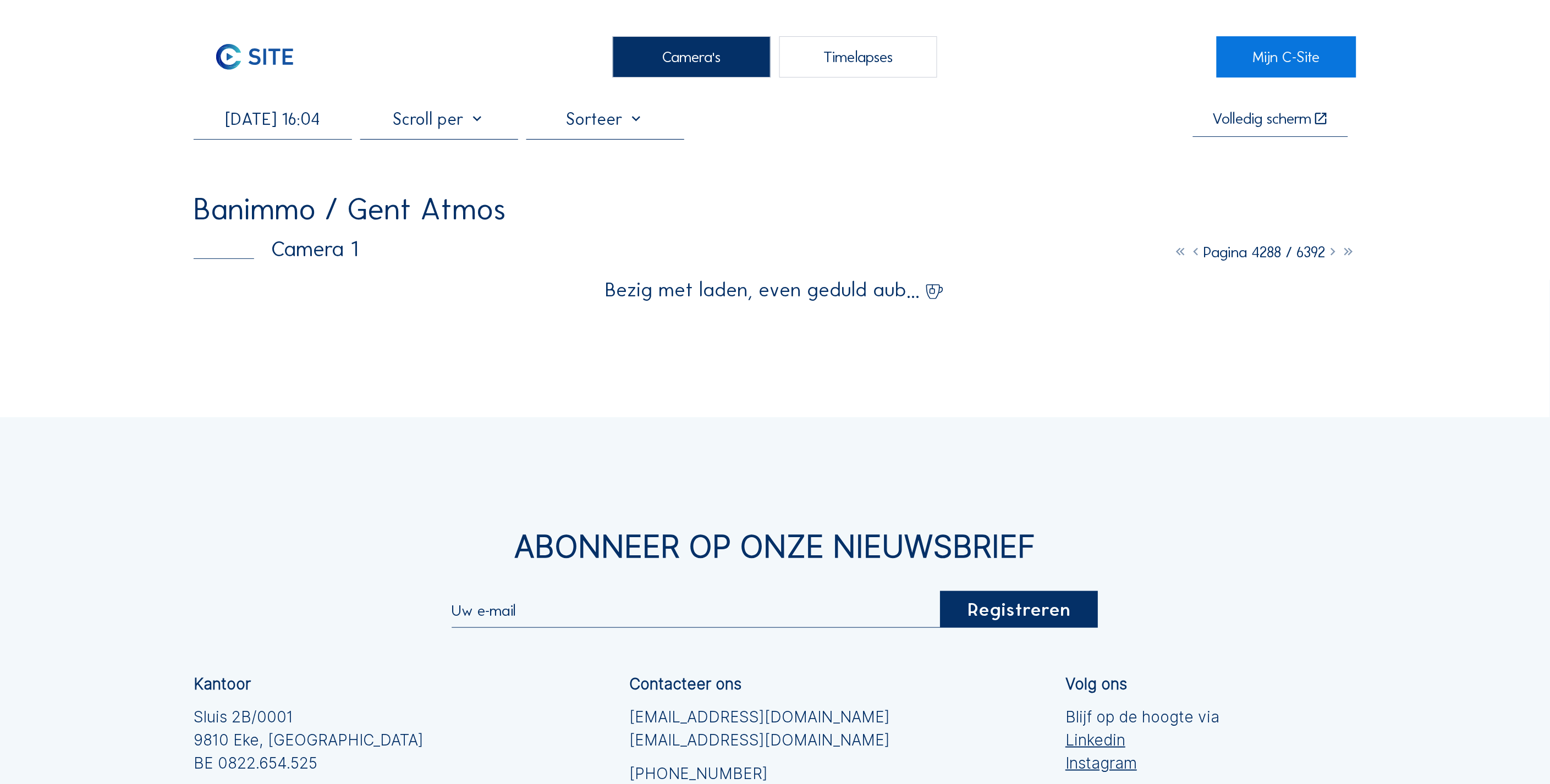
click at [334, 134] on div "[DATE] 16:04" at bounding box center [273, 124] width 158 height 31
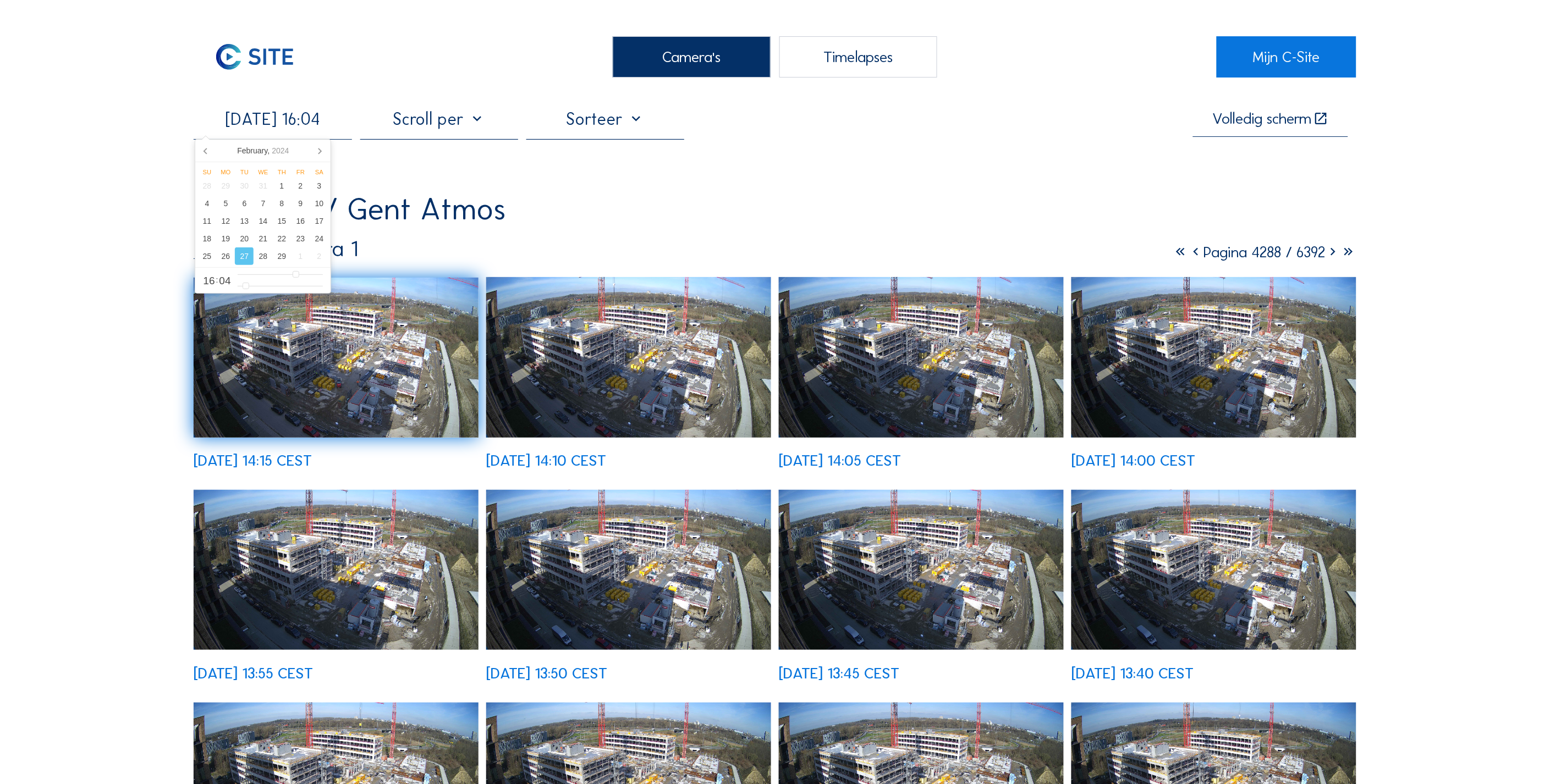
click at [325, 124] on input "[DATE] 16:04" at bounding box center [273, 119] width 158 height 20
click at [279, 256] on div "29" at bounding box center [282, 256] width 19 height 18
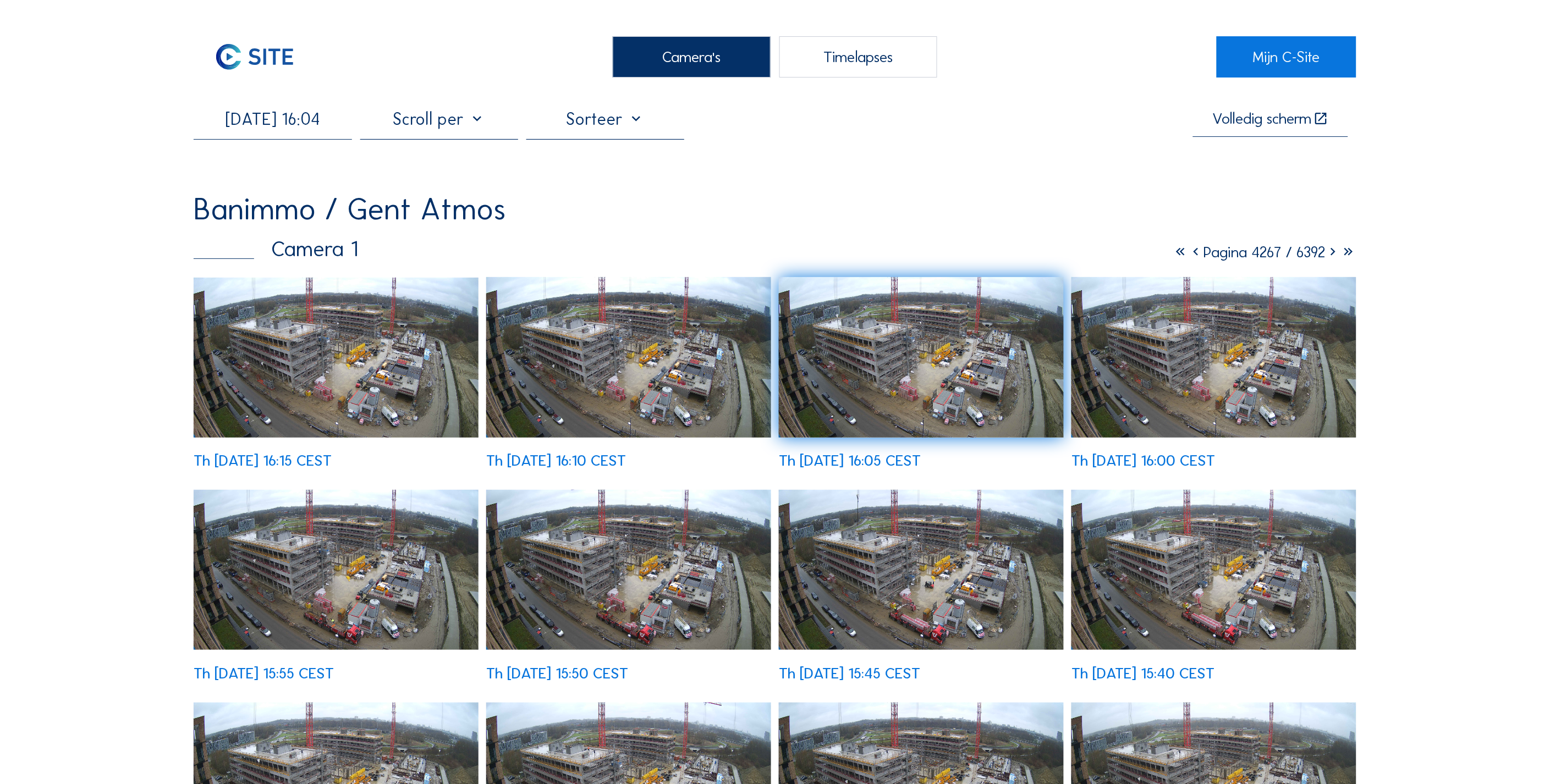
click at [229, 122] on input "[DATE] 16:04" at bounding box center [273, 119] width 158 height 20
click at [306, 257] on div "1" at bounding box center [301, 256] width 19 height 18
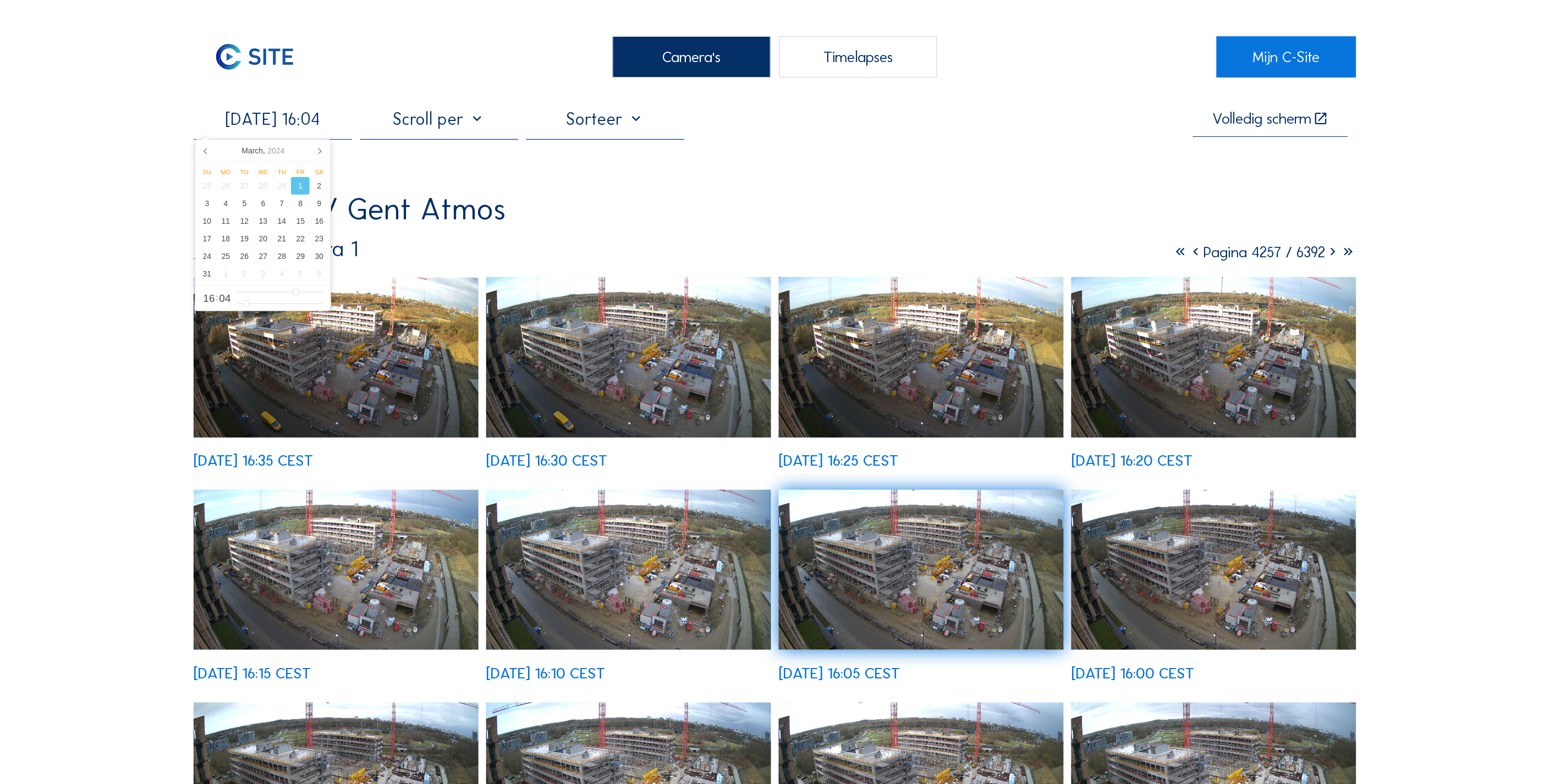
click at [322, 124] on input "[DATE] 16:04" at bounding box center [273, 119] width 158 height 20
click at [240, 205] on div "5" at bounding box center [244, 203] width 19 height 18
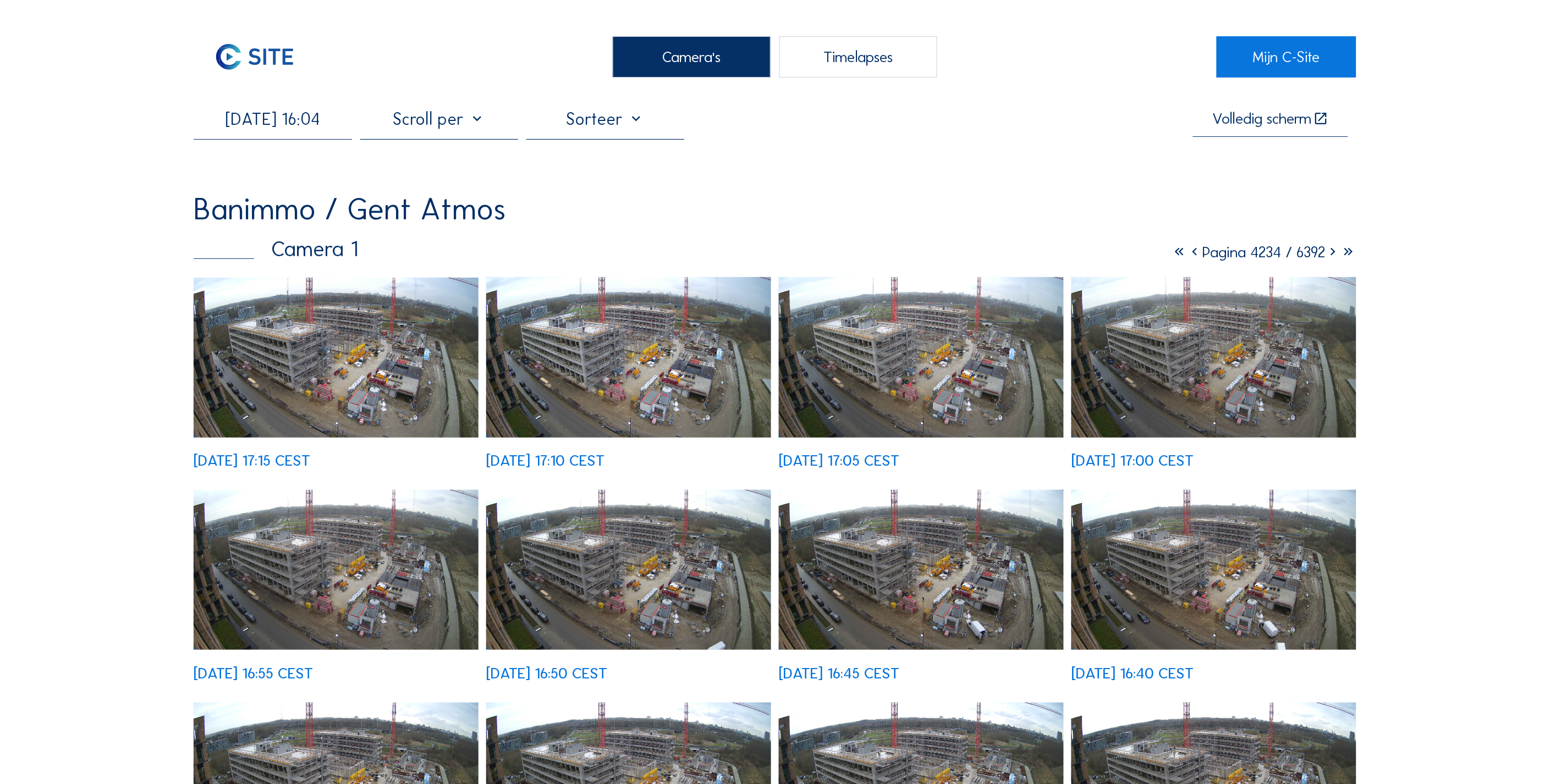
click at [308, 127] on input "[DATE] 16:04" at bounding box center [273, 119] width 158 height 20
click at [206, 207] on div "3" at bounding box center [207, 203] width 19 height 18
click at [222, 207] on div "4" at bounding box center [225, 203] width 19 height 18
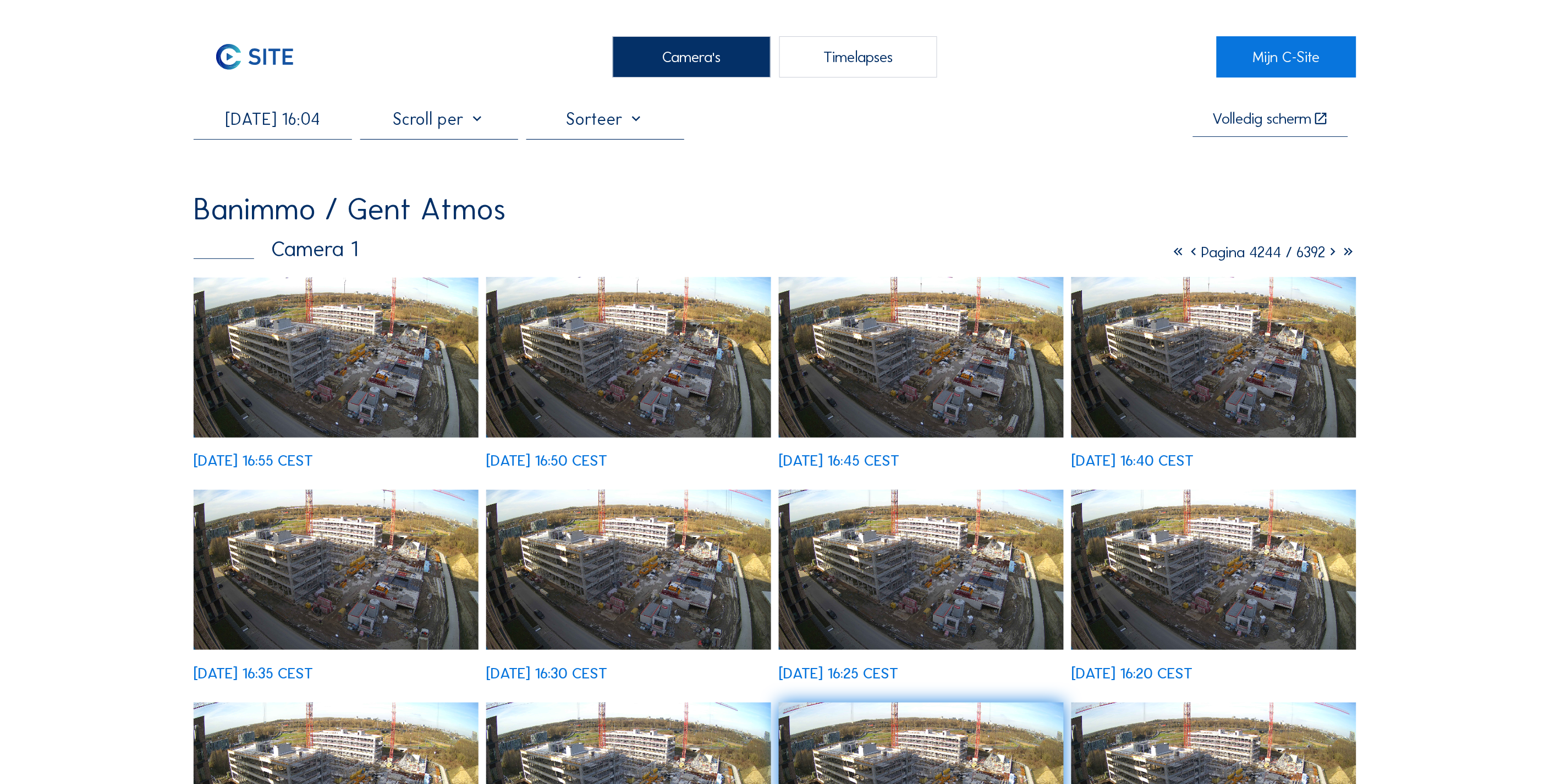
click at [379, 398] on img at bounding box center [336, 358] width 284 height 160
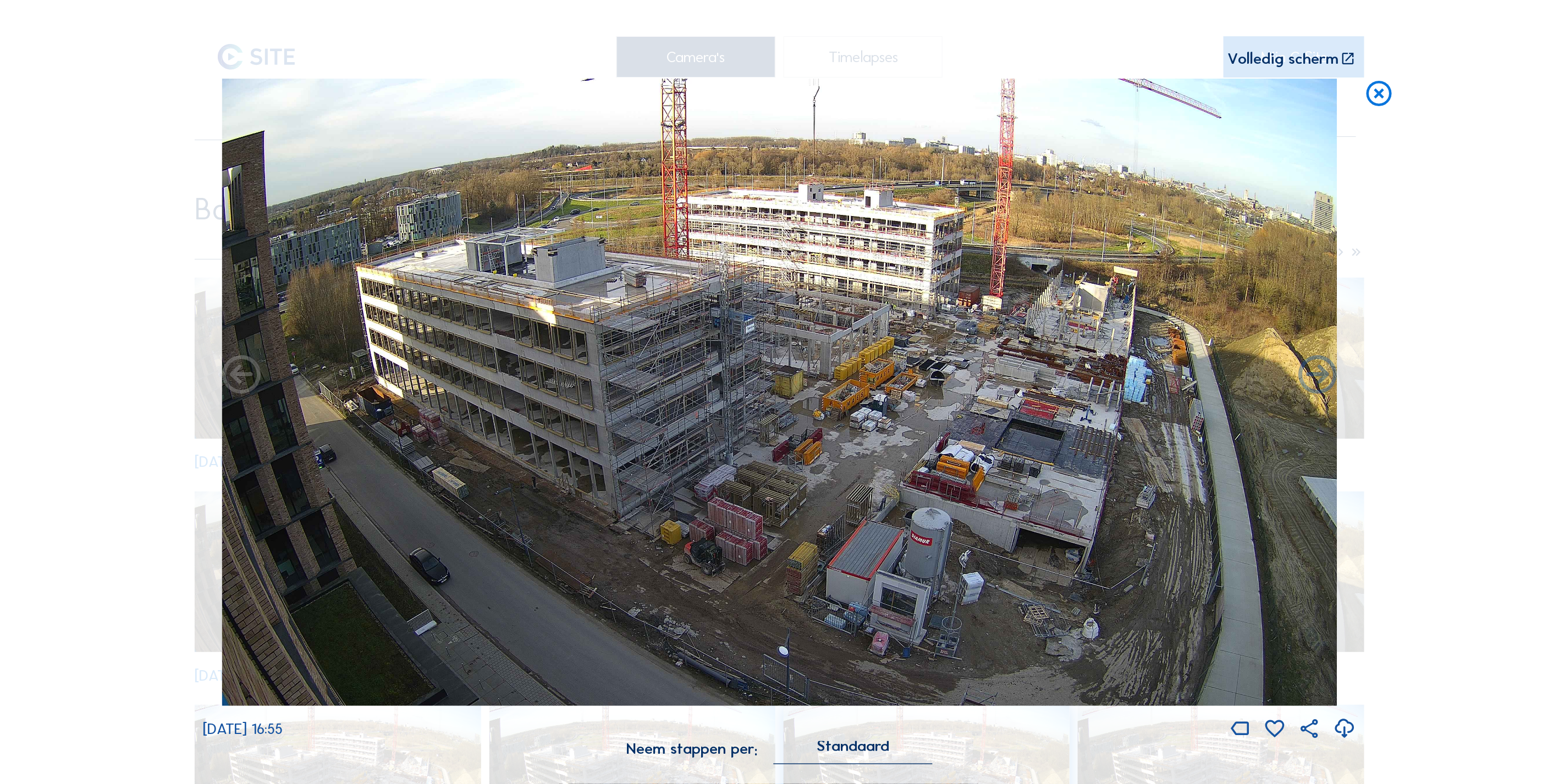
click at [1384, 101] on icon at bounding box center [1379, 94] width 31 height 32
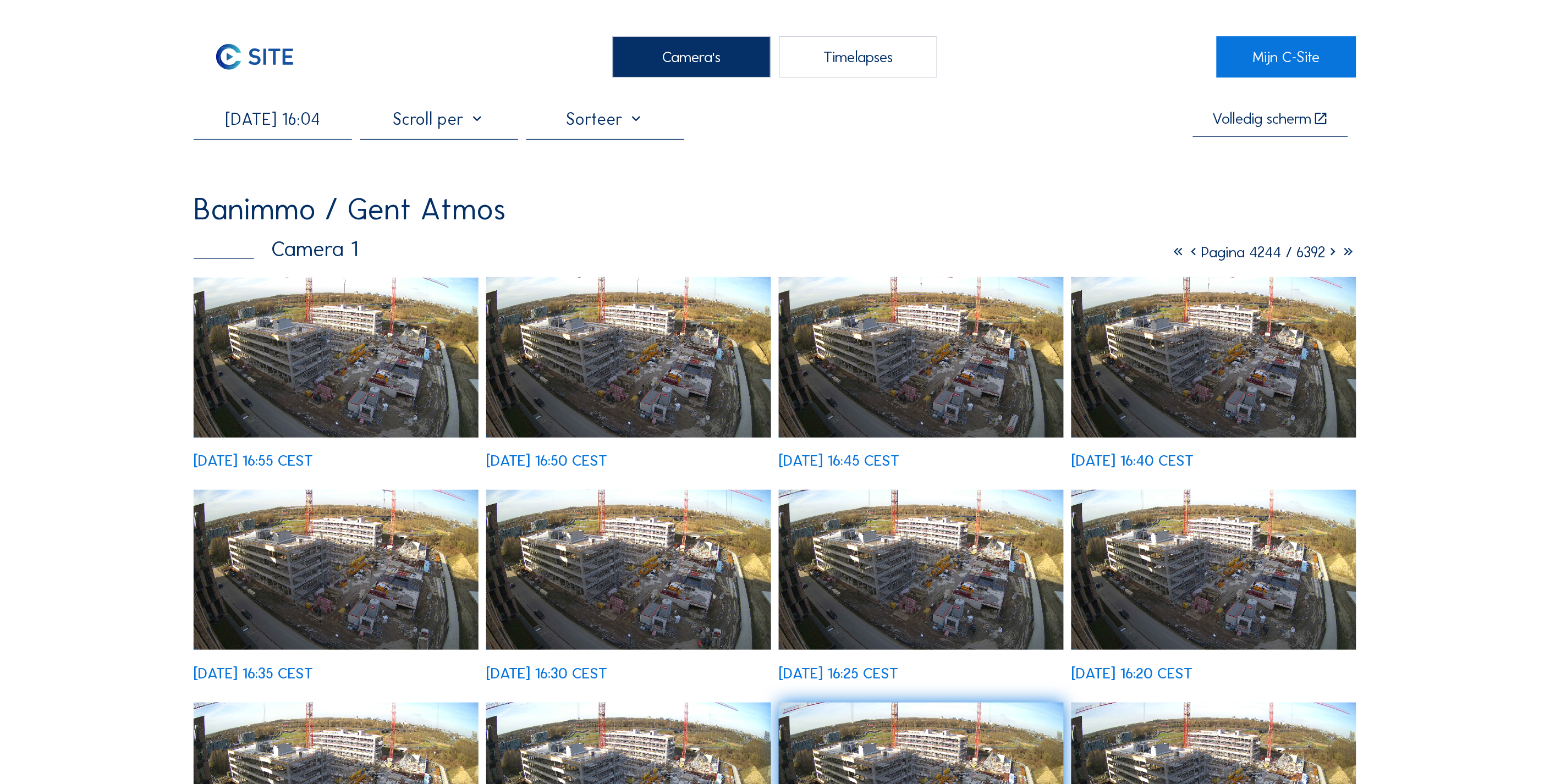
click at [270, 127] on input "[DATE] 16:04" at bounding box center [273, 119] width 158 height 20
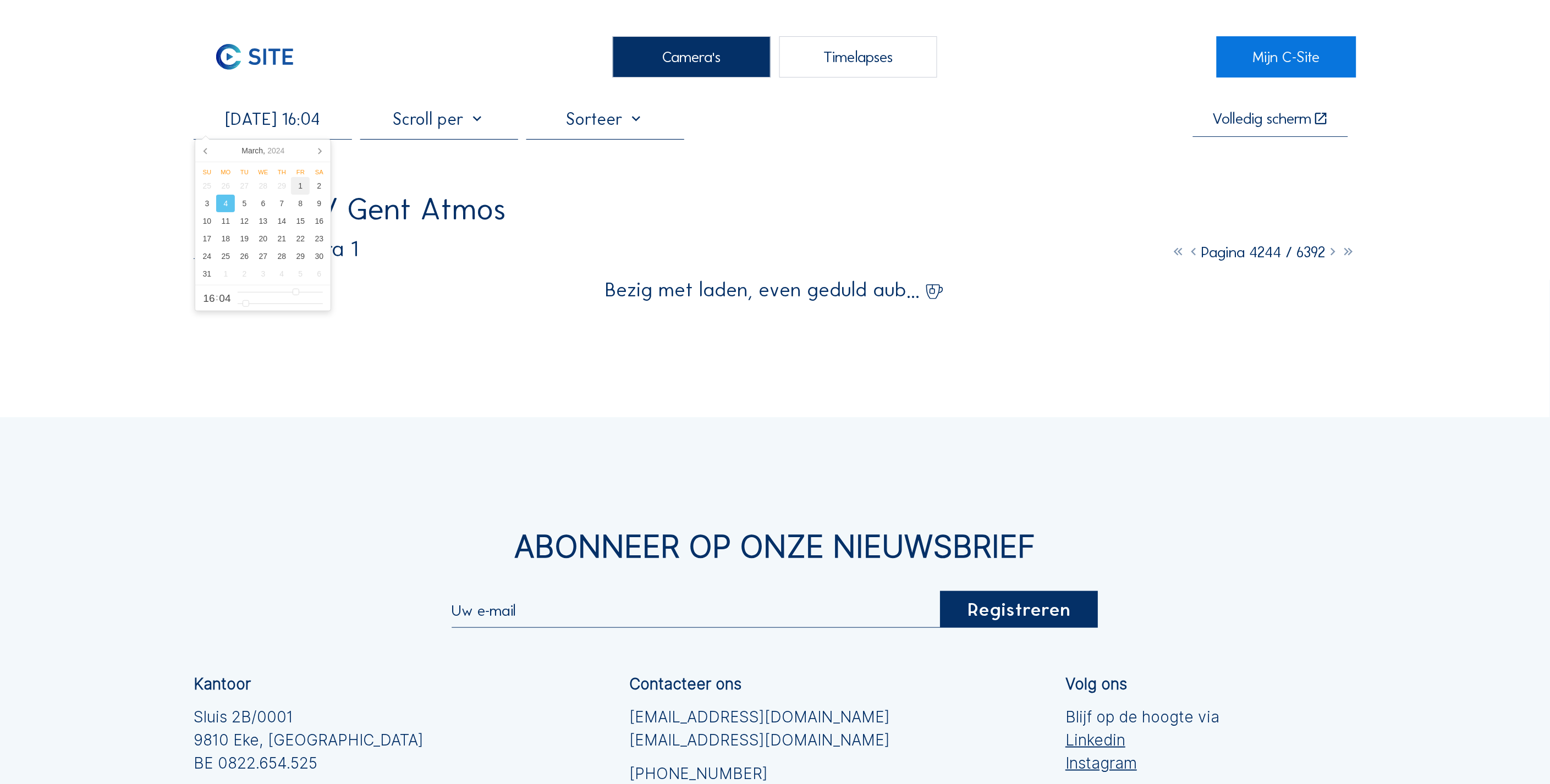
click at [295, 184] on div "1" at bounding box center [301, 186] width 19 height 18
type input "[DATE] 16:04"
click at [79, 253] on div "Camera's Timelapses Mijn C-Site [DATE] 16:04 Volledig [PERSON_NAME] Banimmo / G…" at bounding box center [775, 519] width 1550 height 1038
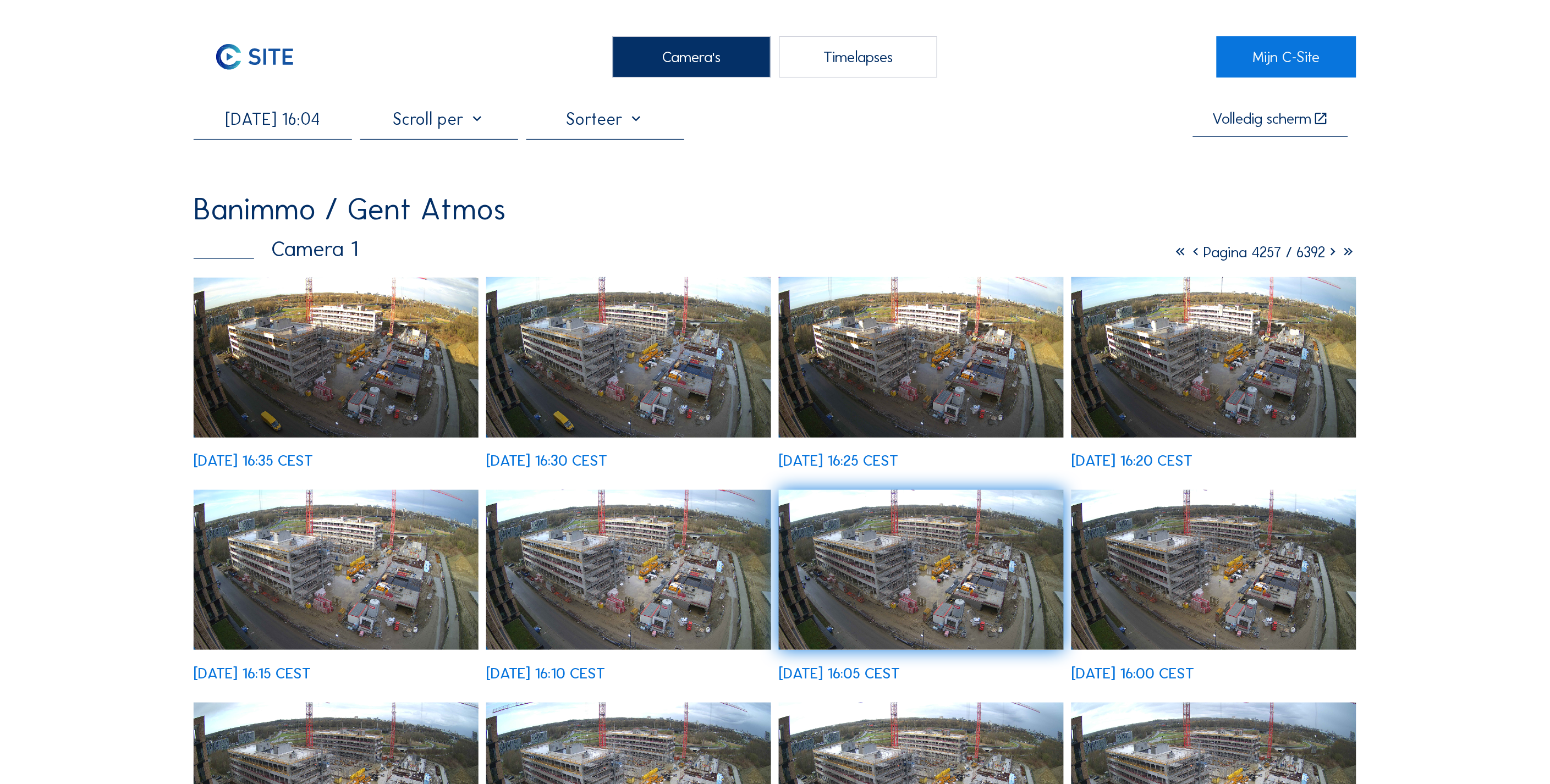
click at [547, 371] on img at bounding box center [628, 357] width 284 height 160
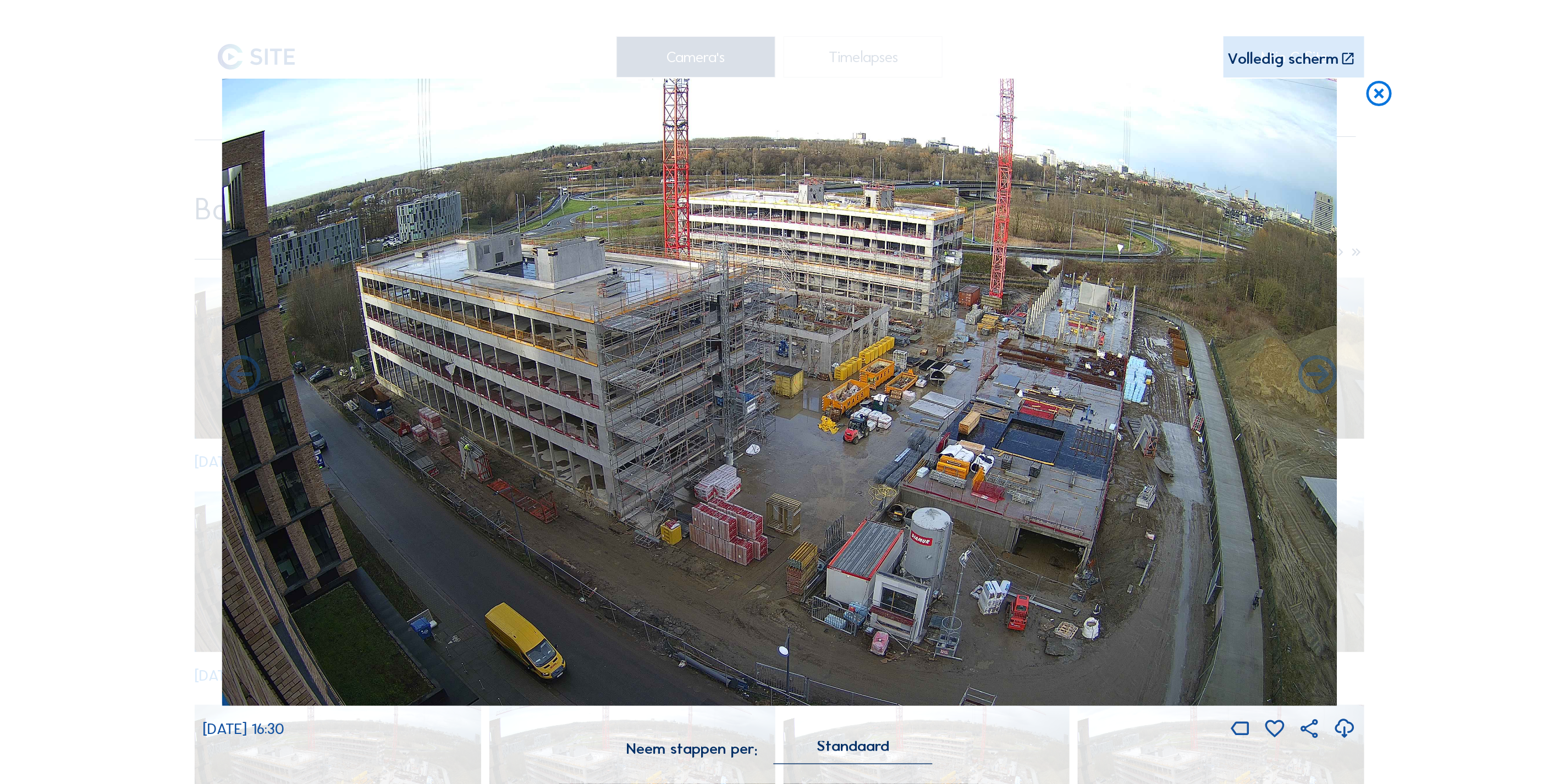
click at [1349, 732] on icon at bounding box center [1344, 728] width 23 height 28
